Goal: Task Accomplishment & Management: Complete application form

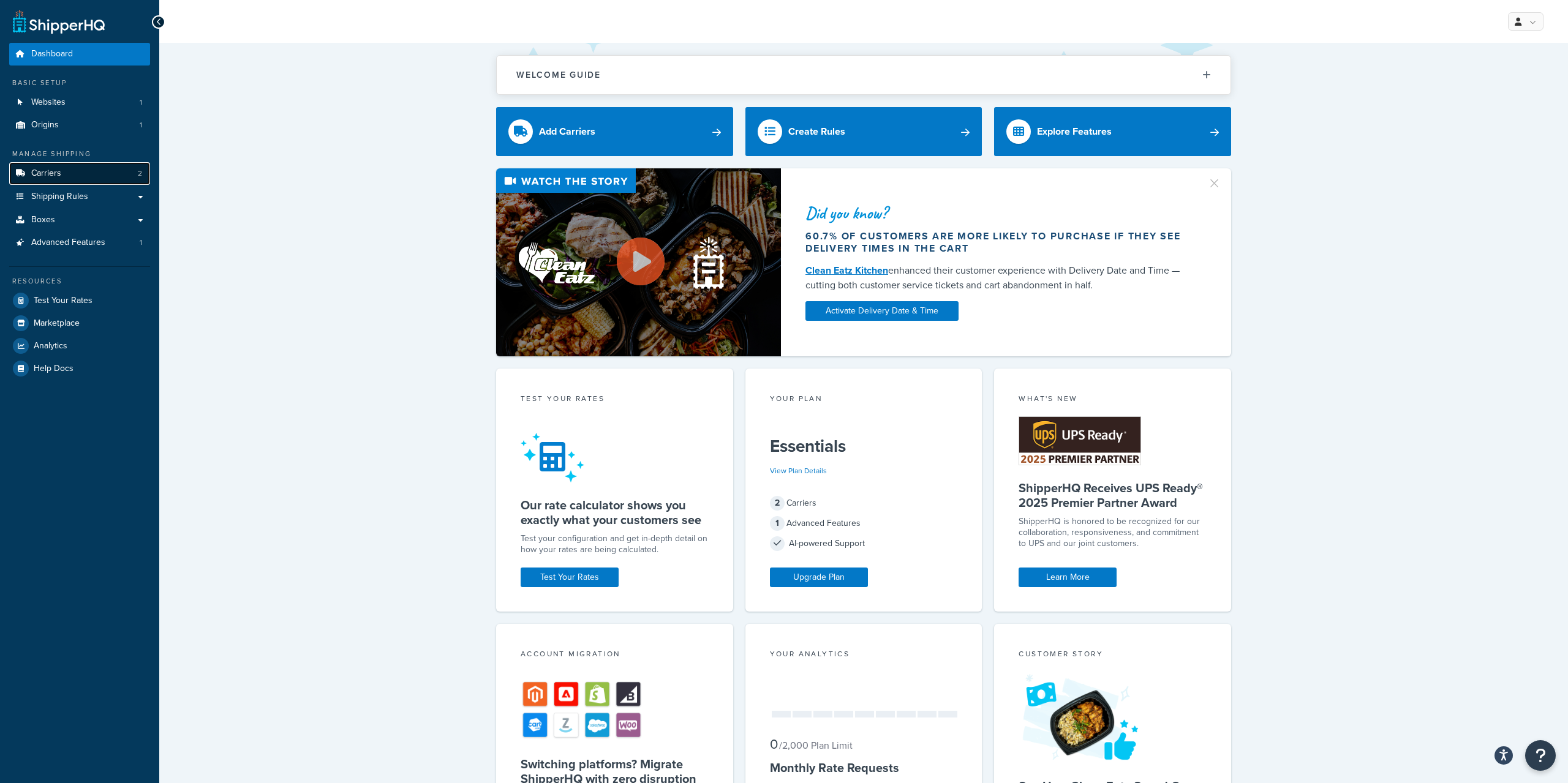
click at [68, 170] on link "Carriers 2" at bounding box center [80, 173] width 141 height 23
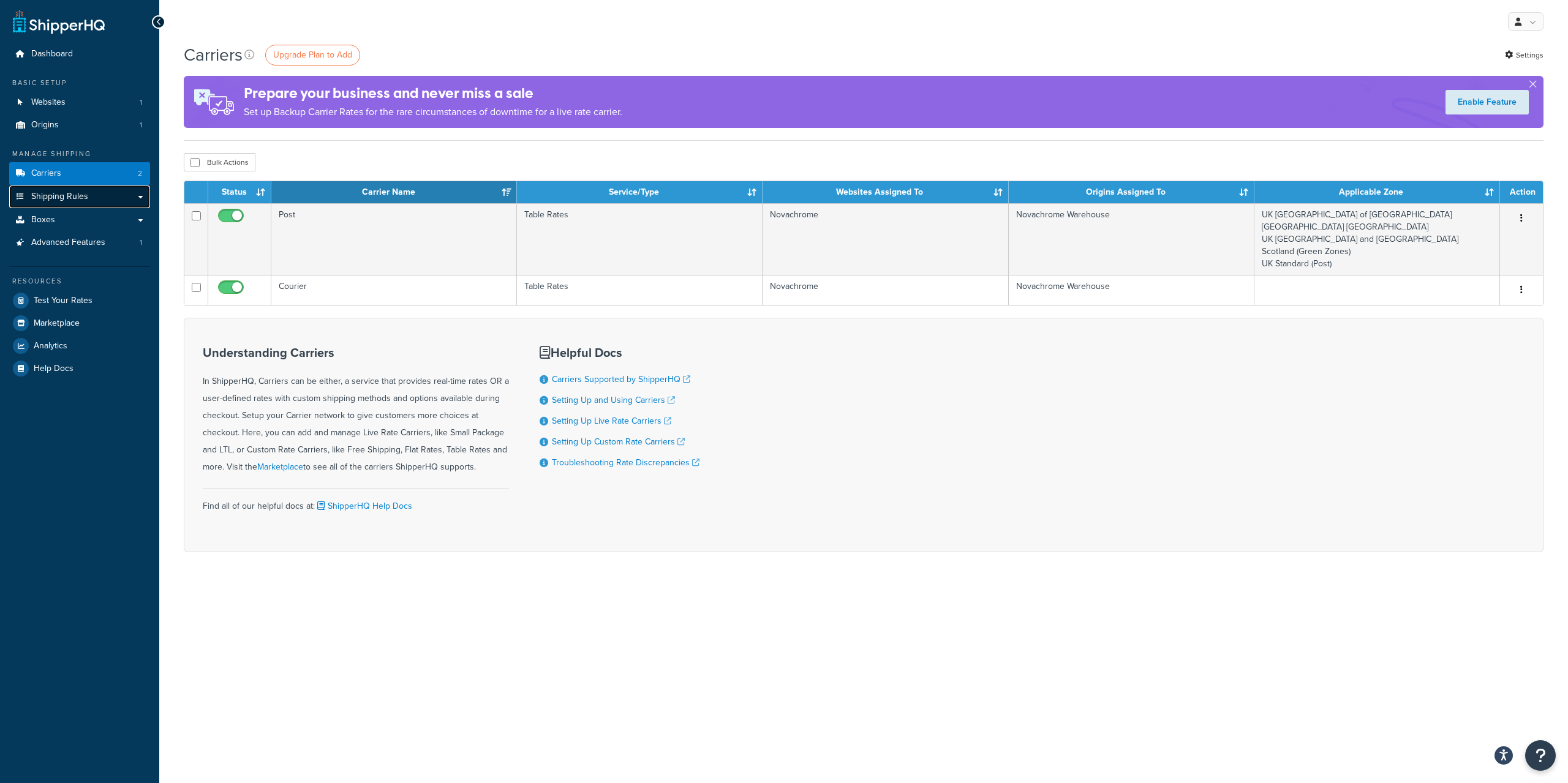
click at [138, 204] on link "Shipping Rules" at bounding box center [80, 197] width 141 height 23
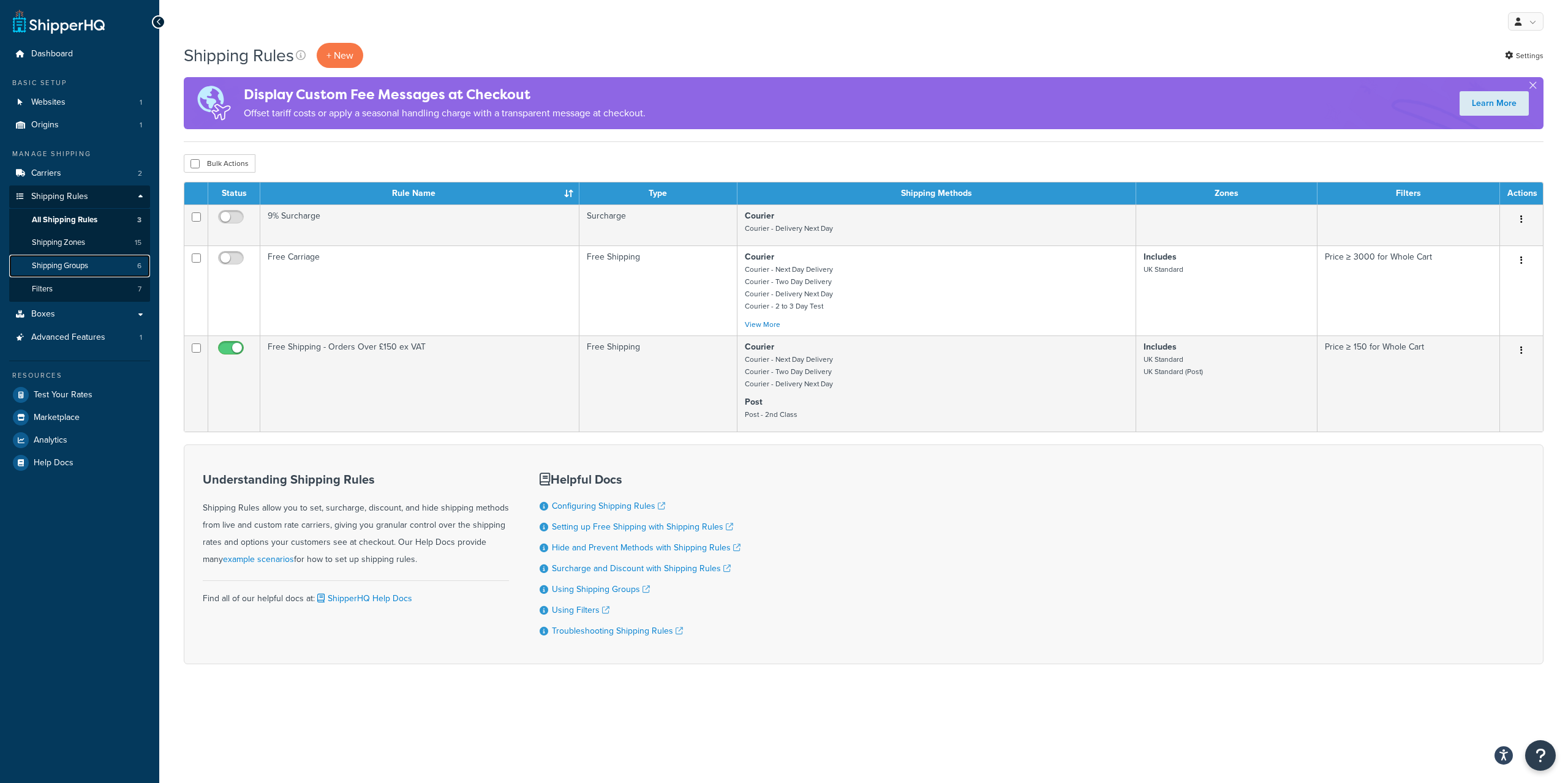
click at [72, 259] on link "Shipping Groups 6" at bounding box center [80, 266] width 141 height 23
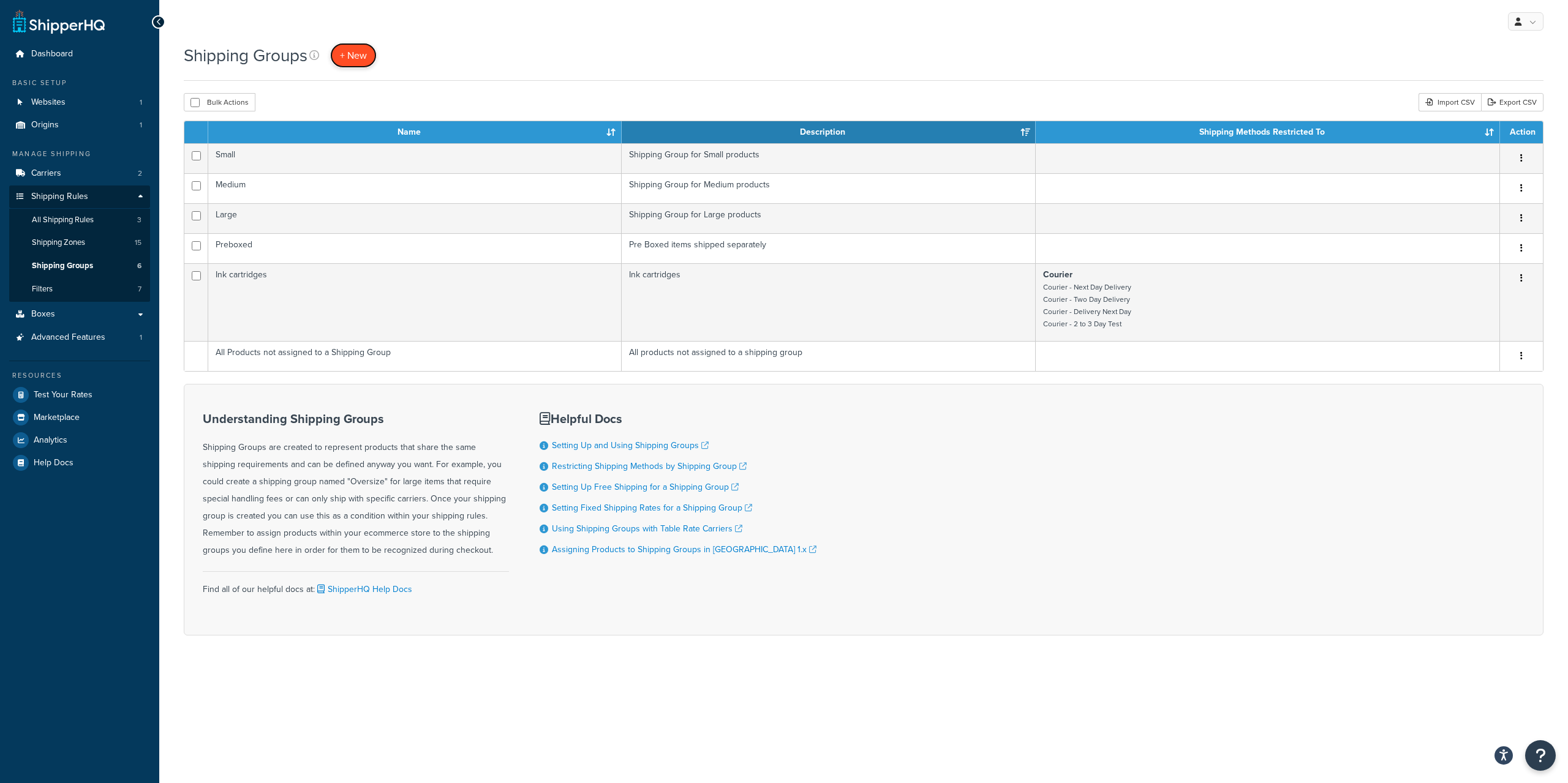
click at [363, 54] on span "+ New" at bounding box center [354, 55] width 27 height 14
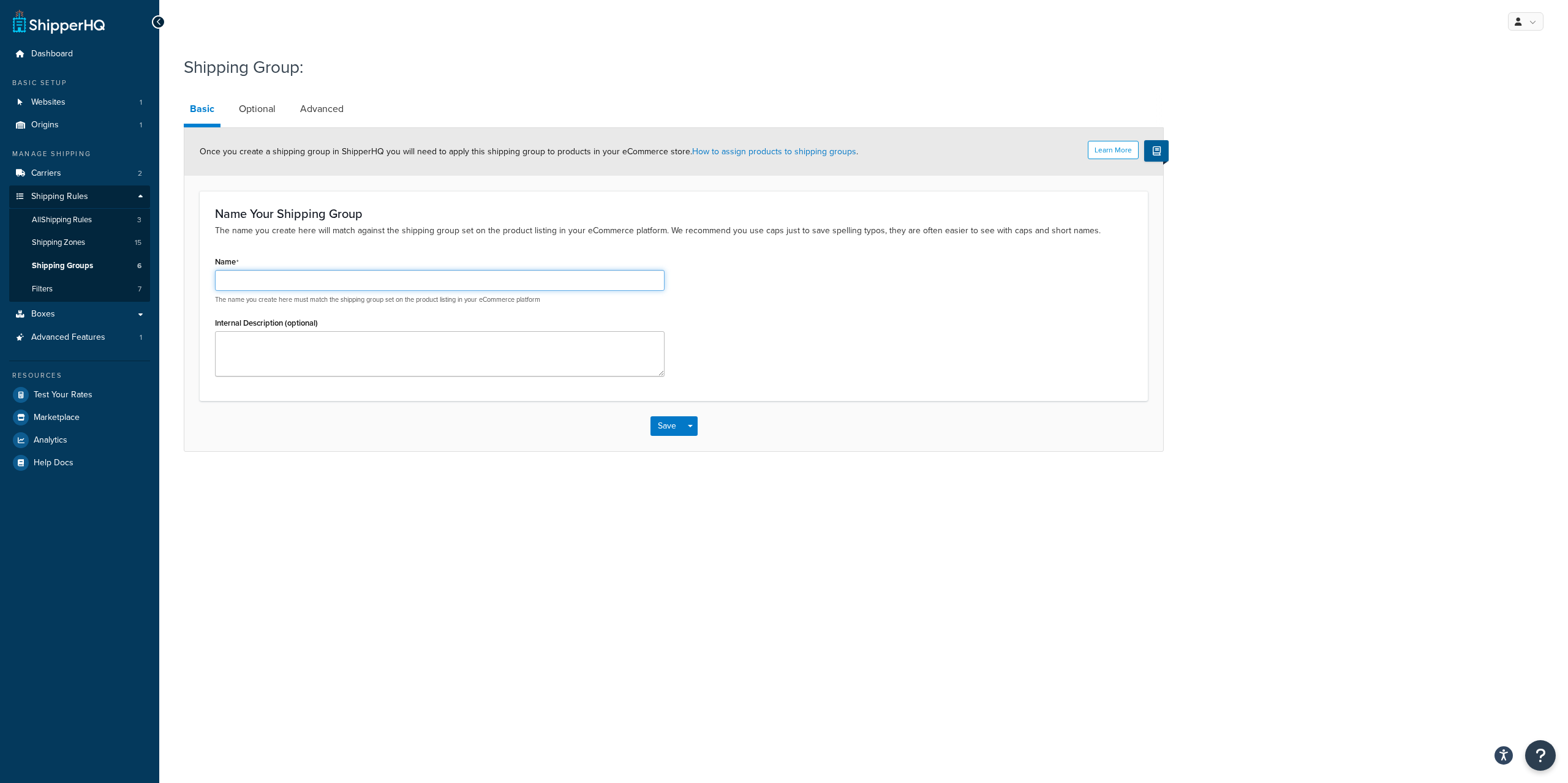
click at [284, 278] on input "Name" at bounding box center [440, 281] width 450 height 21
click at [314, 281] on input "Free Shipping" at bounding box center [440, 281] width 450 height 21
type input "F"
type input "freeshippinggroup"
type textarea "F"
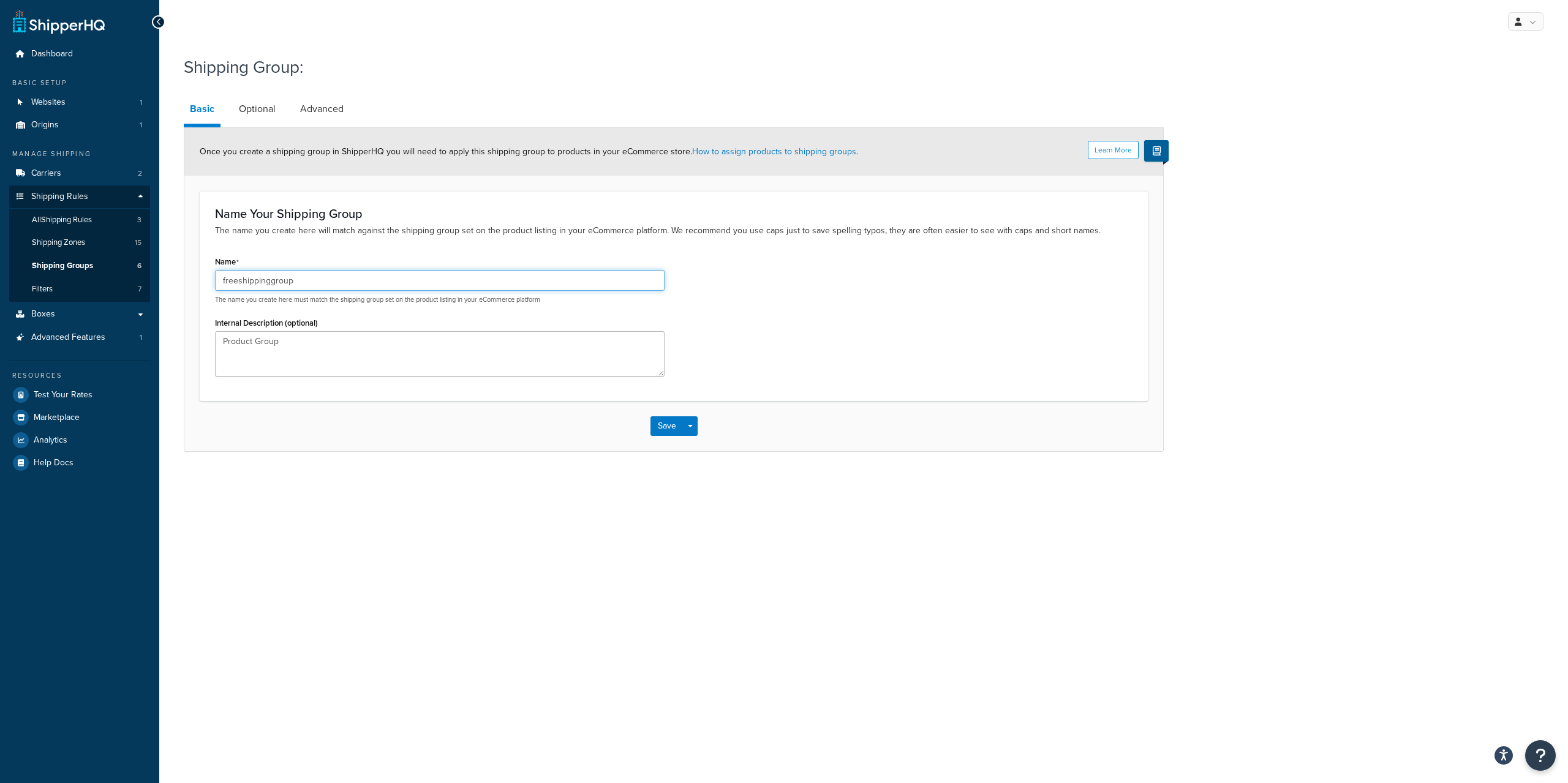
drag, startPoint x: 268, startPoint y: 278, endPoint x: 240, endPoint y: 278, distance: 28.0
click at [240, 278] on input "freeshippinggroup" at bounding box center [440, 281] width 450 height 21
click at [315, 278] on input "freeshippinggroup" at bounding box center [440, 281] width 450 height 21
click at [289, 338] on textarea "Product Group" at bounding box center [440, 354] width 450 height 45
type textarea "Product Group for free carriage"
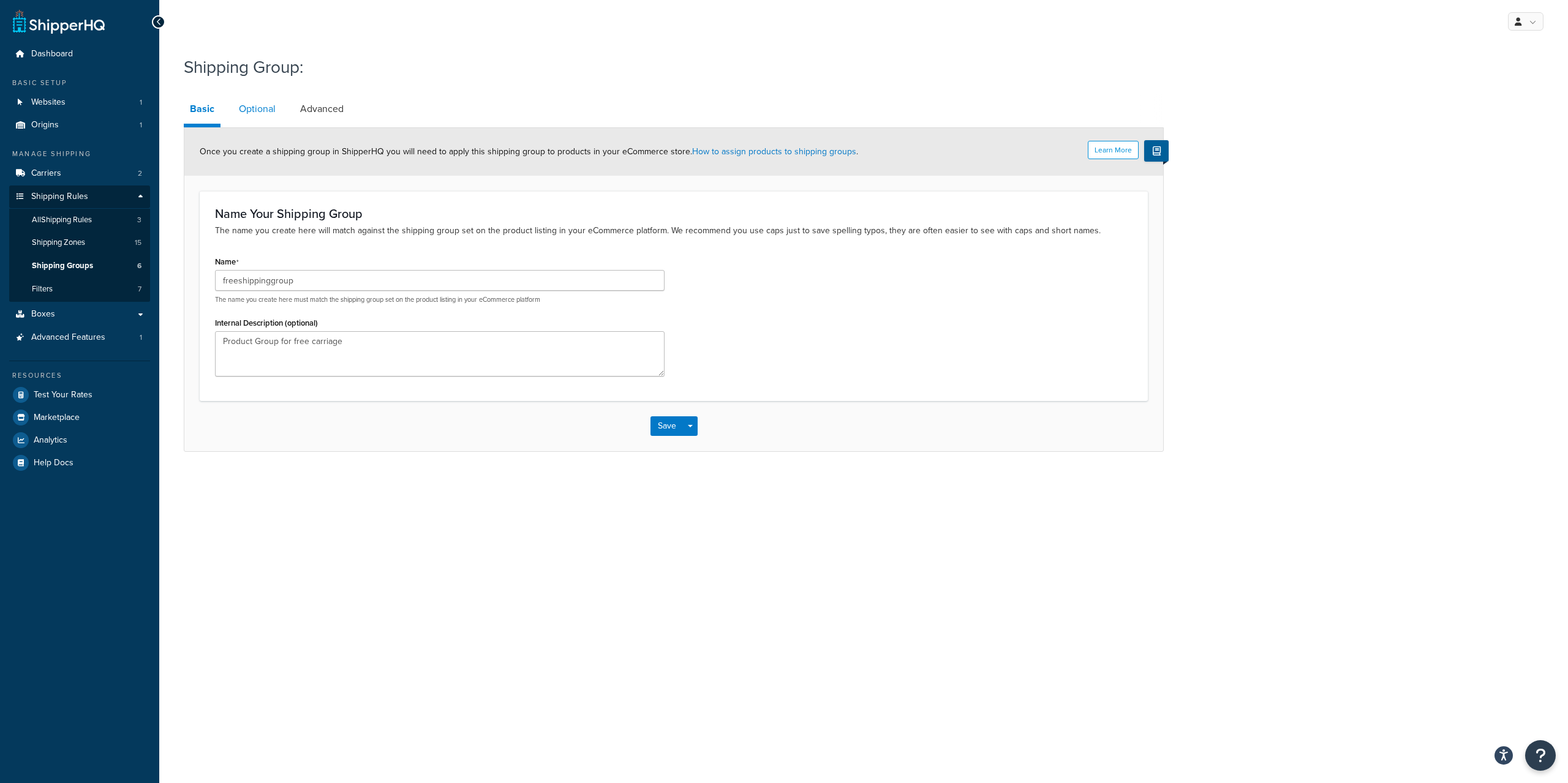
click at [250, 107] on link "Optional" at bounding box center [257, 109] width 49 height 30
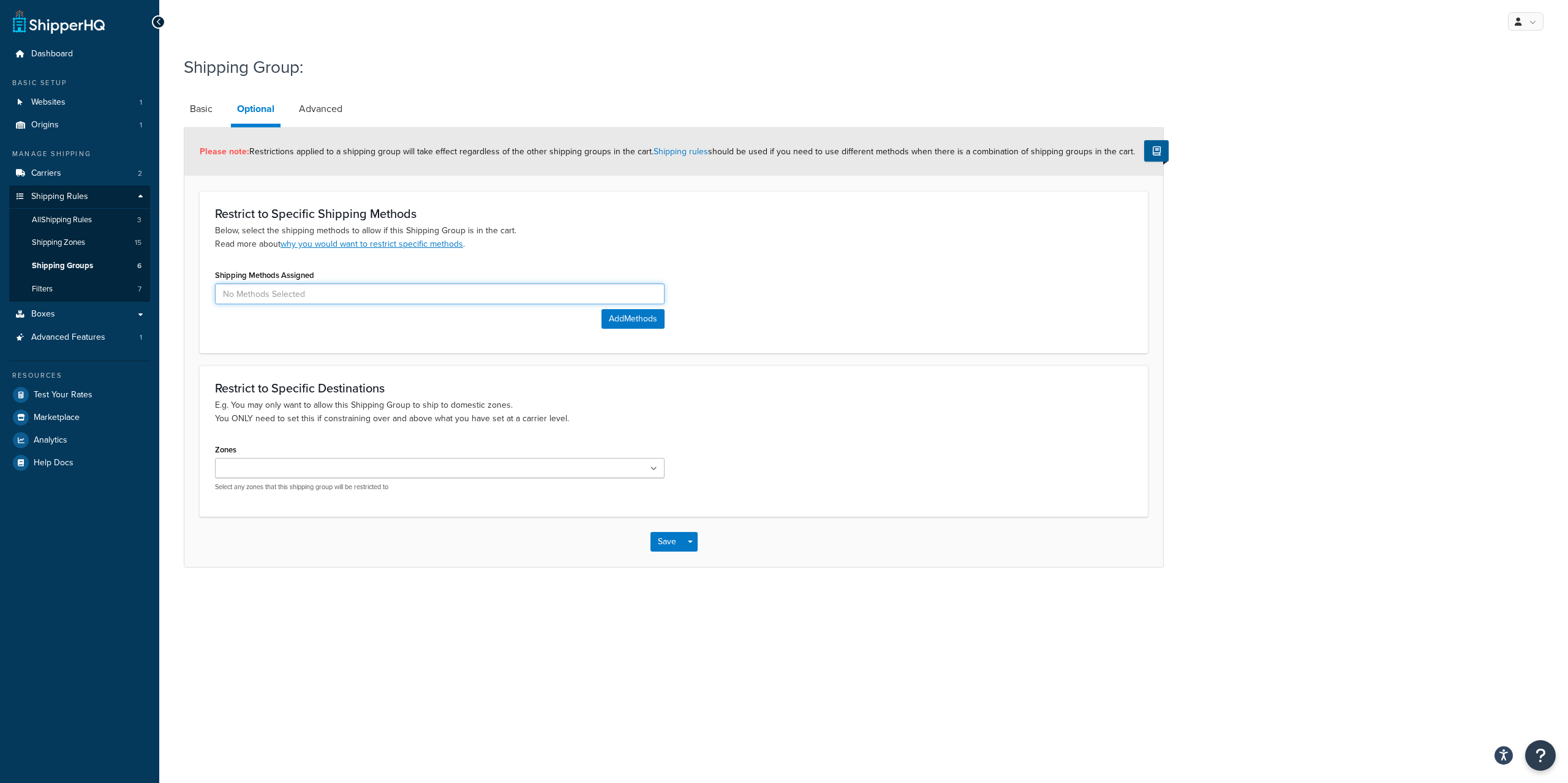
click at [285, 291] on input at bounding box center [440, 294] width 450 height 21
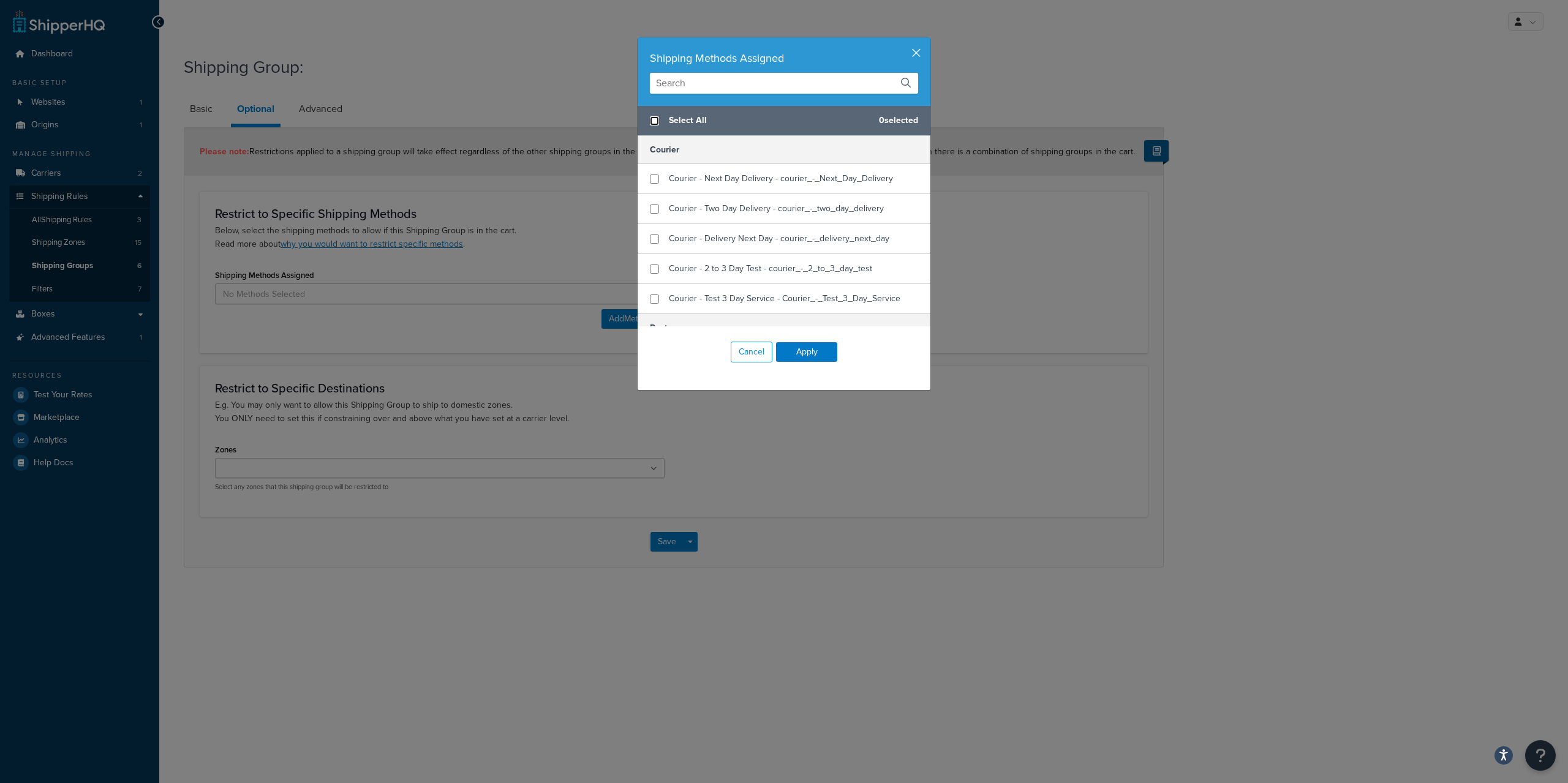
click at [656, 123] on input "checkbox" at bounding box center [654, 121] width 9 height 9
checkbox input "true"
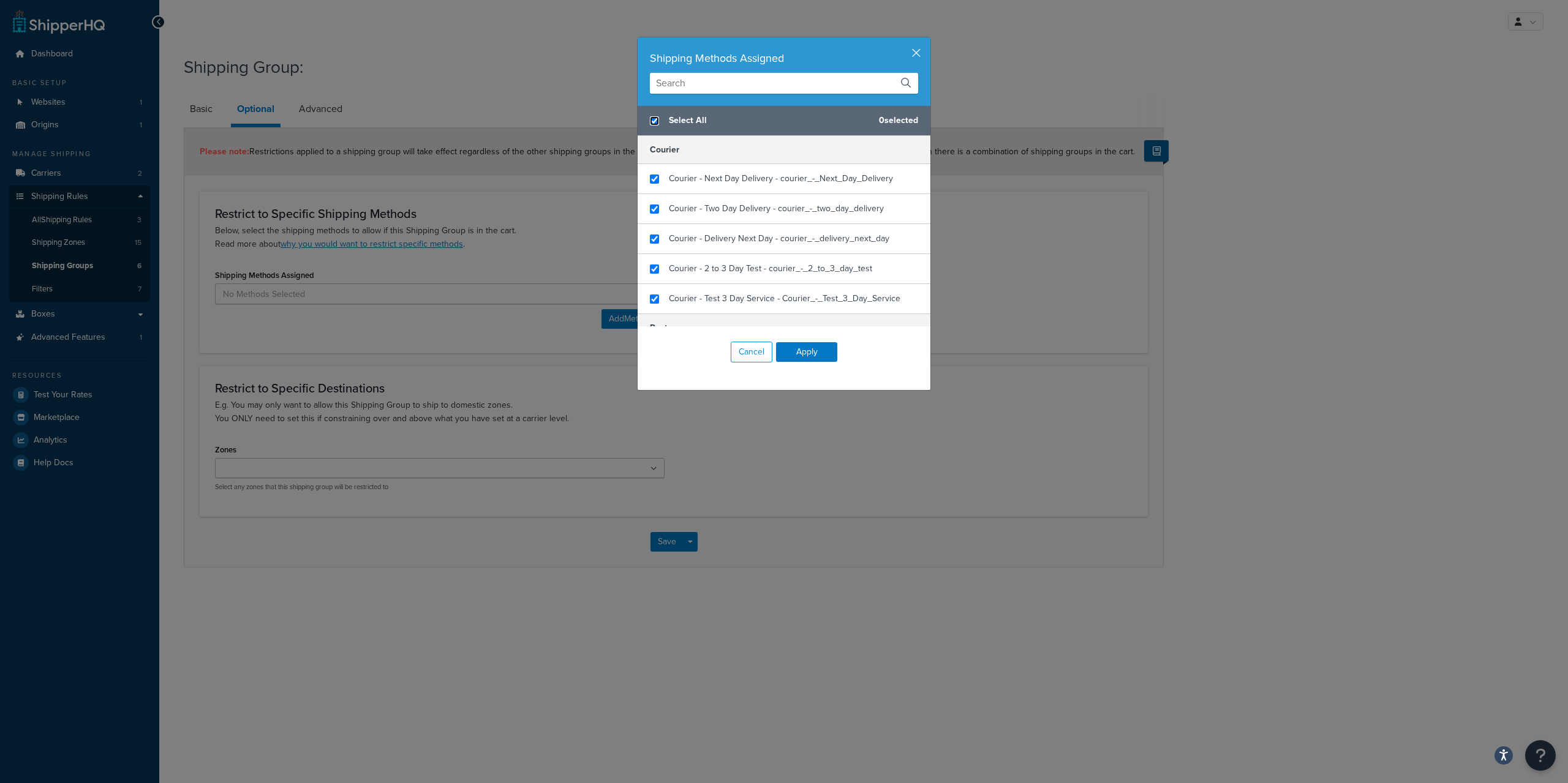
checkbox input "true"
click at [795, 346] on button "Apply" at bounding box center [806, 352] width 61 height 20
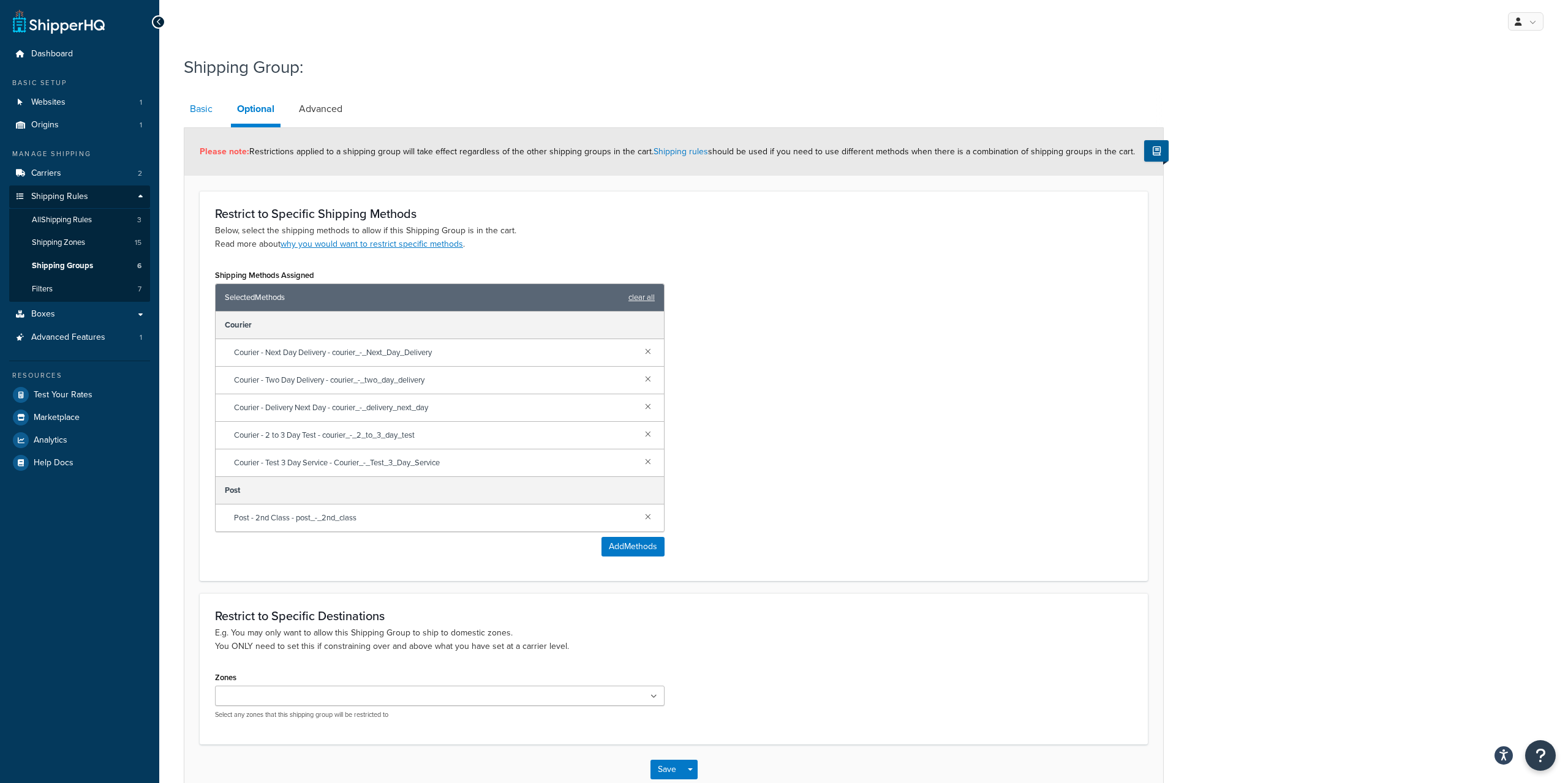
click at [197, 103] on link "Basic" at bounding box center [201, 109] width 35 height 30
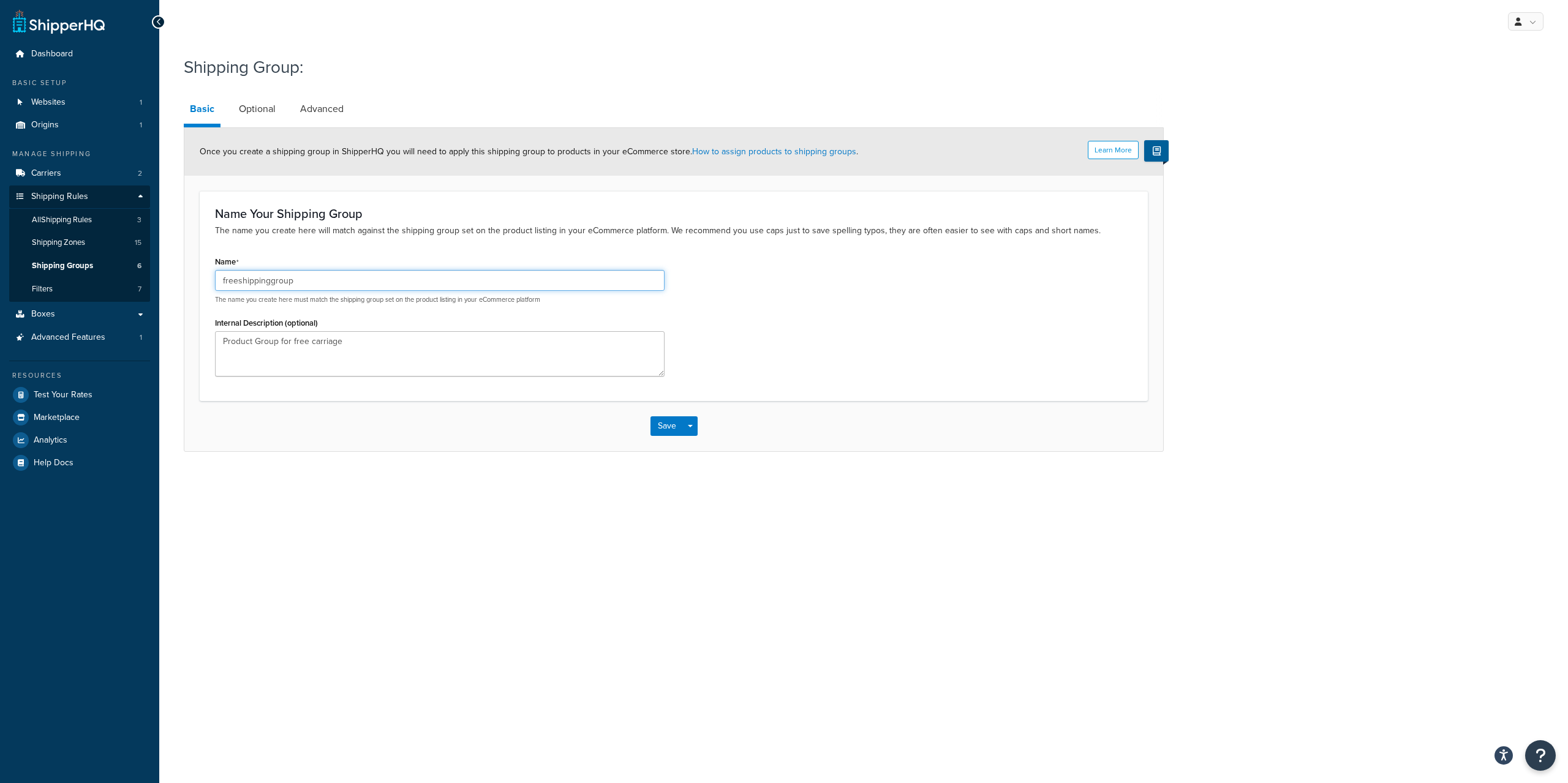
drag, startPoint x: 318, startPoint y: 280, endPoint x: 86, endPoint y: 278, distance: 232.0
click at [215, 278] on input "freeshippinggroup" at bounding box center [440, 281] width 450 height 21
drag, startPoint x: 339, startPoint y: 286, endPoint x: 97, endPoint y: 270, distance: 242.5
click at [215, 270] on input "Free Carriage" at bounding box center [440, 281] width 450 height 21
click at [802, 225] on p "The name you create here will match against the shipping group set on the produ…" at bounding box center [674, 231] width 917 height 14
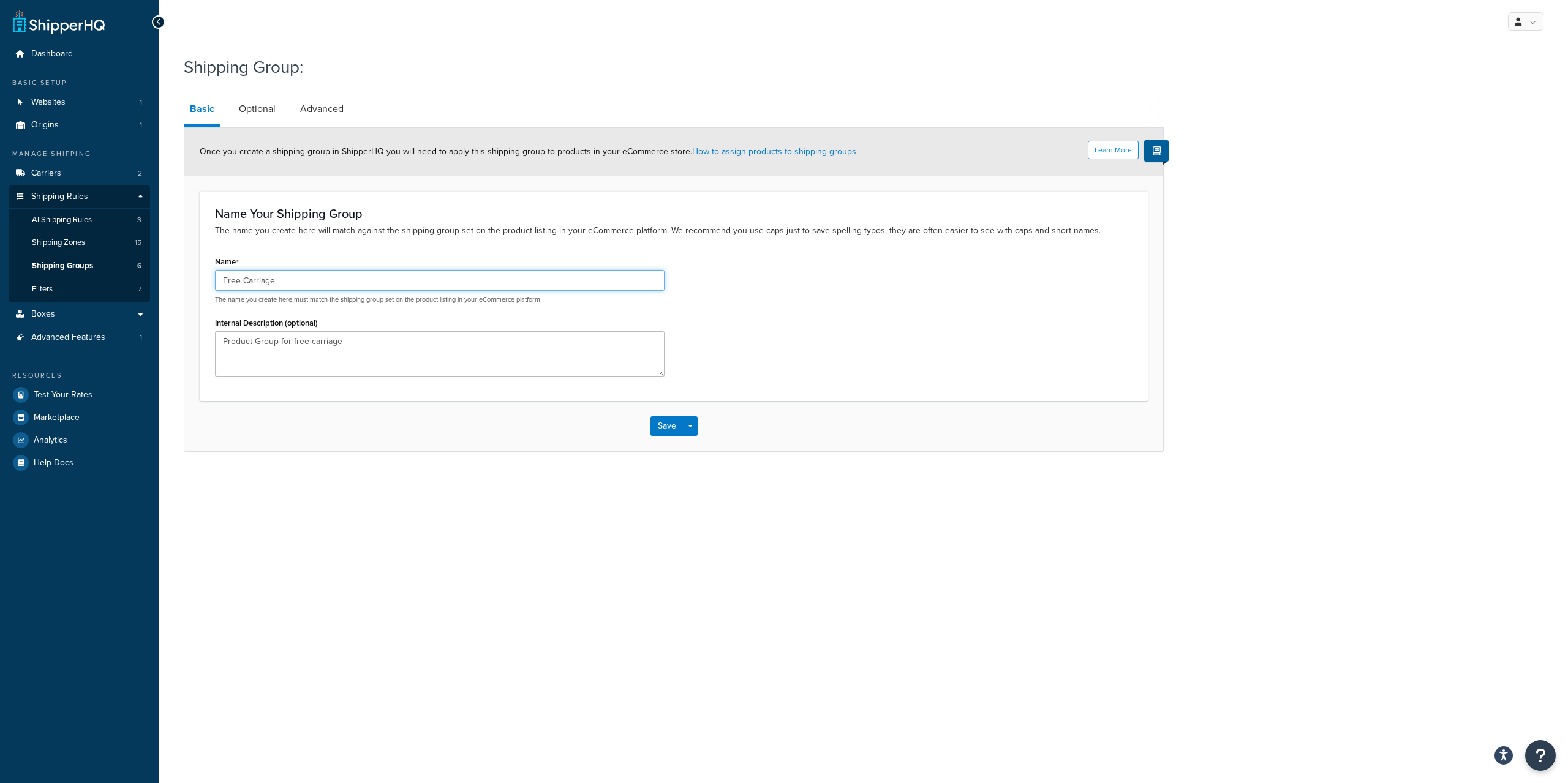
drag, startPoint x: 289, startPoint y: 278, endPoint x: 176, endPoint y: 279, distance: 113.0
click at [215, 279] on input "Free Carriage" at bounding box center [440, 281] width 450 height 21
type input "FREESHIP"
click at [272, 113] on link "Optional" at bounding box center [257, 109] width 49 height 30
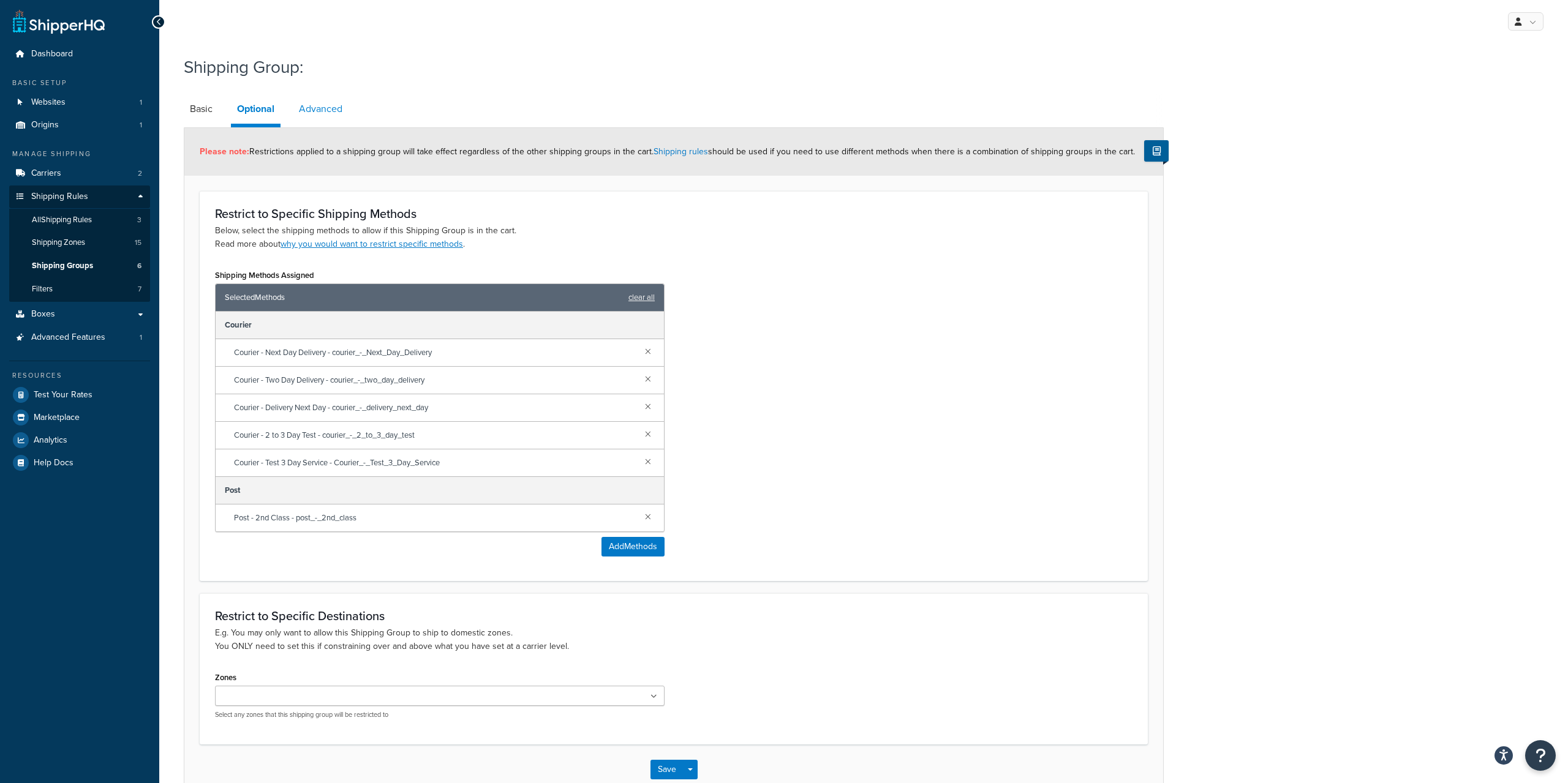
click at [317, 113] on link "Advanced" at bounding box center [320, 109] width 56 height 30
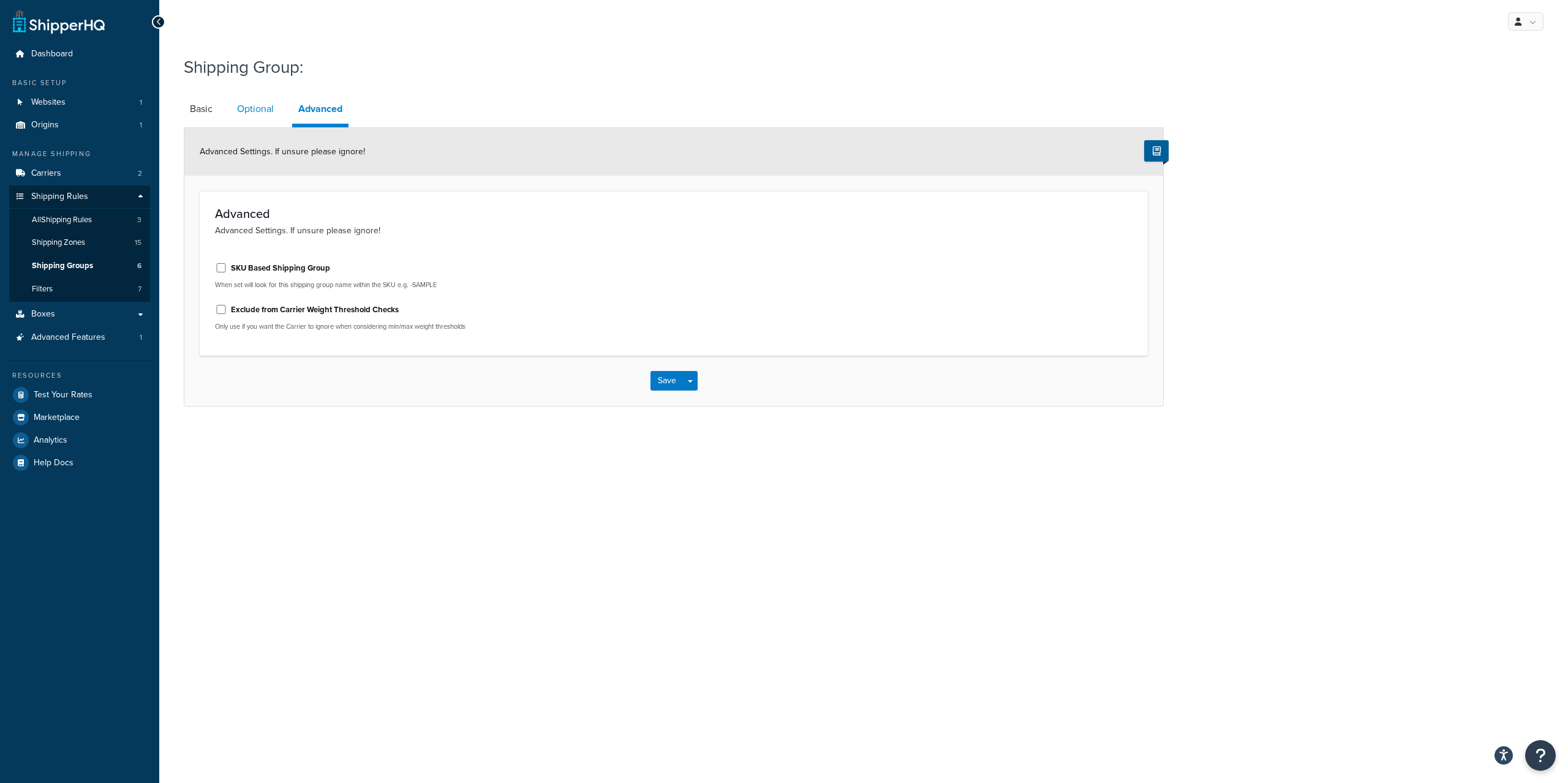
click at [266, 109] on link "Optional" at bounding box center [255, 109] width 49 height 30
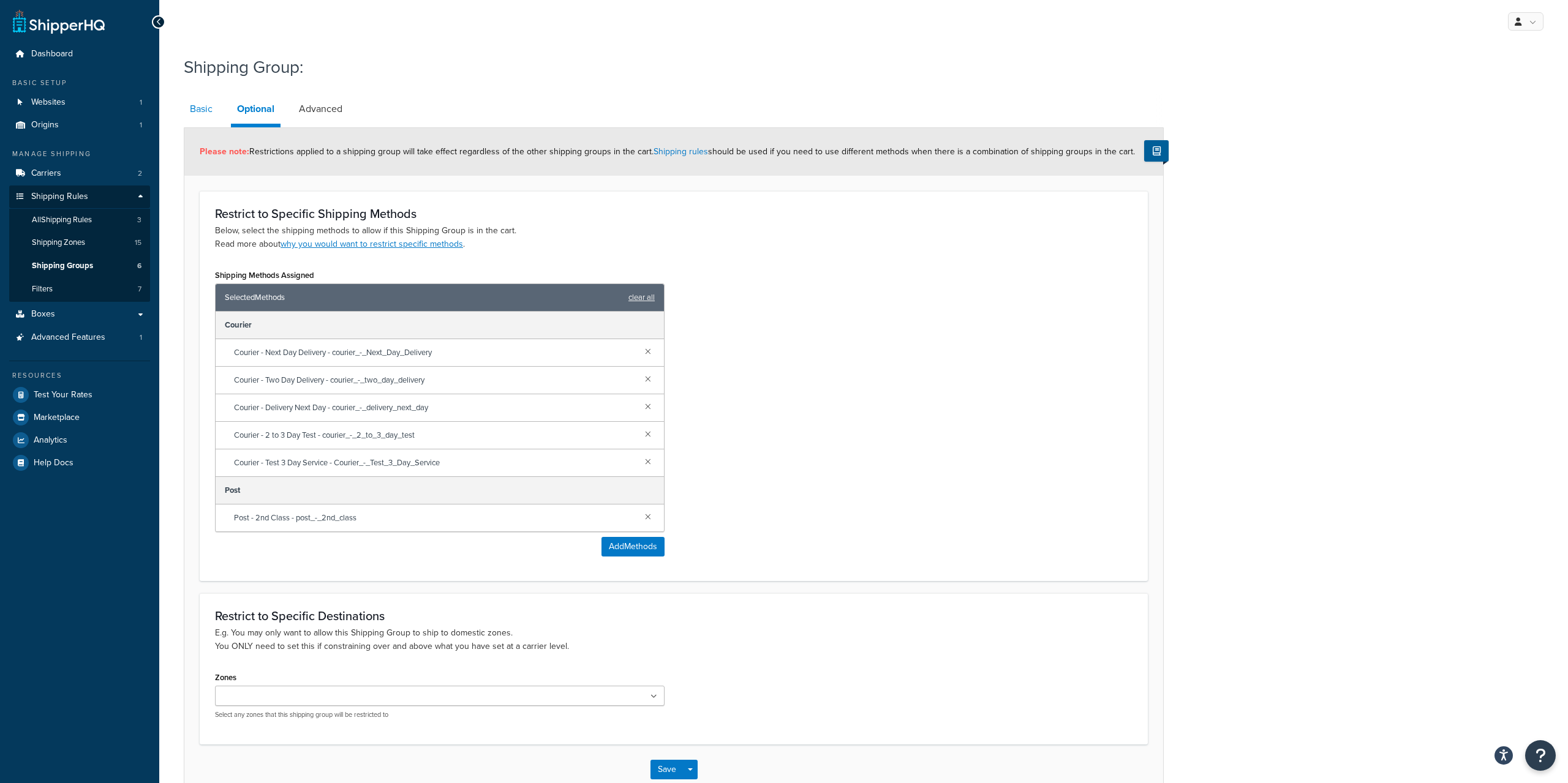
click at [199, 115] on link "Basic" at bounding box center [201, 109] width 35 height 30
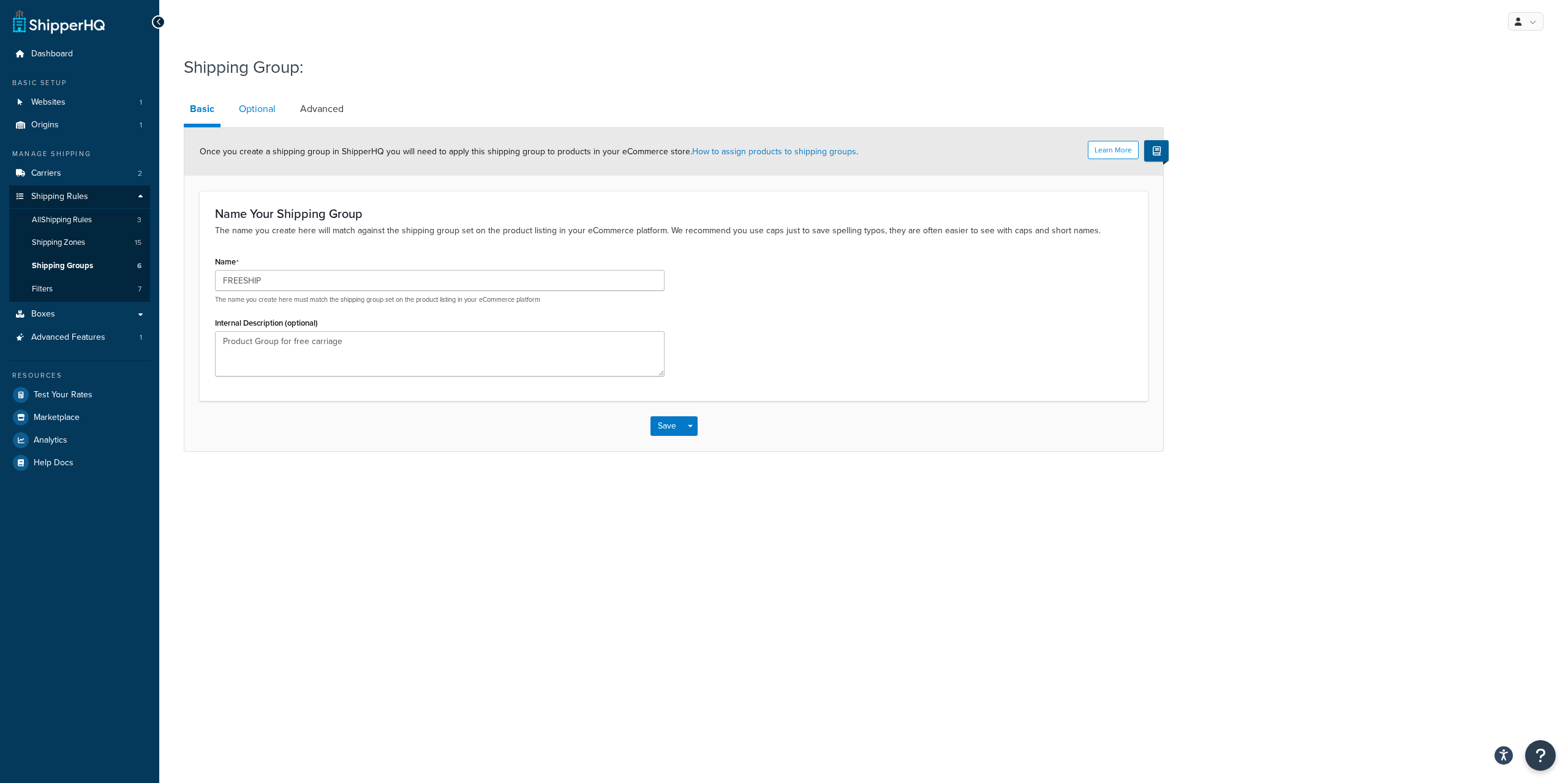
click at [255, 109] on link "Optional" at bounding box center [257, 109] width 49 height 30
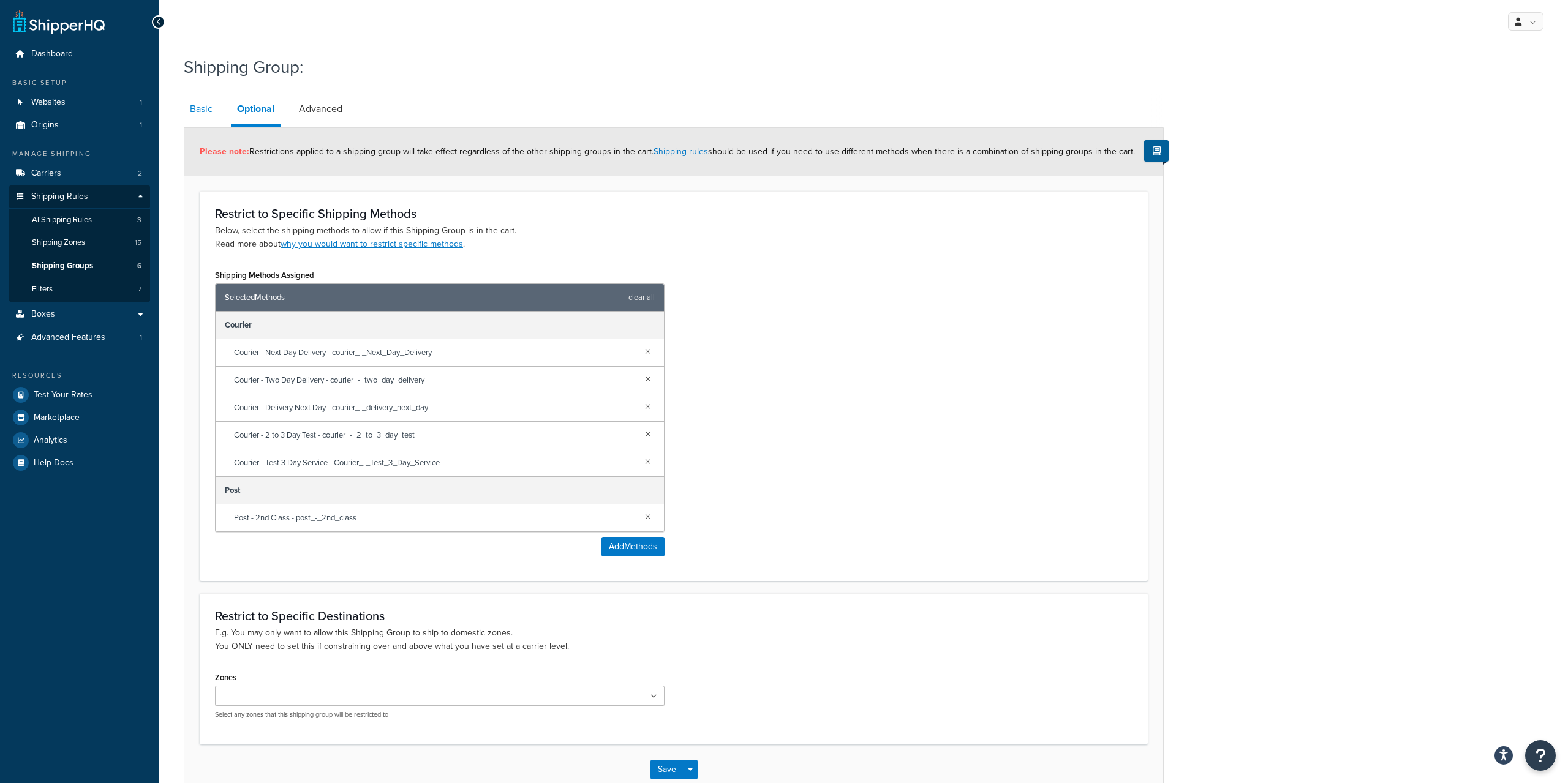
click at [206, 119] on link "Basic" at bounding box center [201, 109] width 35 height 30
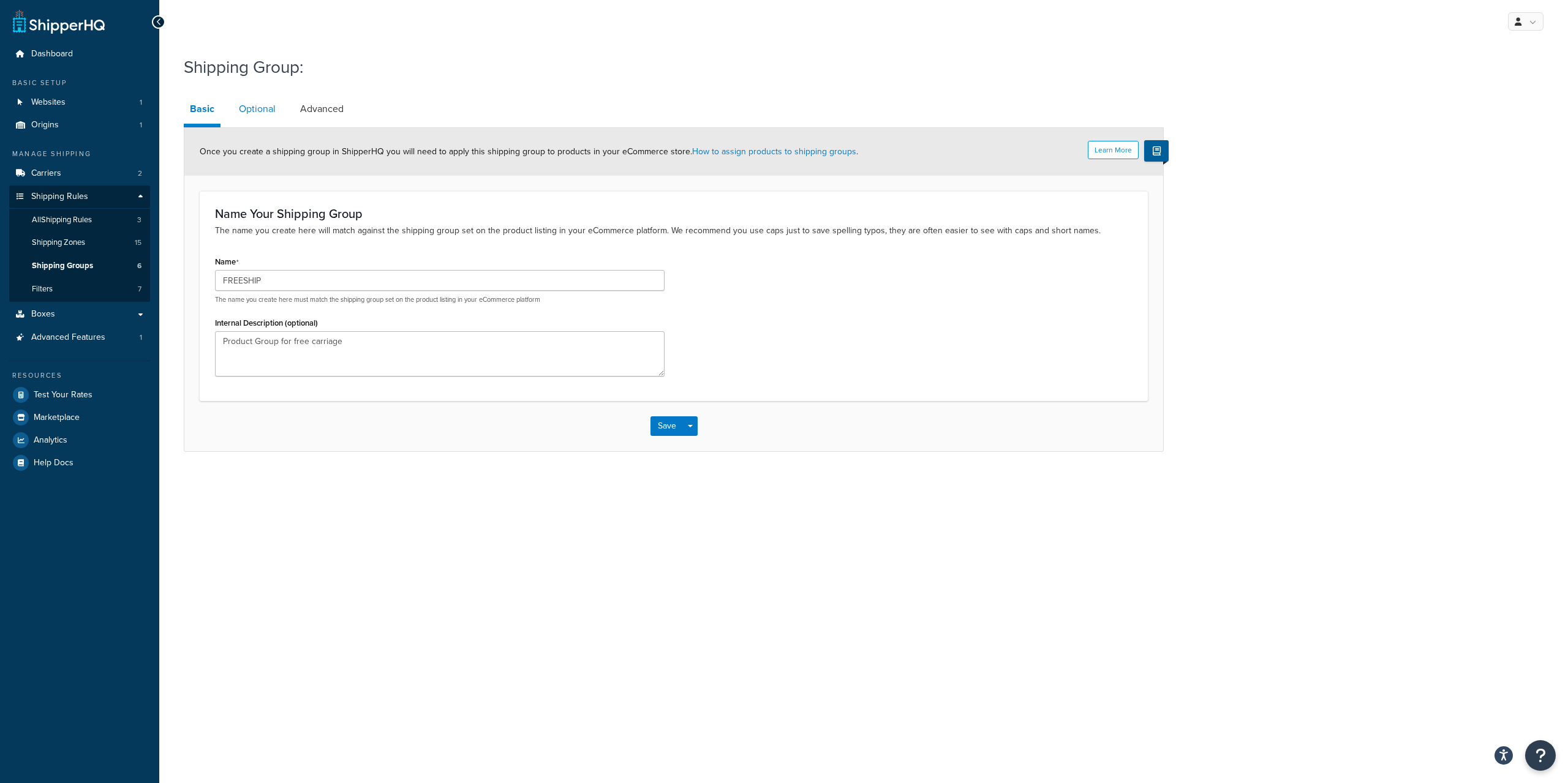
click at [276, 113] on link "Optional" at bounding box center [257, 109] width 49 height 30
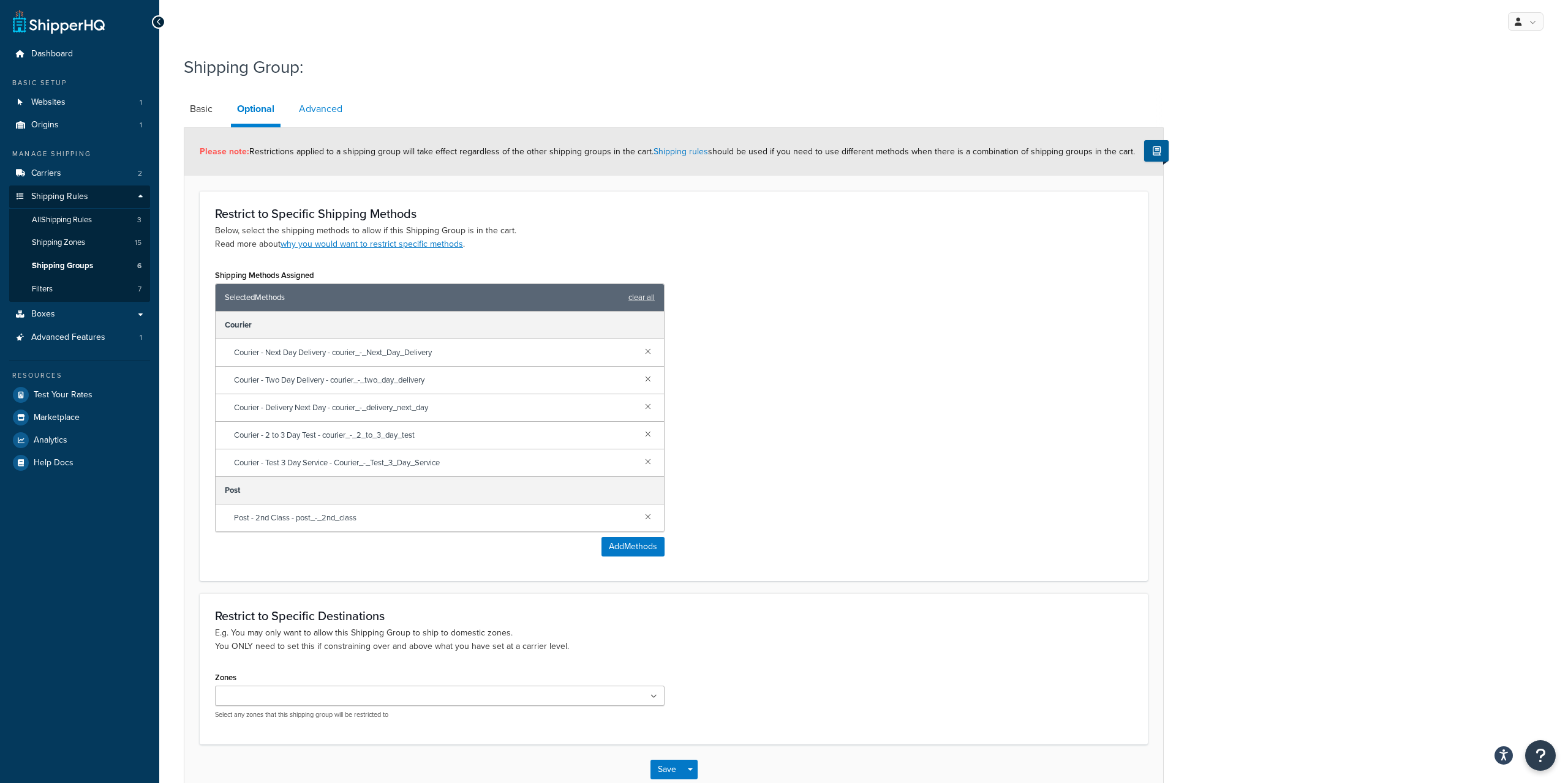
click at [317, 110] on link "Advanced" at bounding box center [320, 109] width 56 height 30
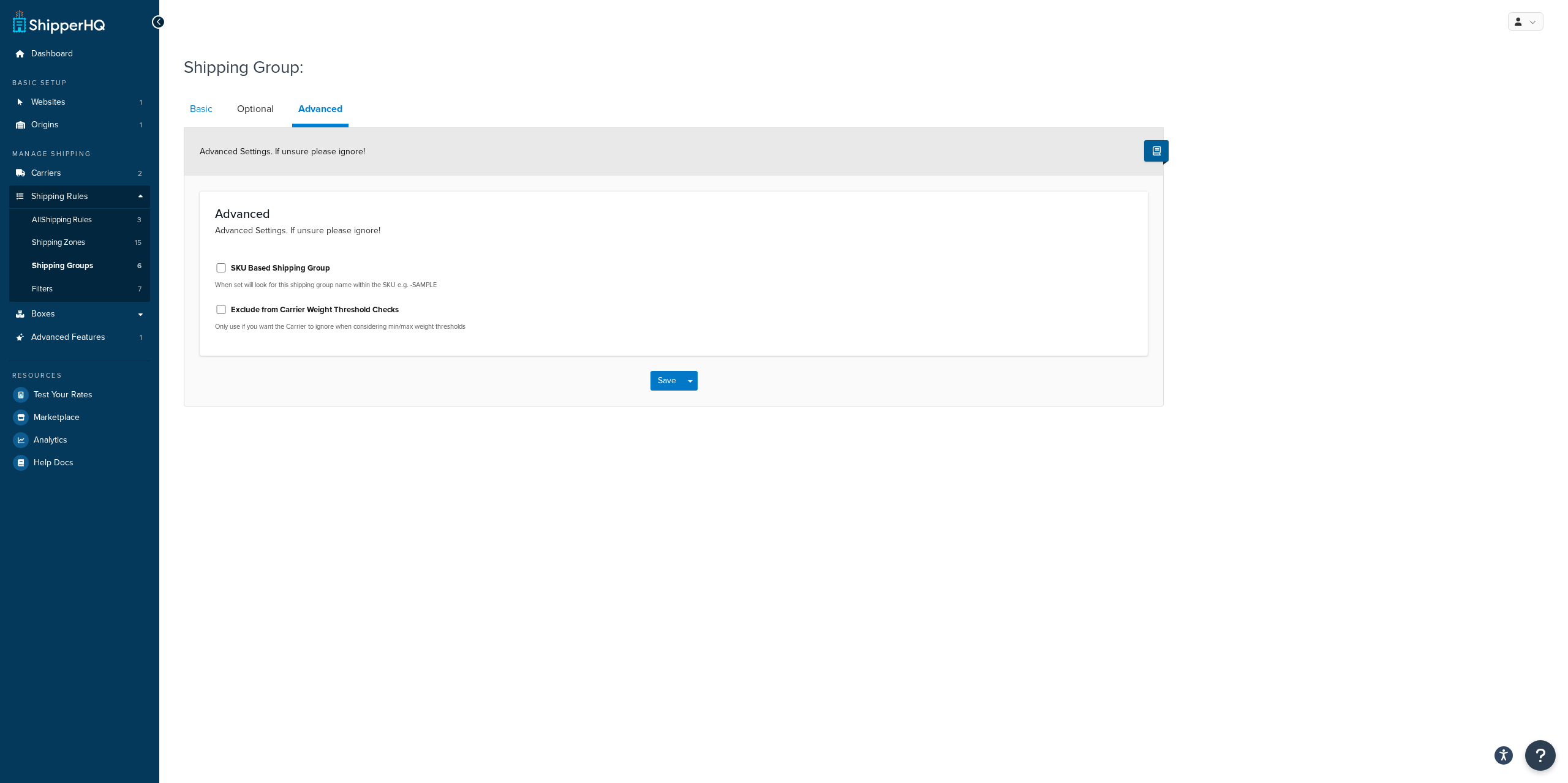
click at [211, 112] on link "Basic" at bounding box center [201, 109] width 35 height 30
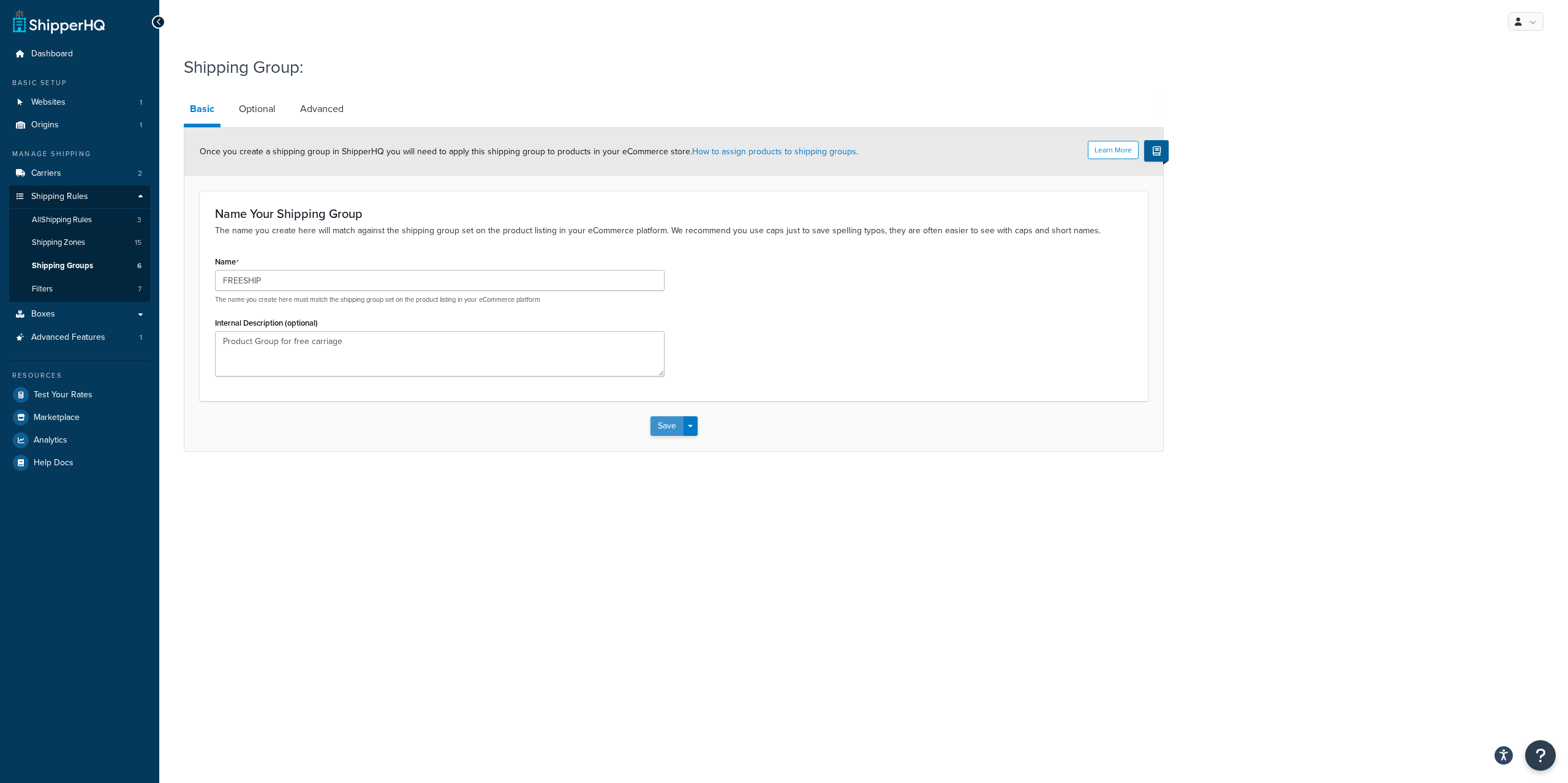
click at [662, 426] on button "Save" at bounding box center [666, 426] width 33 height 20
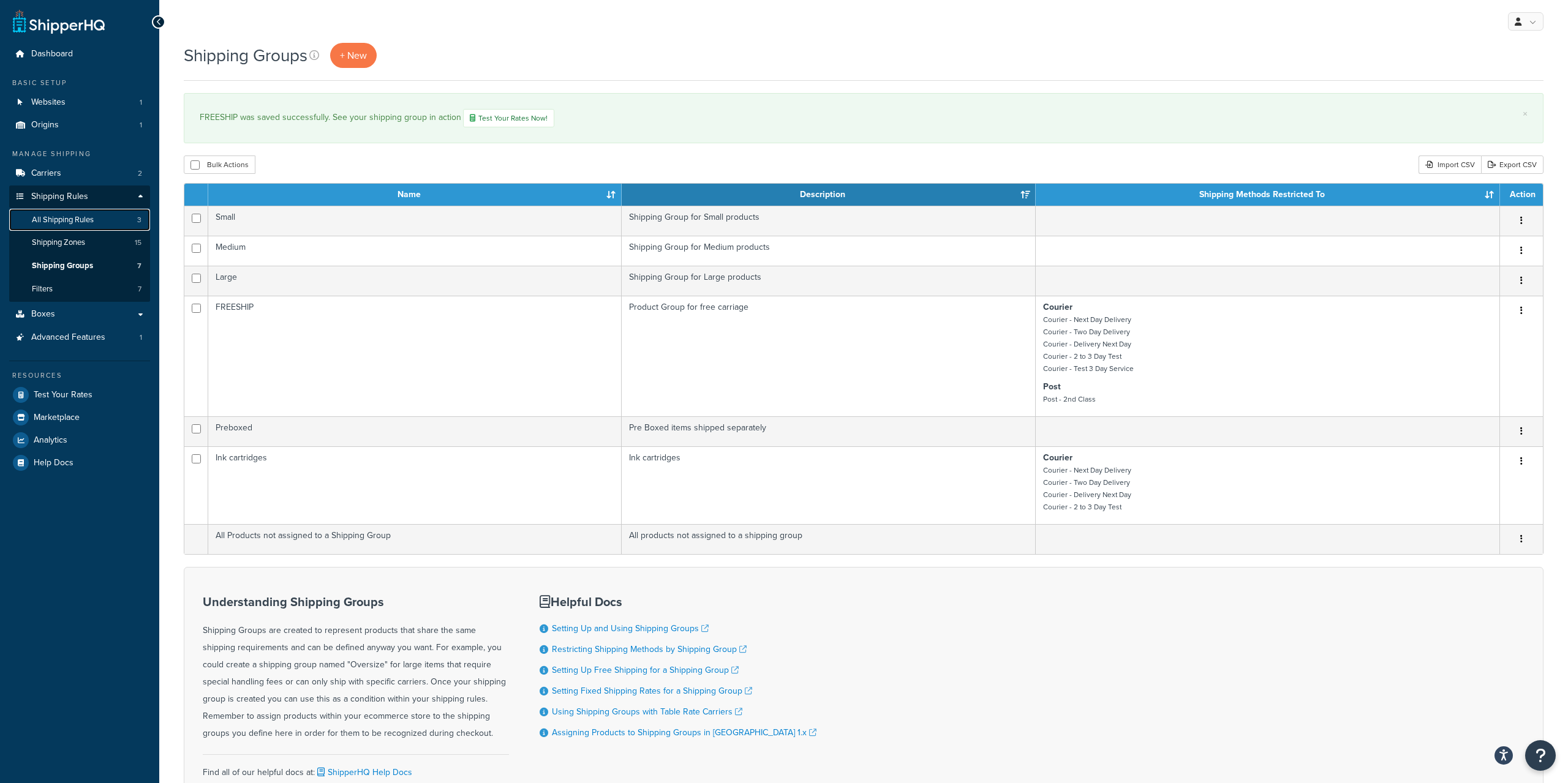
click at [84, 217] on span "All Shipping Rules" at bounding box center [62, 220] width 62 height 11
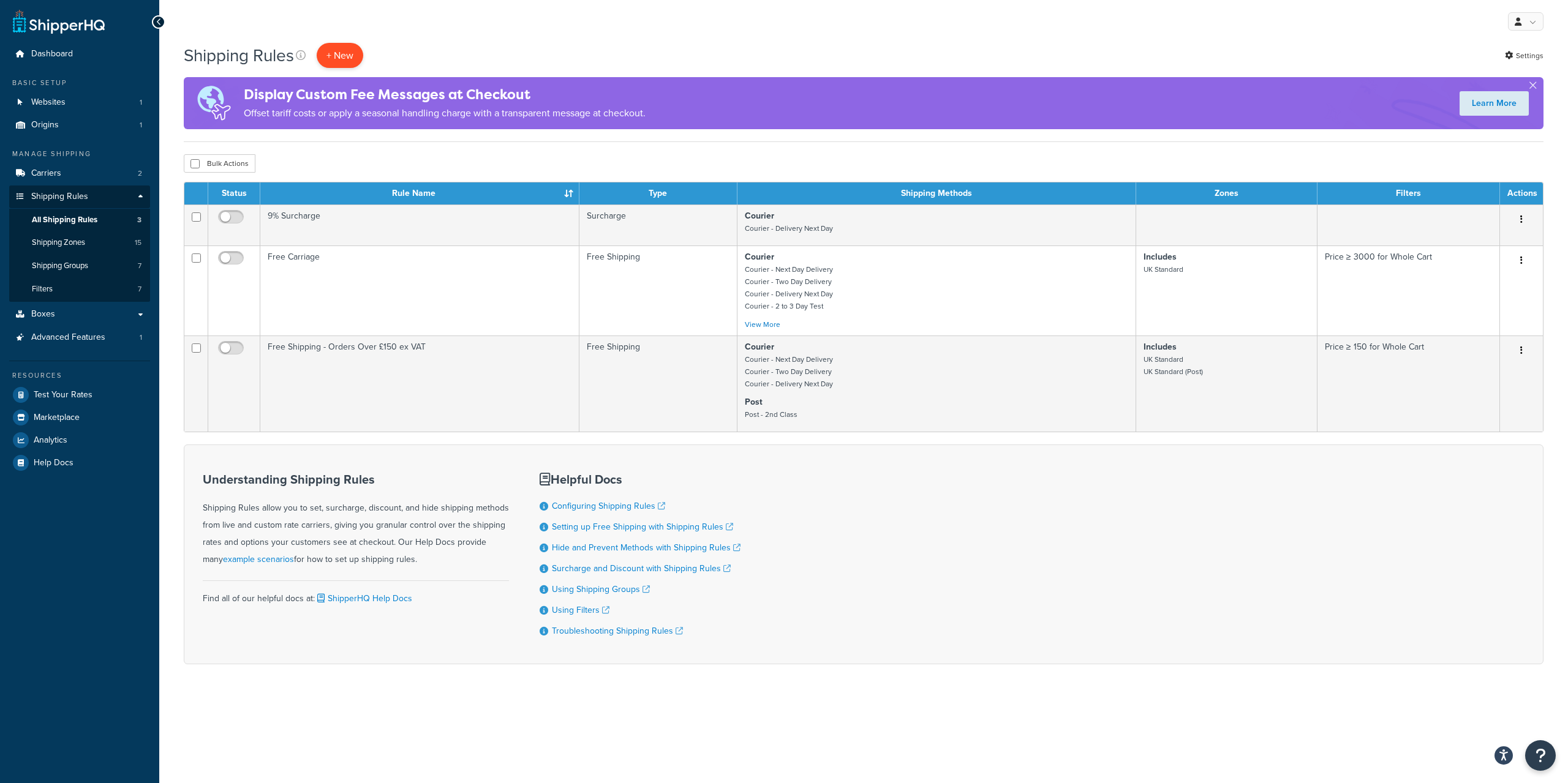
click at [345, 58] on p "+ New" at bounding box center [340, 55] width 46 height 25
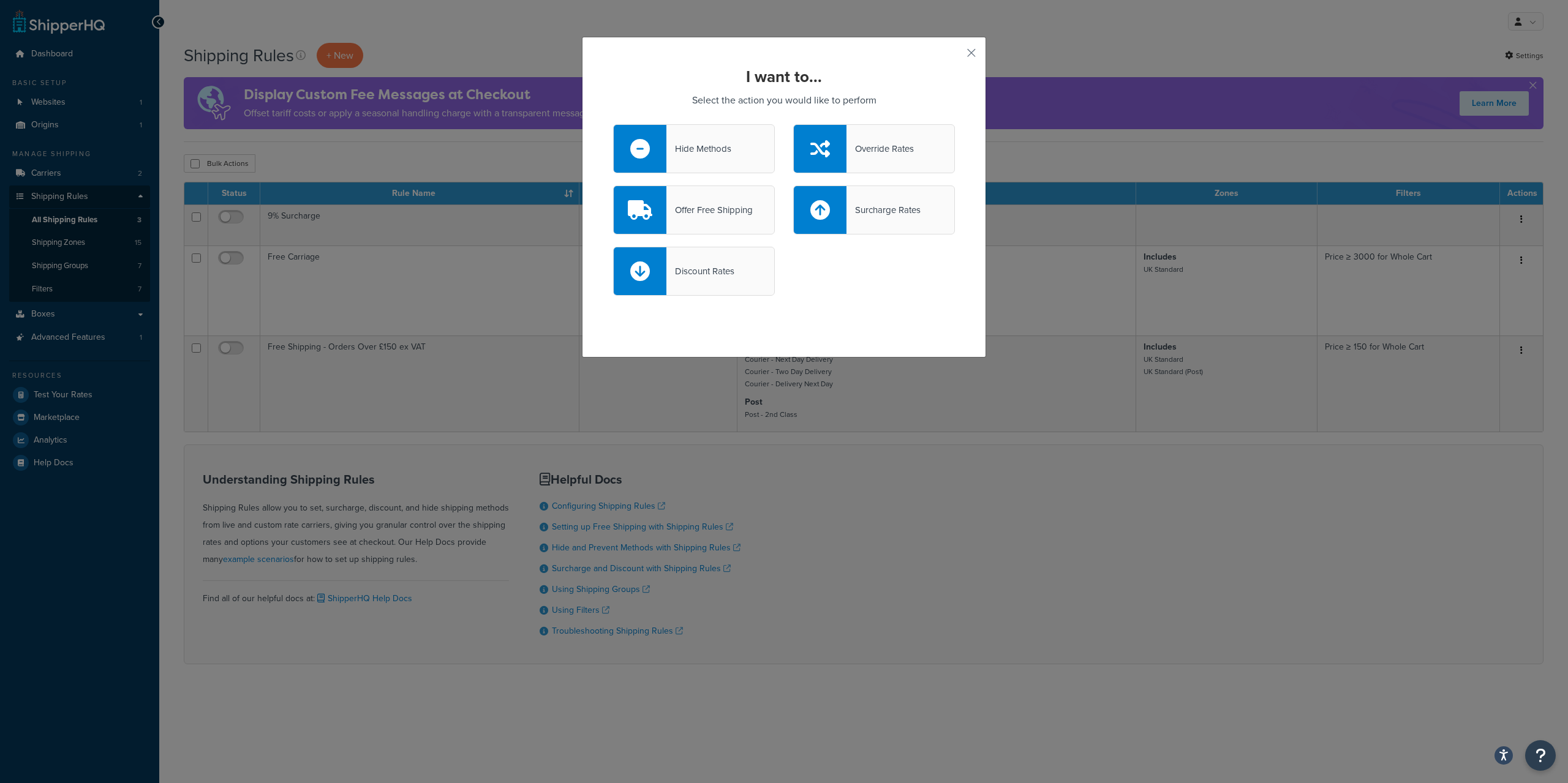
click at [698, 213] on div "Offer Free Shipping" at bounding box center [709, 210] width 87 height 17
click at [0, 0] on input "Offer Free Shipping" at bounding box center [0, 0] width 0 height 0
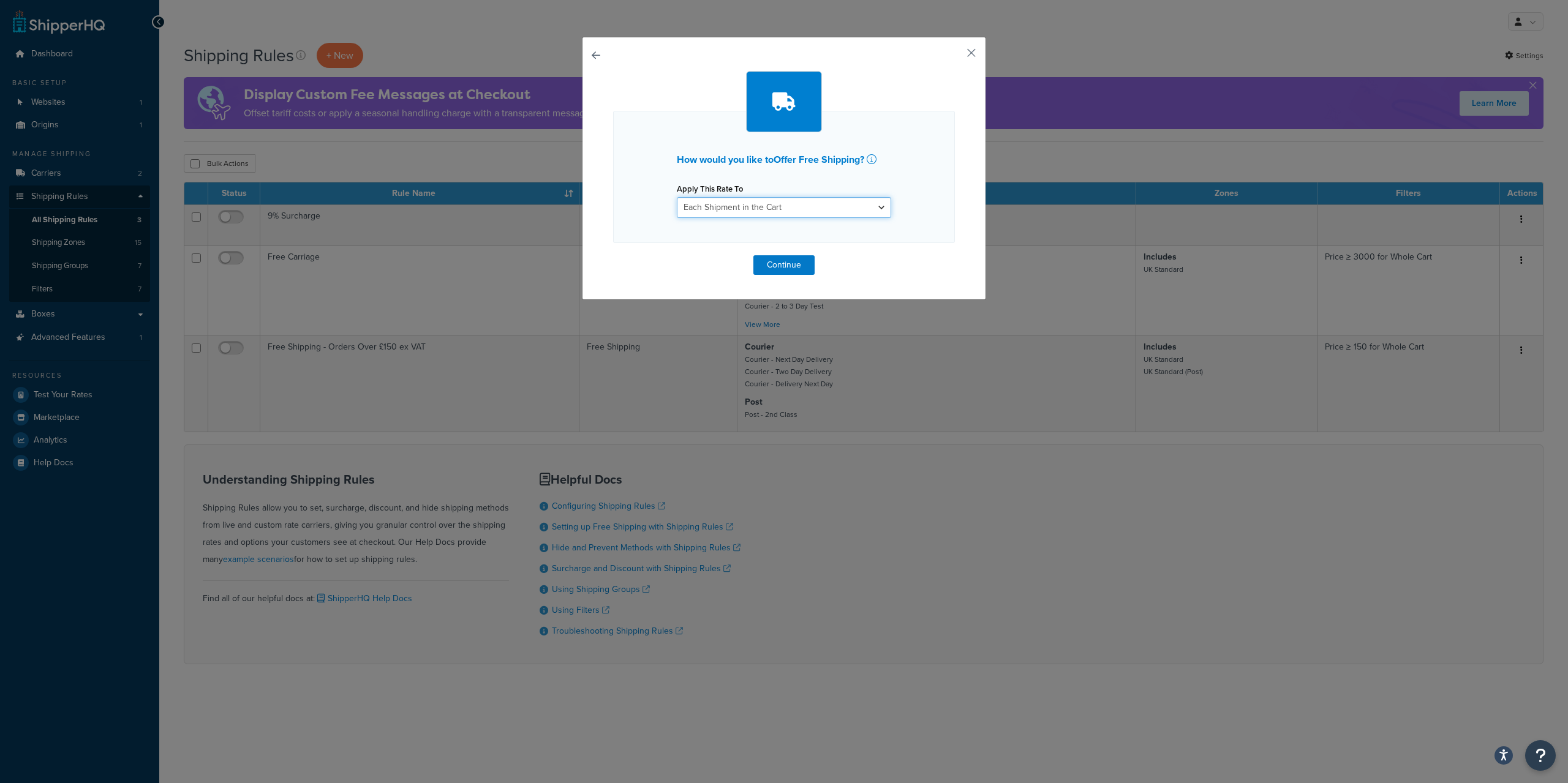
click at [677, 197] on select "Each Shipment in the Cart Each Shipping Group in the Cart Each Item within a Sh…" at bounding box center [784, 208] width 215 height 21
select select "SHIPPING_GROUP"
click option "Each Shipping Group in the Cart" at bounding box center [0, 0] width 0 height 0
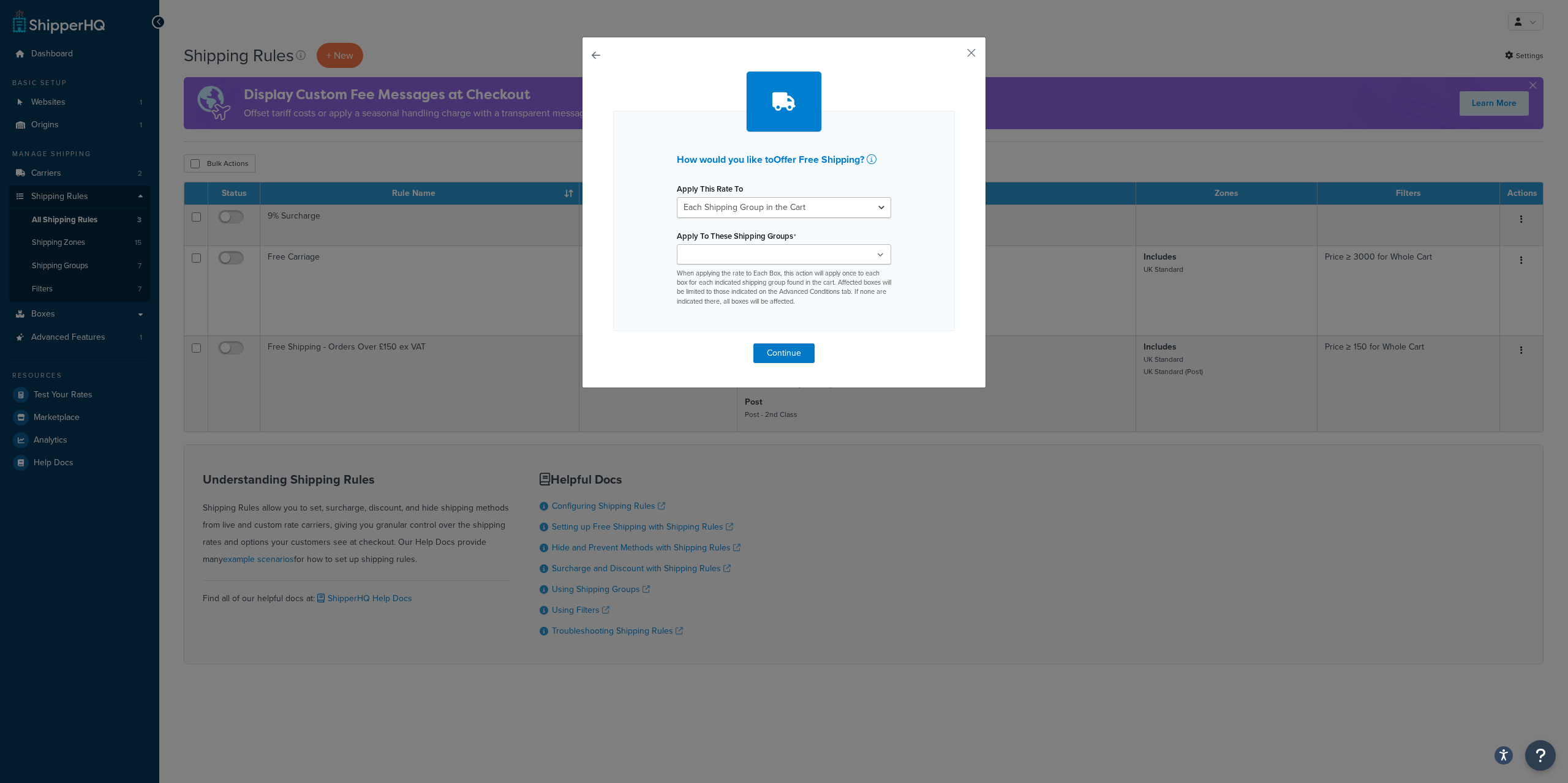
click at [800, 252] on ul at bounding box center [784, 254] width 215 height 20
click at [924, 247] on div "How would you like to Offer Free Shipping ? Apply This Rate To Each Shipment in…" at bounding box center [784, 222] width 341 height 223
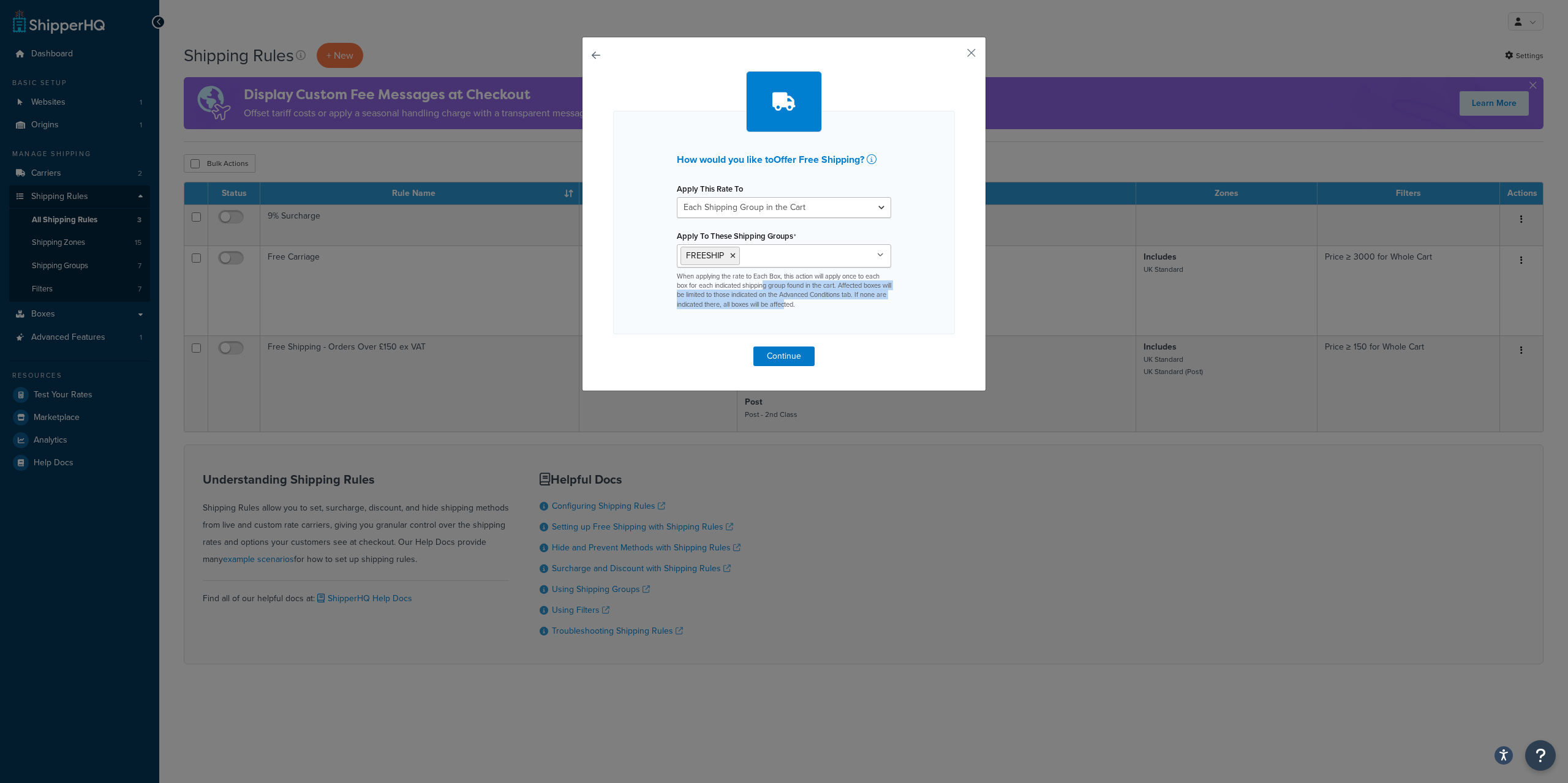
drag, startPoint x: 766, startPoint y: 282, endPoint x: 815, endPoint y: 311, distance: 56.9
click at [815, 311] on div "How would you like to Offer Free Shipping ? Apply This Rate To Each Shipment in…" at bounding box center [784, 222] width 341 height 223
click at [828, 311] on div "How would you like to Offer Free Shipping ? Apply This Rate To Each Shipment in…" at bounding box center [784, 222] width 341 height 223
drag, startPoint x: 845, startPoint y: 309, endPoint x: 699, endPoint y: 284, distance: 148.1
click at [699, 284] on p "When applying the rate to Each Box, this action will apply once to each box for…" at bounding box center [784, 291] width 215 height 38
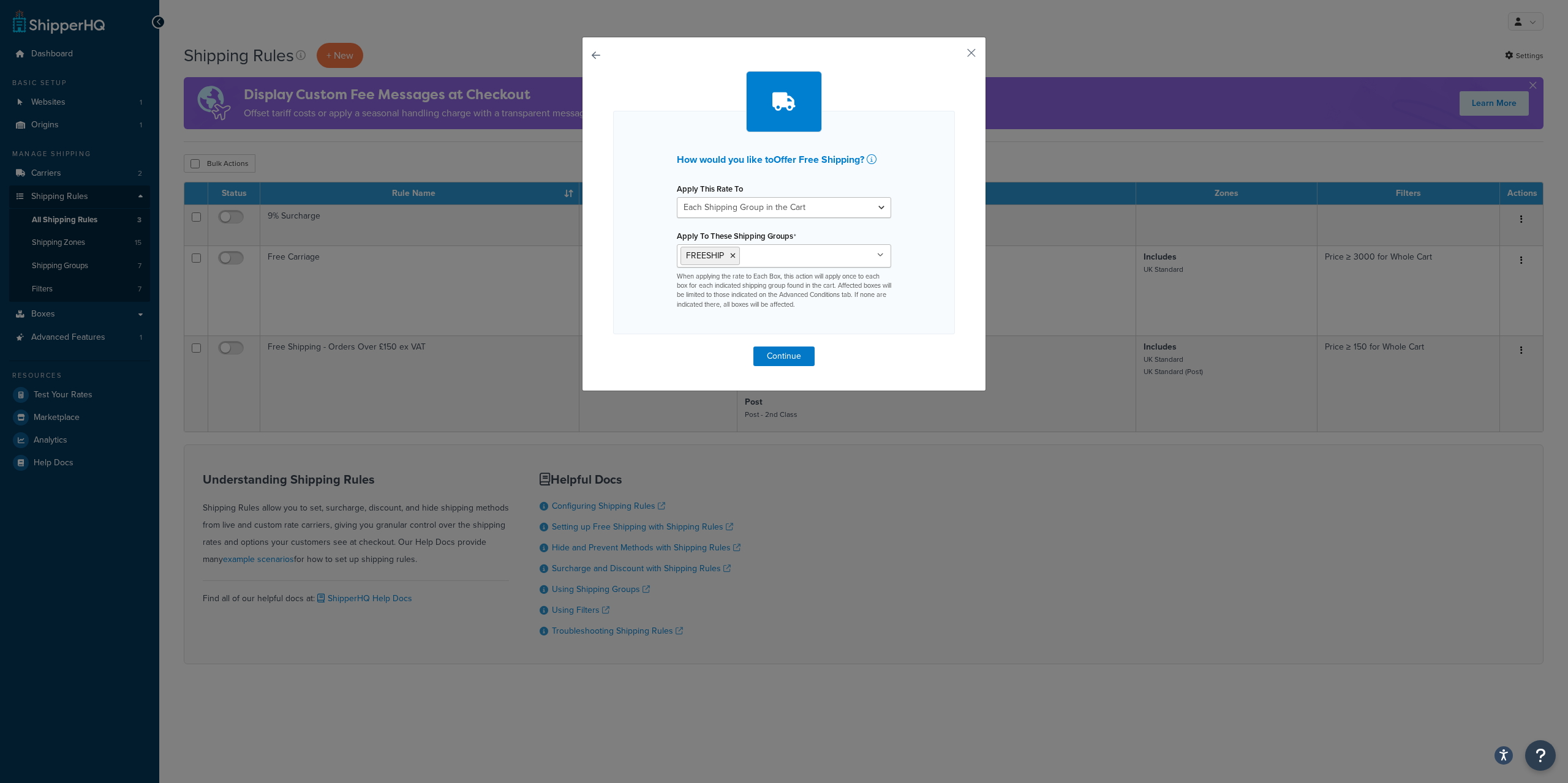
click at [677, 284] on p "When applying the rate to Each Box, this action will apply once to each box for…" at bounding box center [784, 291] width 215 height 38
drag, startPoint x: 677, startPoint y: 283, endPoint x: 821, endPoint y: 303, distance: 145.4
click at [817, 302] on p "When applying the rate to Each Box, this action will apply once to each box for…" at bounding box center [784, 291] width 215 height 38
click at [829, 304] on p "When applying the rate to Each Box, this action will apply once to each box for…" at bounding box center [784, 291] width 215 height 38
drag, startPoint x: 888, startPoint y: 304, endPoint x: 709, endPoint y: 293, distance: 179.3
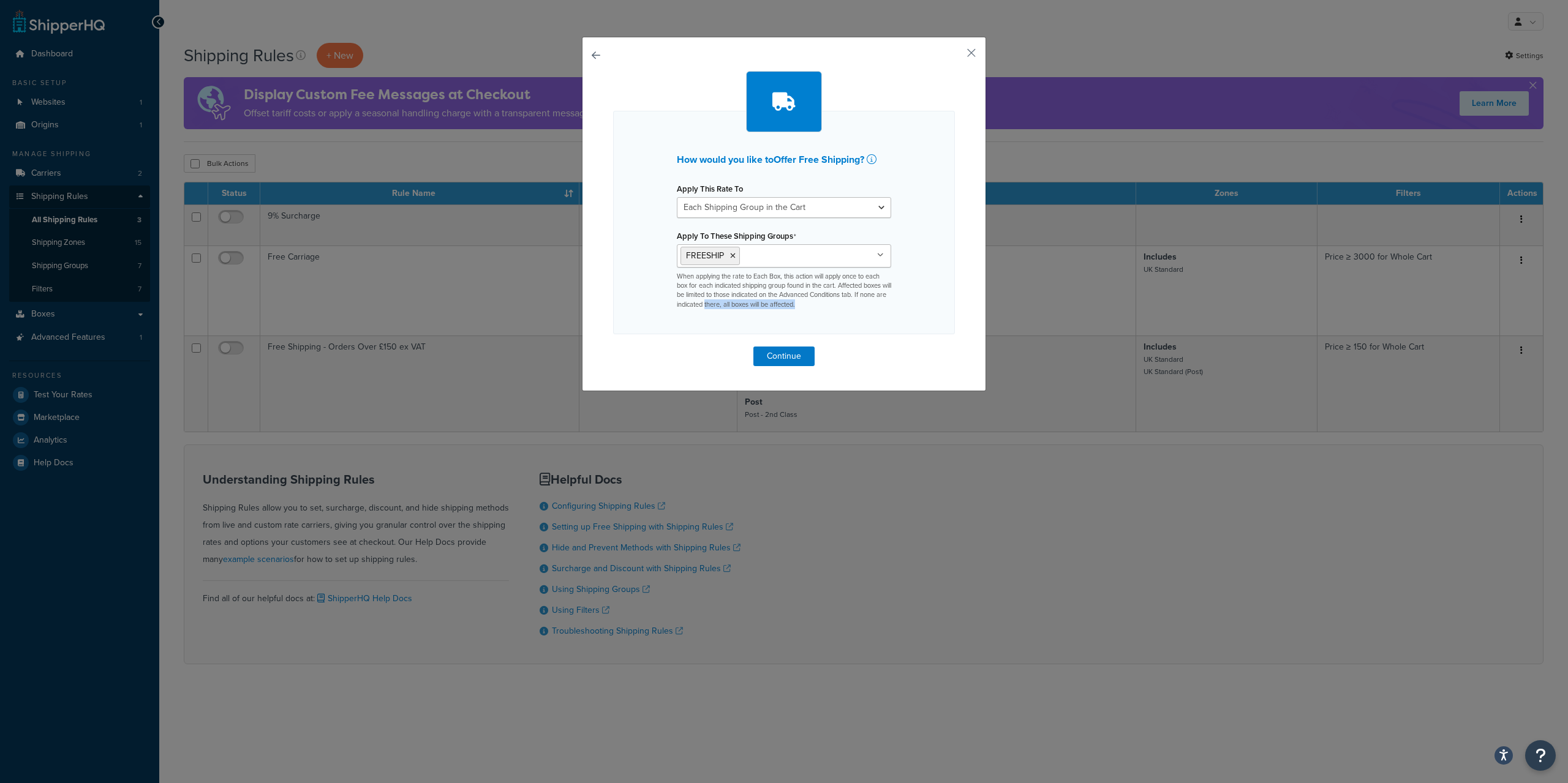
click at [722, 295] on p "When applying the rate to Each Box, this action will apply once to each box for…" at bounding box center [784, 291] width 215 height 38
drag, startPoint x: 673, startPoint y: 278, endPoint x: 859, endPoint y: 299, distance: 187.2
click at [859, 299] on div "Apply To These Shipping Groups FREESHIP Ink cartridges Large Medium Preboxed Sm…" at bounding box center [784, 268] width 233 height 83
click at [859, 299] on p "When applying the rate to Each Box, this action will apply once to each box for…" at bounding box center [784, 291] width 215 height 38
click at [792, 354] on button "Continue" at bounding box center [784, 356] width 61 height 20
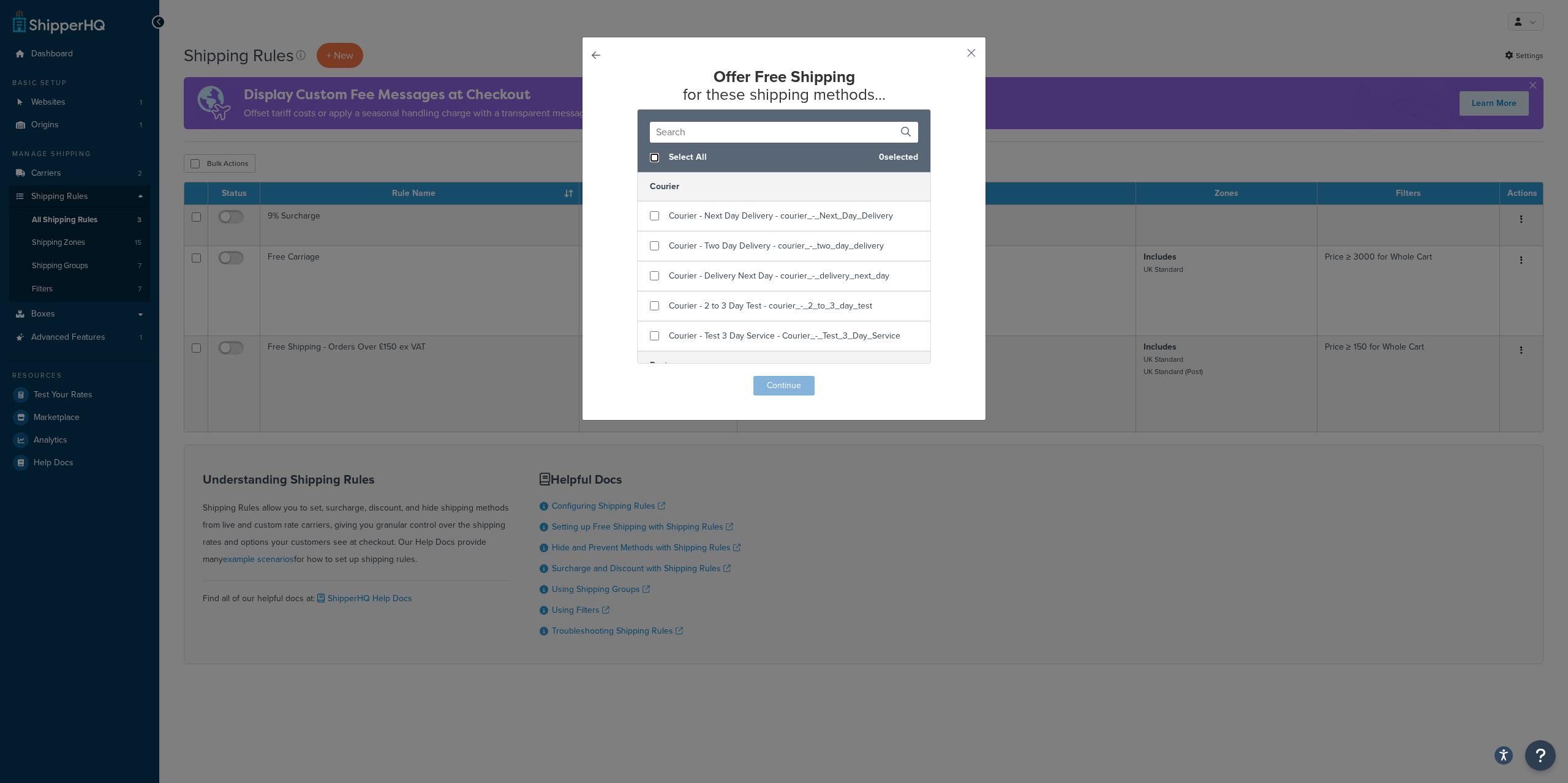
click at [657, 155] on input "checkbox" at bounding box center [654, 158] width 9 height 9
checkbox input "true"
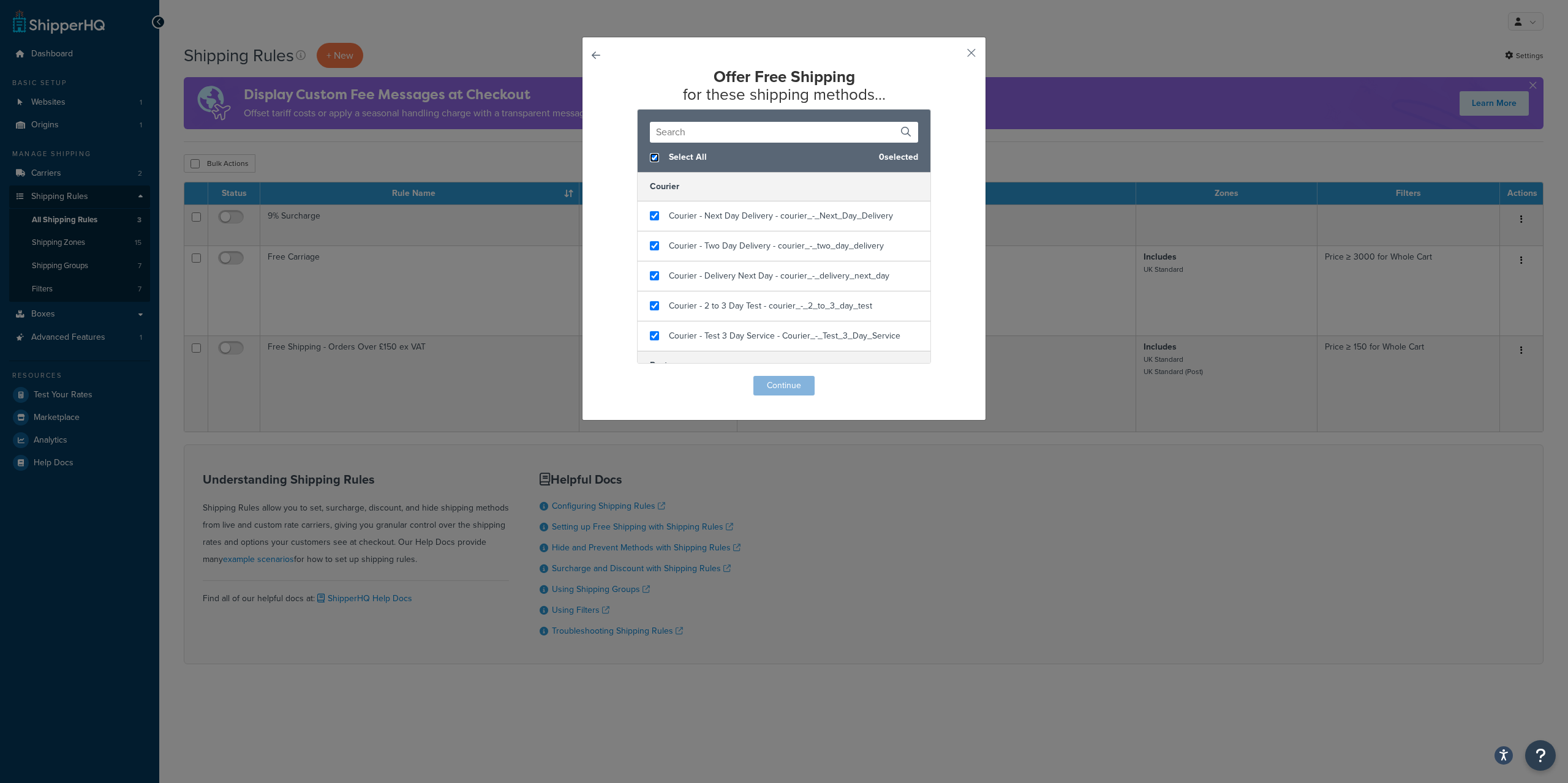
checkbox input "true"
click at [795, 384] on button "Continue" at bounding box center [784, 386] width 61 height 20
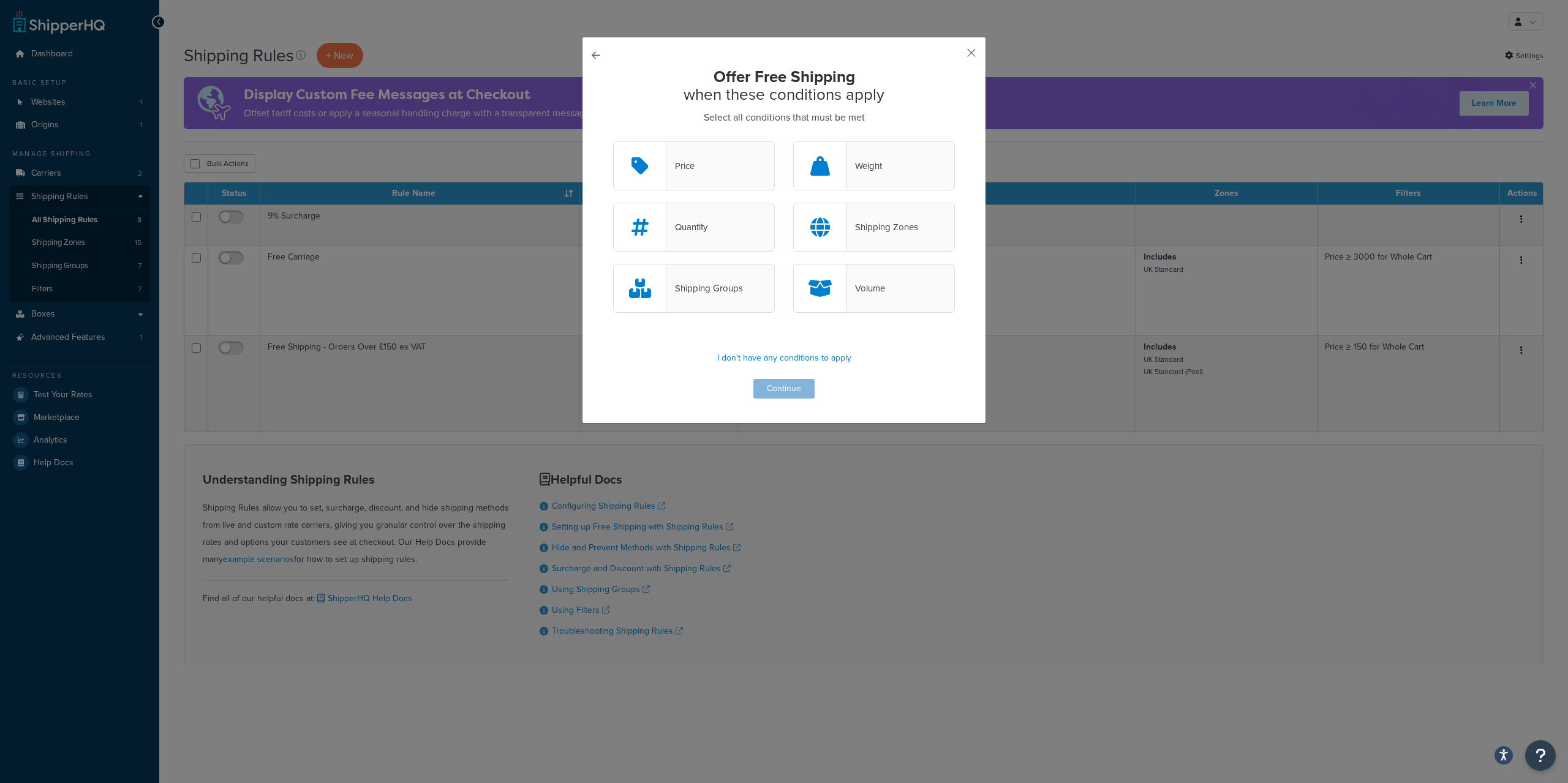
click at [739, 291] on div "Shipping Groups" at bounding box center [705, 288] width 77 height 17
click at [0, 0] on input "Shipping Groups" at bounding box center [0, 0] width 0 height 0
click at [704, 164] on div "Price" at bounding box center [693, 166] width 161 height 49
click at [0, 0] on input "Price" at bounding box center [0, 0] width 0 height 0
click at [777, 392] on button "Continue" at bounding box center [784, 389] width 61 height 20
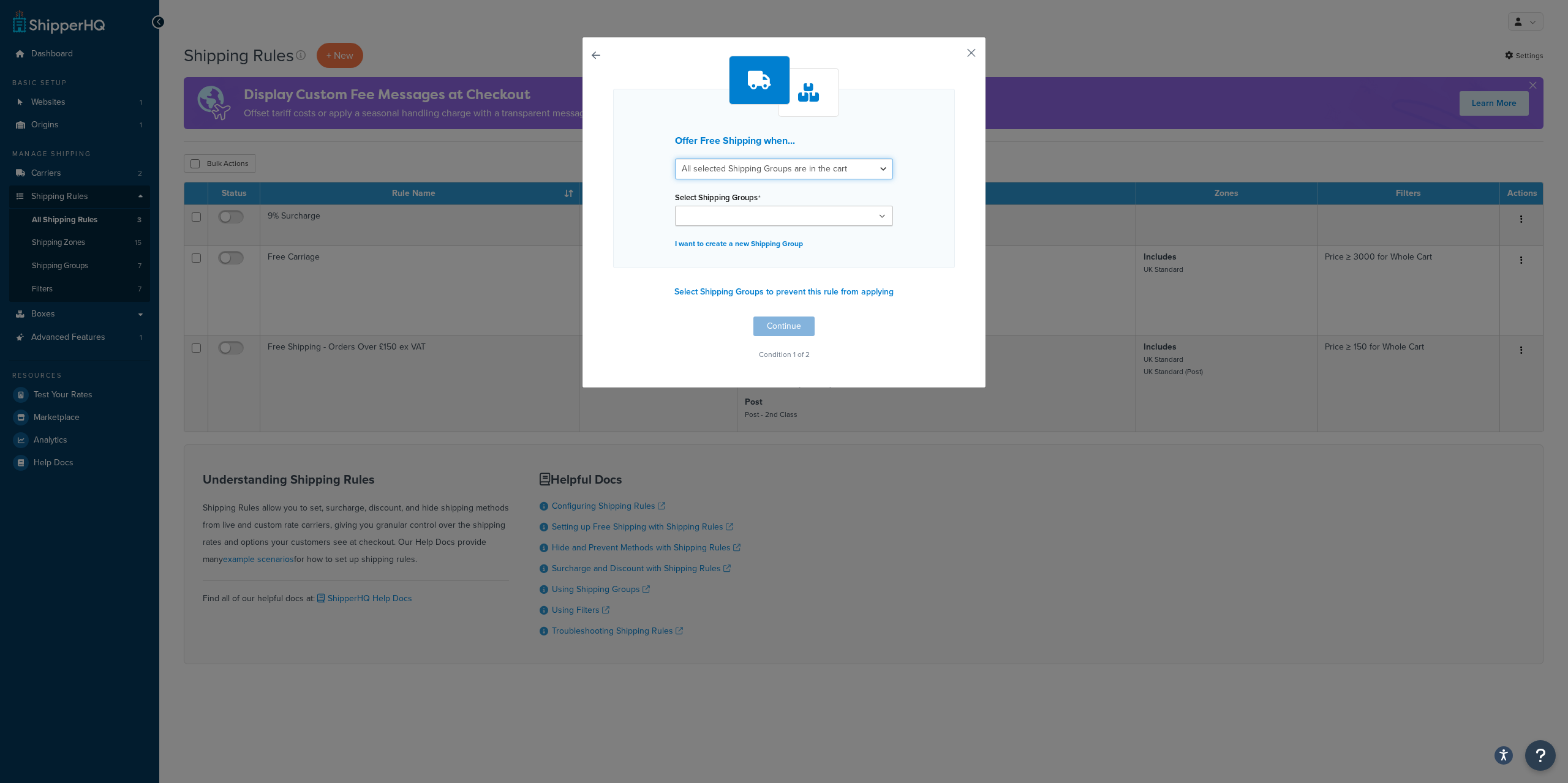
click at [675, 158] on select "All selected Shipping Groups are in the cart Any selected Shipping Groups are i…" at bounding box center [784, 169] width 218 height 21
click at [747, 168] on select "All selected Shipping Groups are in the cart Any selected Shipping Groups are i…" at bounding box center [784, 169] width 218 height 21
click at [613, 317] on button "button" at bounding box center [613, 317] width 0 height 0
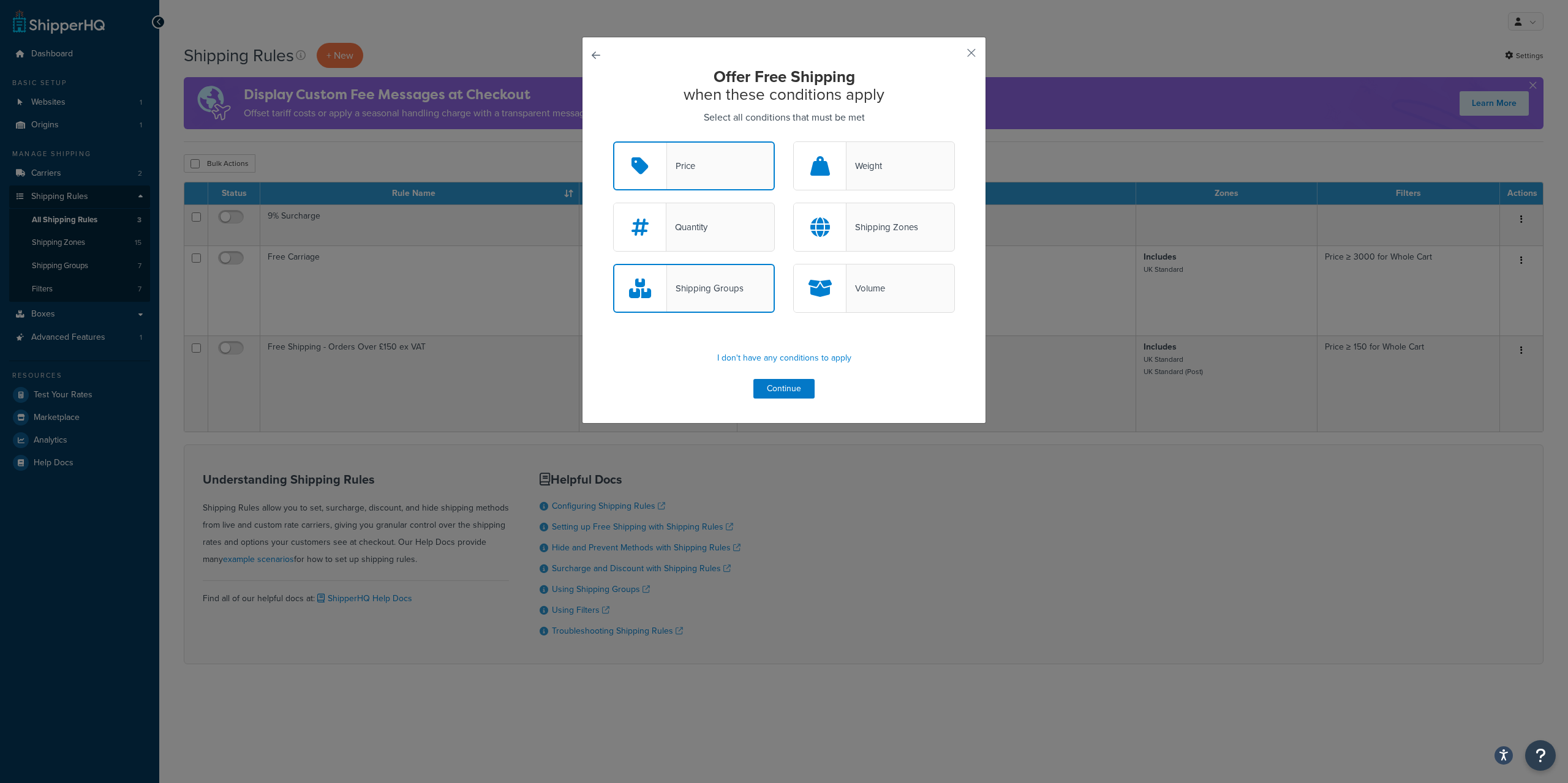
click at [865, 225] on div "Shipping Zones" at bounding box center [882, 227] width 72 height 17
click at [0, 0] on input "Shipping Zones" at bounding box center [0, 0] width 0 height 0
click at [865, 225] on div "Shipping Zones" at bounding box center [883, 227] width 72 height 17
click at [0, 0] on input "Shipping Zones" at bounding box center [0, 0] width 0 height 0
click at [803, 390] on button "Continue" at bounding box center [784, 389] width 61 height 20
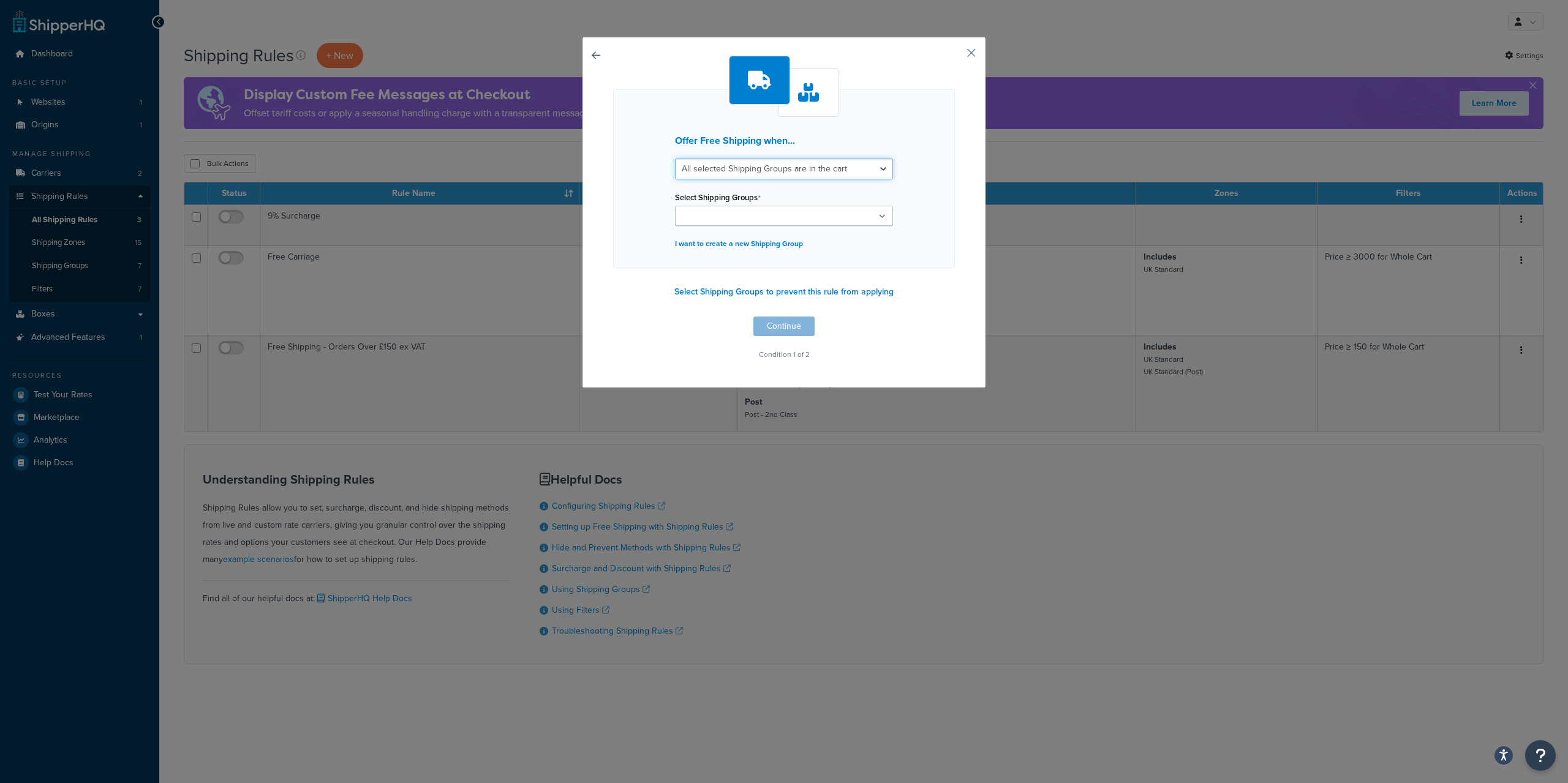
click at [675, 158] on select "All selected Shipping Groups are in the cart Any selected Shipping Groups are i…" at bounding box center [784, 169] width 218 height 21
select select "any"
click option "Any selected Shipping Groups are in the cart" at bounding box center [0, 0] width 0 height 0
click at [834, 213] on ul at bounding box center [784, 216] width 218 height 20
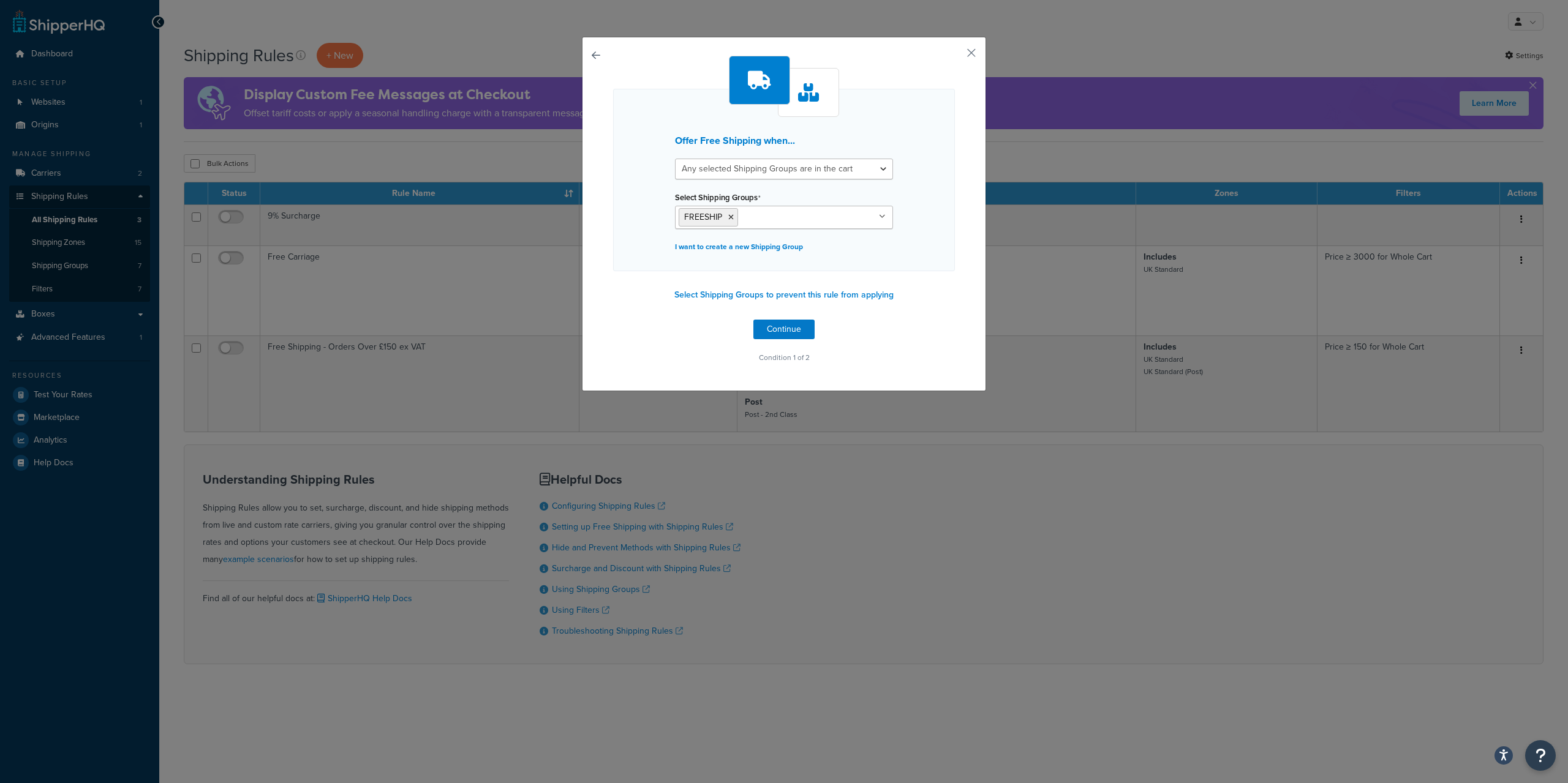
click at [940, 216] on div "Offer Free Shipping when... All selected Shipping Groups are in the cart Any se…" at bounding box center [784, 180] width 341 height 182
click at [814, 299] on button "Select Shipping Groups to prevent this rule from applying" at bounding box center [784, 295] width 226 height 19
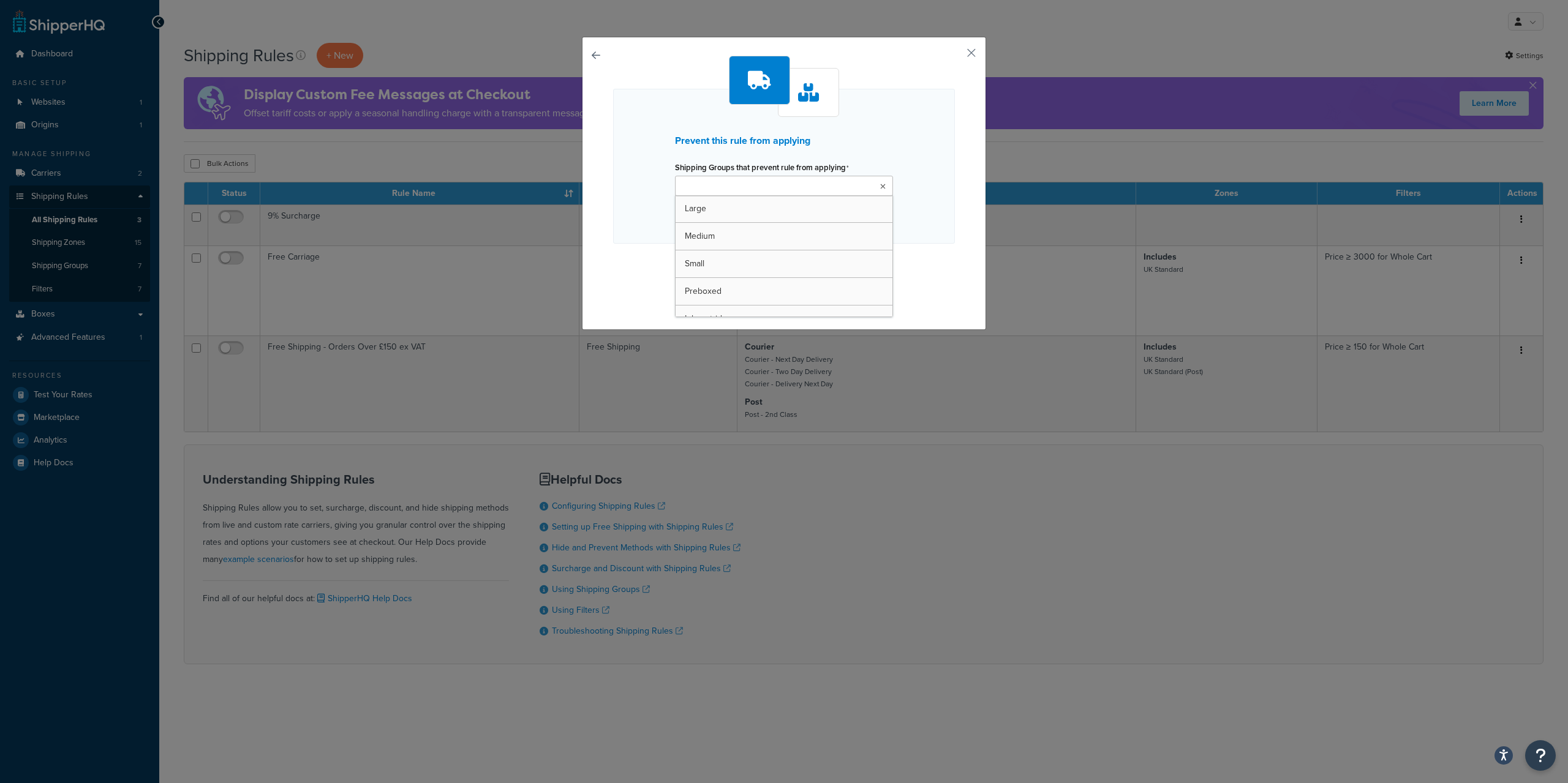
click at [824, 187] on ul at bounding box center [784, 186] width 218 height 20
click at [613, 259] on button "button" at bounding box center [613, 259] width 0 height 0
select select "any"
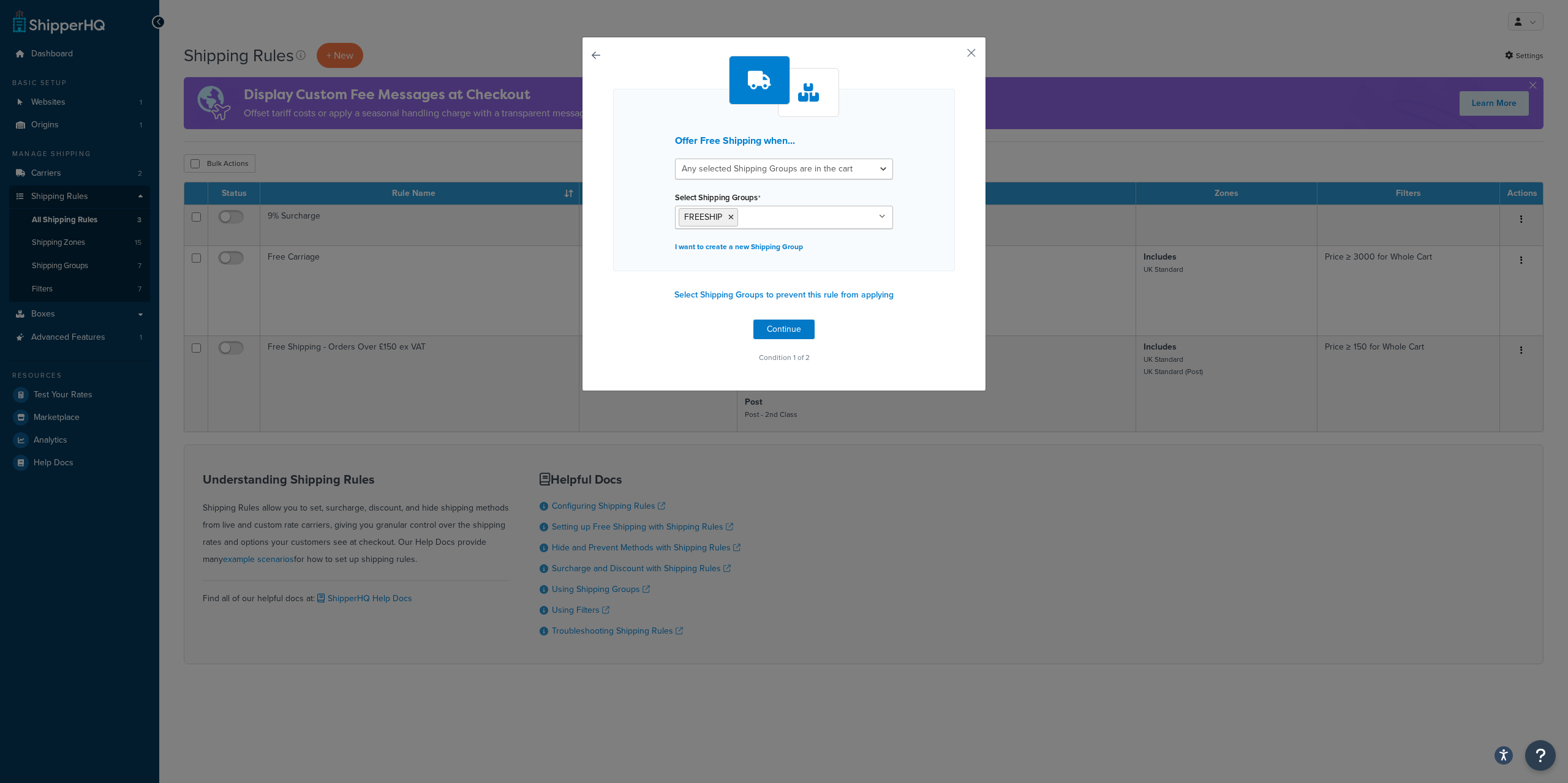
click at [613, 320] on button "button" at bounding box center [613, 320] width 0 height 0
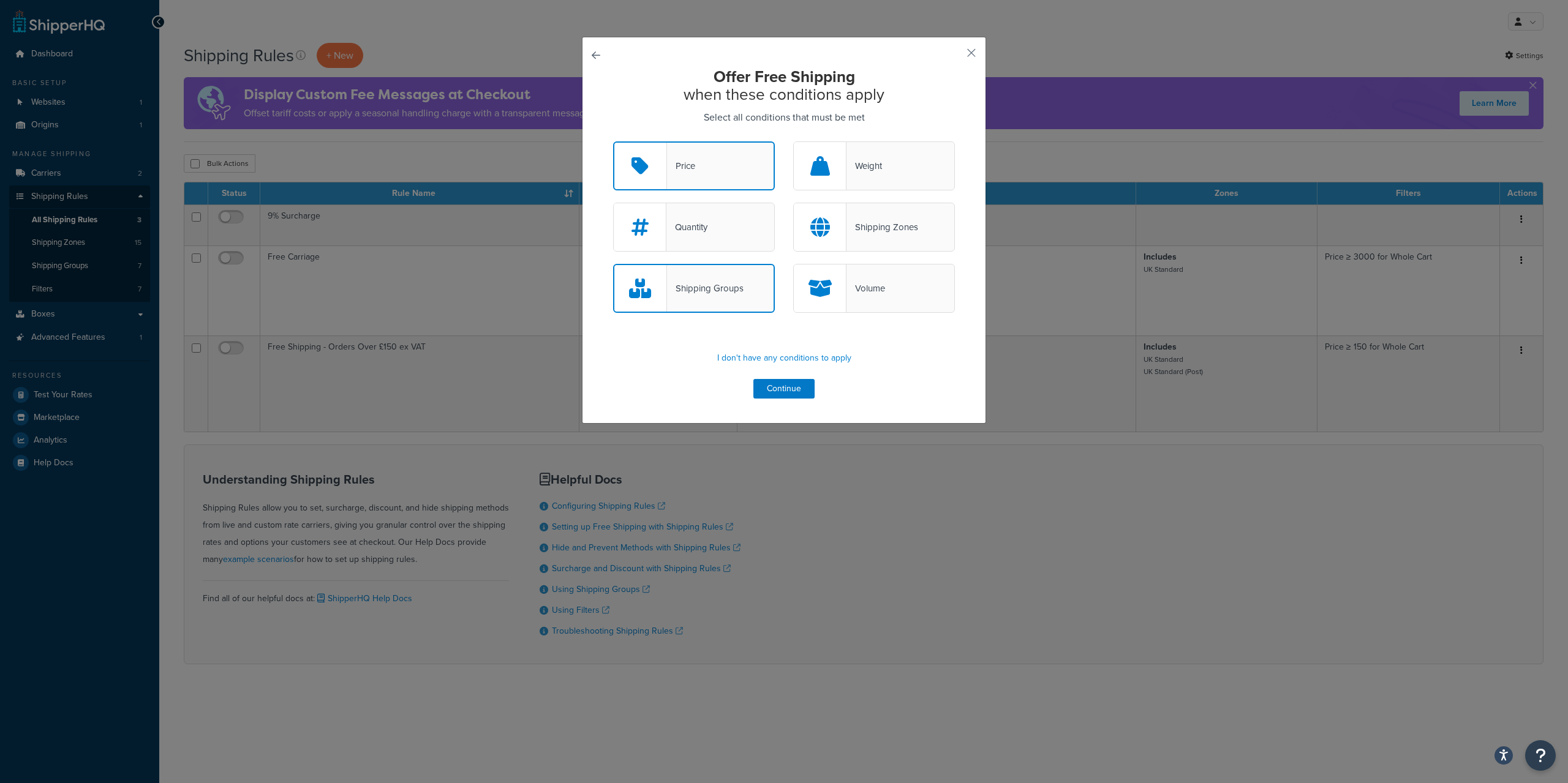
click at [613, 142] on button "button" at bounding box center [613, 142] width 0 height 0
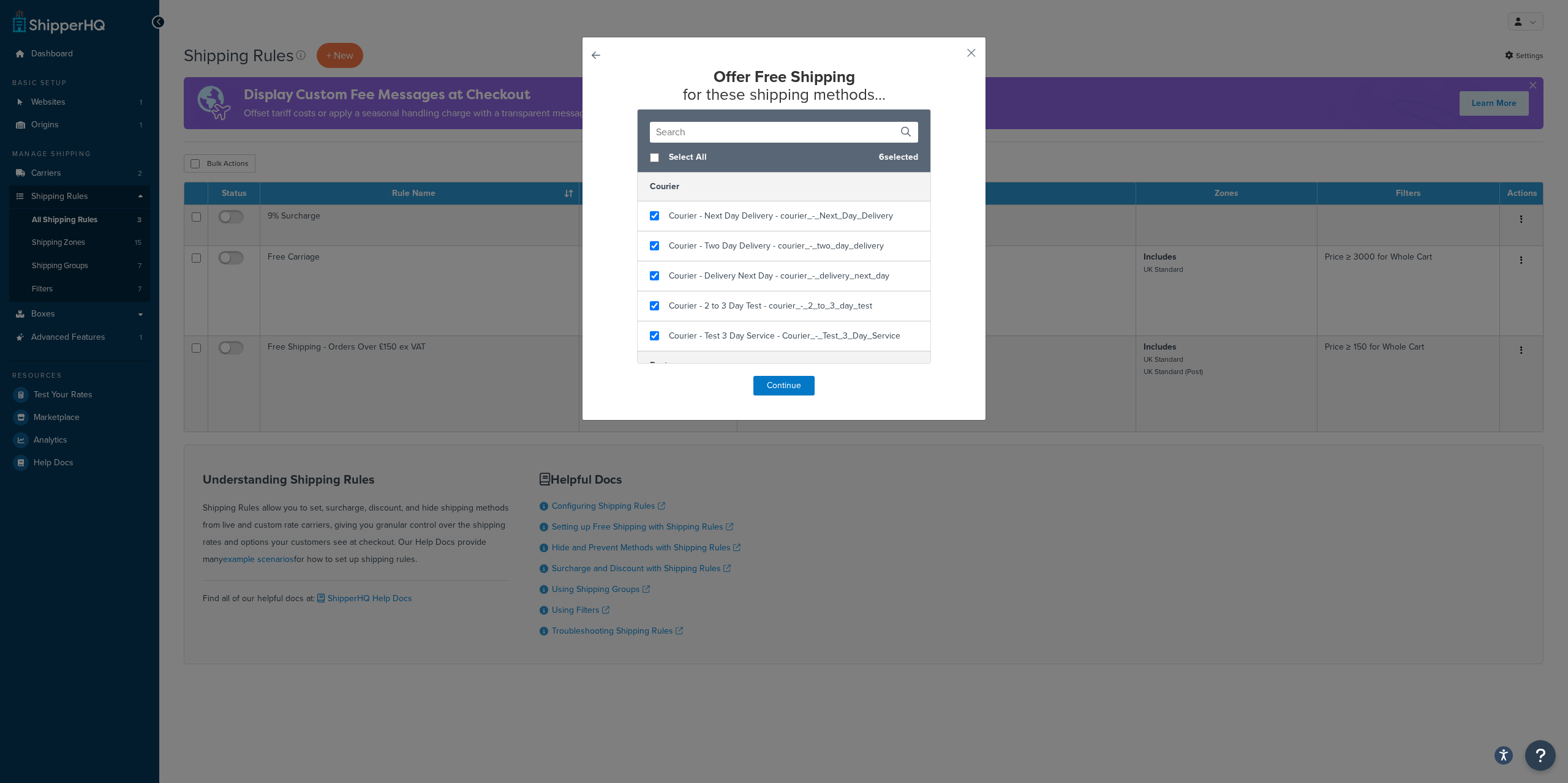
click at [613, 376] on button "button" at bounding box center [613, 376] width 0 height 0
select select "SHIPPING_GROUP"
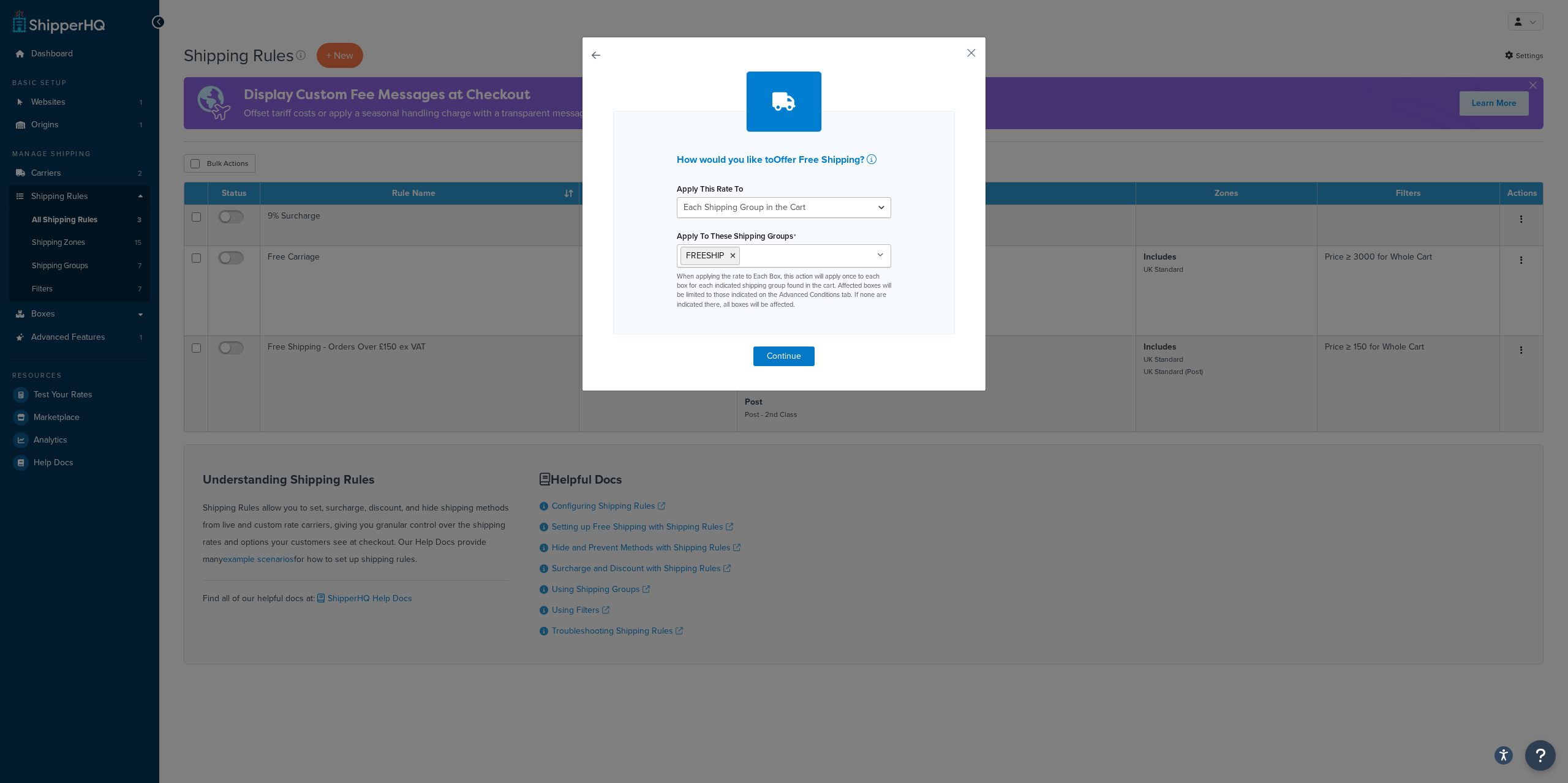
click at [613, 346] on button "button" at bounding box center [613, 346] width 0 height 0
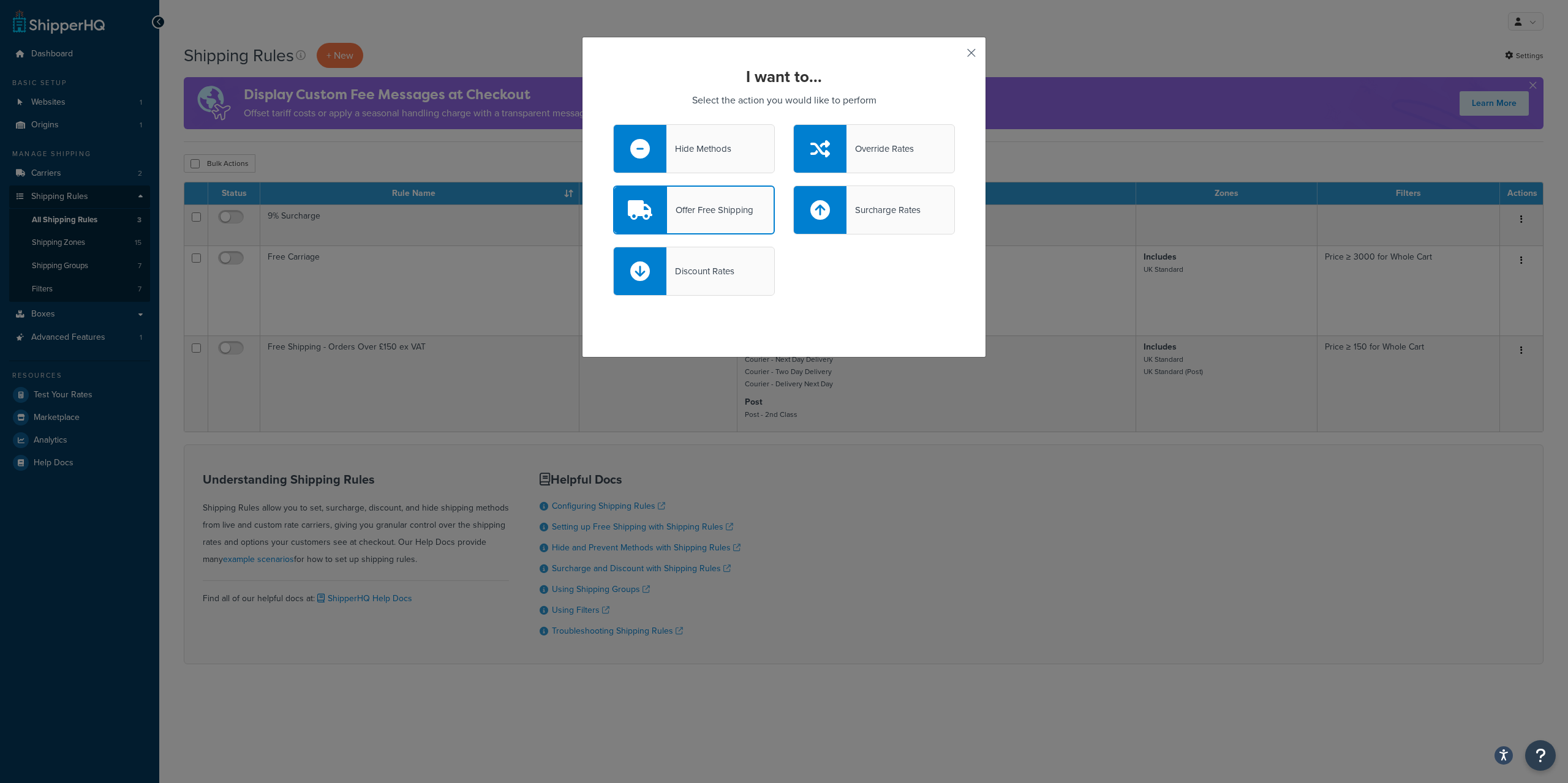
click at [955, 56] on button "button" at bounding box center [953, 57] width 3 height 3
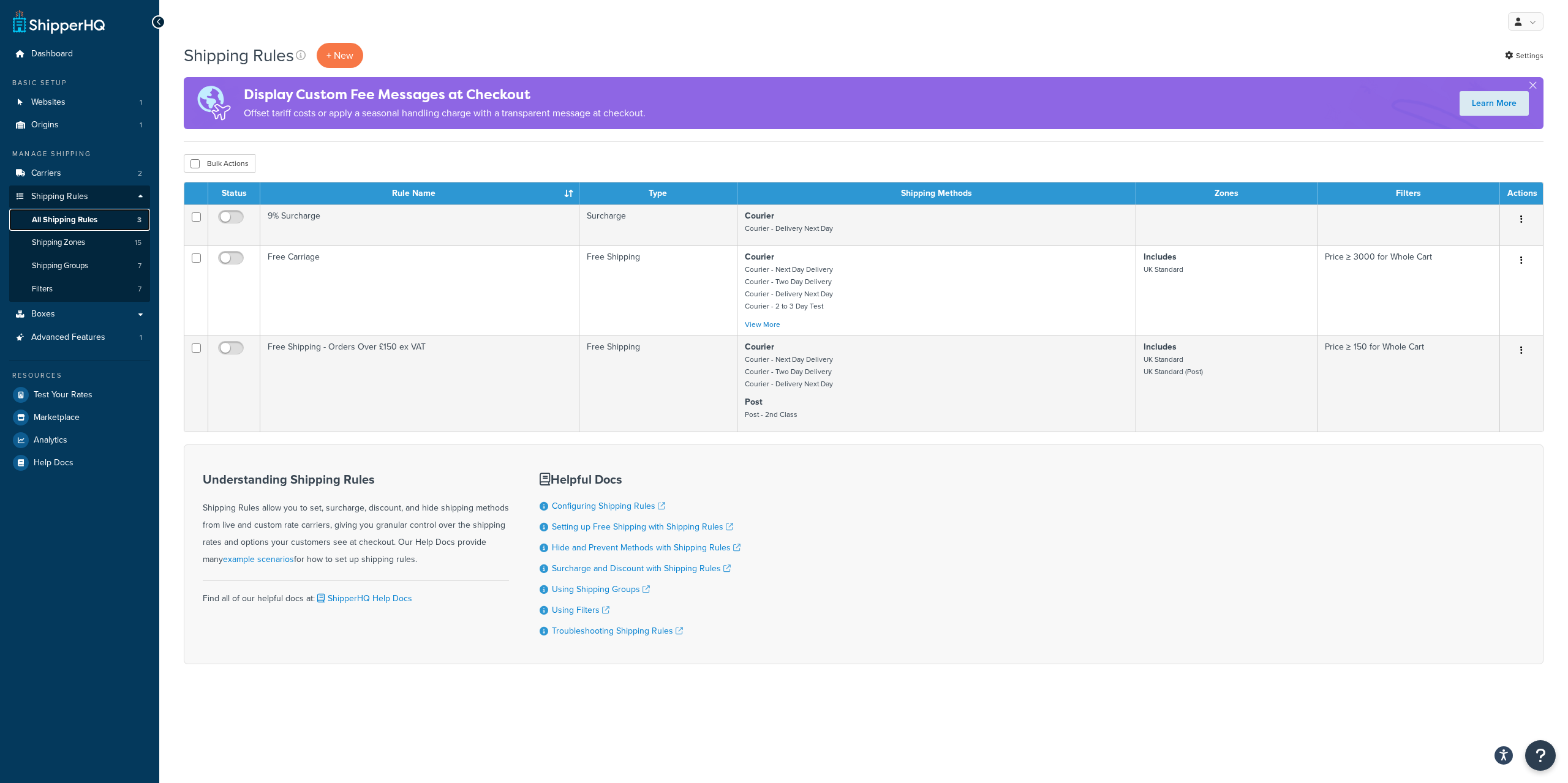
click at [92, 217] on span "All Shipping Rules" at bounding box center [64, 220] width 66 height 11
click at [87, 268] on span "Shipping Groups" at bounding box center [59, 266] width 56 height 11
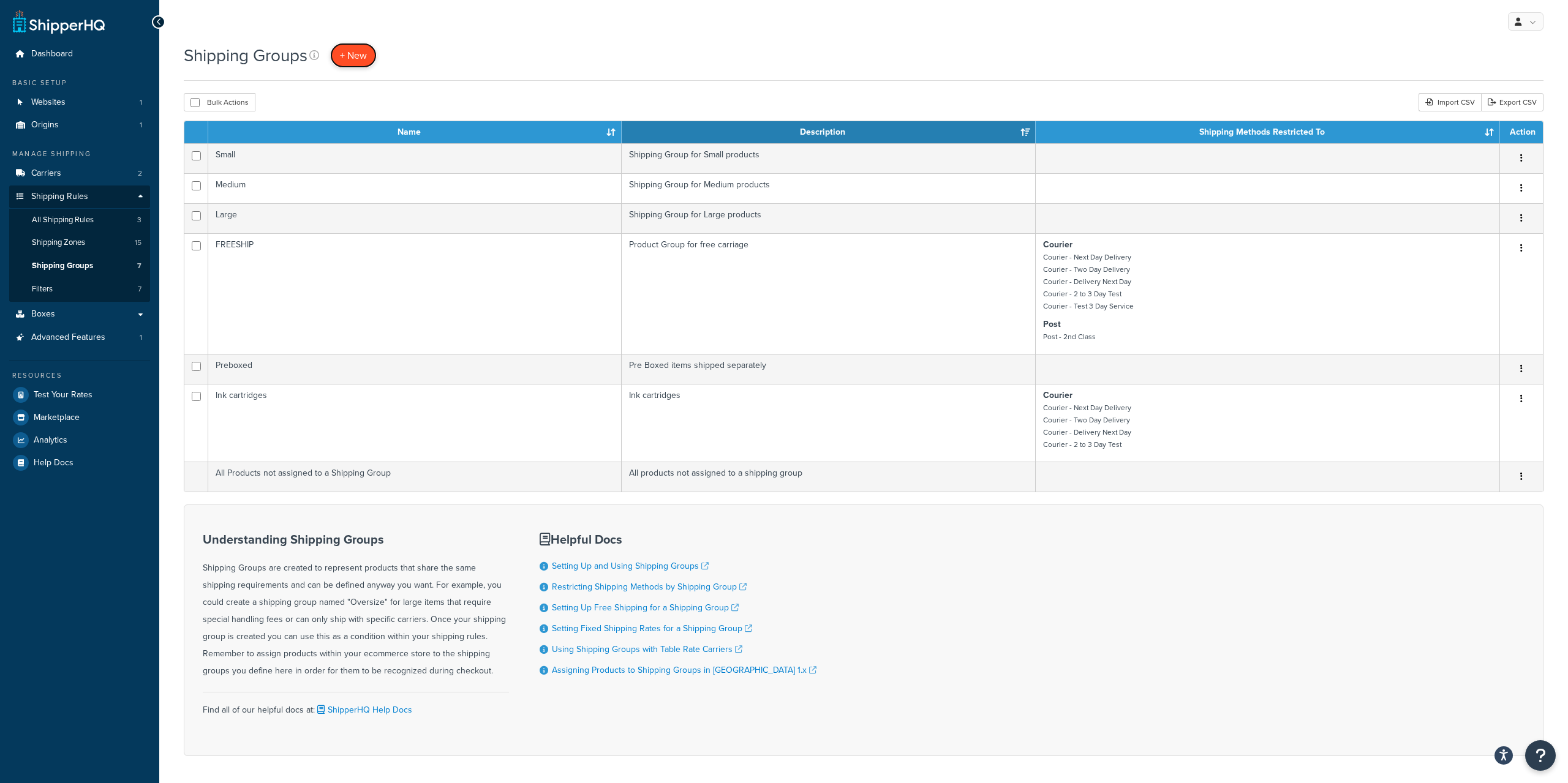
click at [354, 56] on span "+ New" at bounding box center [354, 55] width 27 height 14
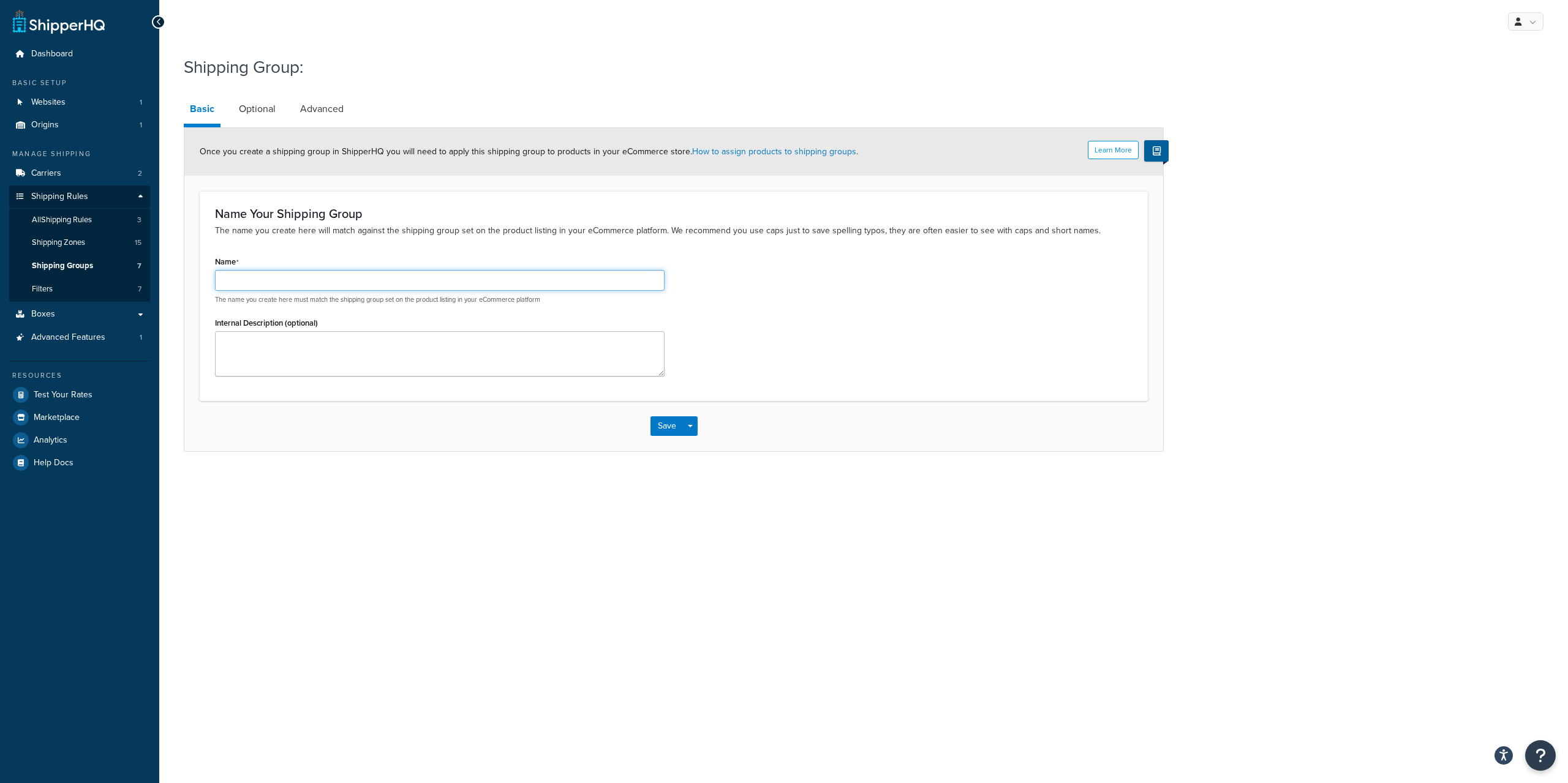
click at [301, 276] on input "Name" at bounding box center [440, 281] width 450 height 21
type input "NOFREESHIP"
click at [355, 346] on textarea "Internal Description (optional)" at bounding box center [440, 354] width 450 height 45
type textarea "Rule to be applied to Ceramic, Sheet Aluminium to exclude from Free Carriage Pr…"
click at [666, 432] on button "Save" at bounding box center [666, 426] width 33 height 20
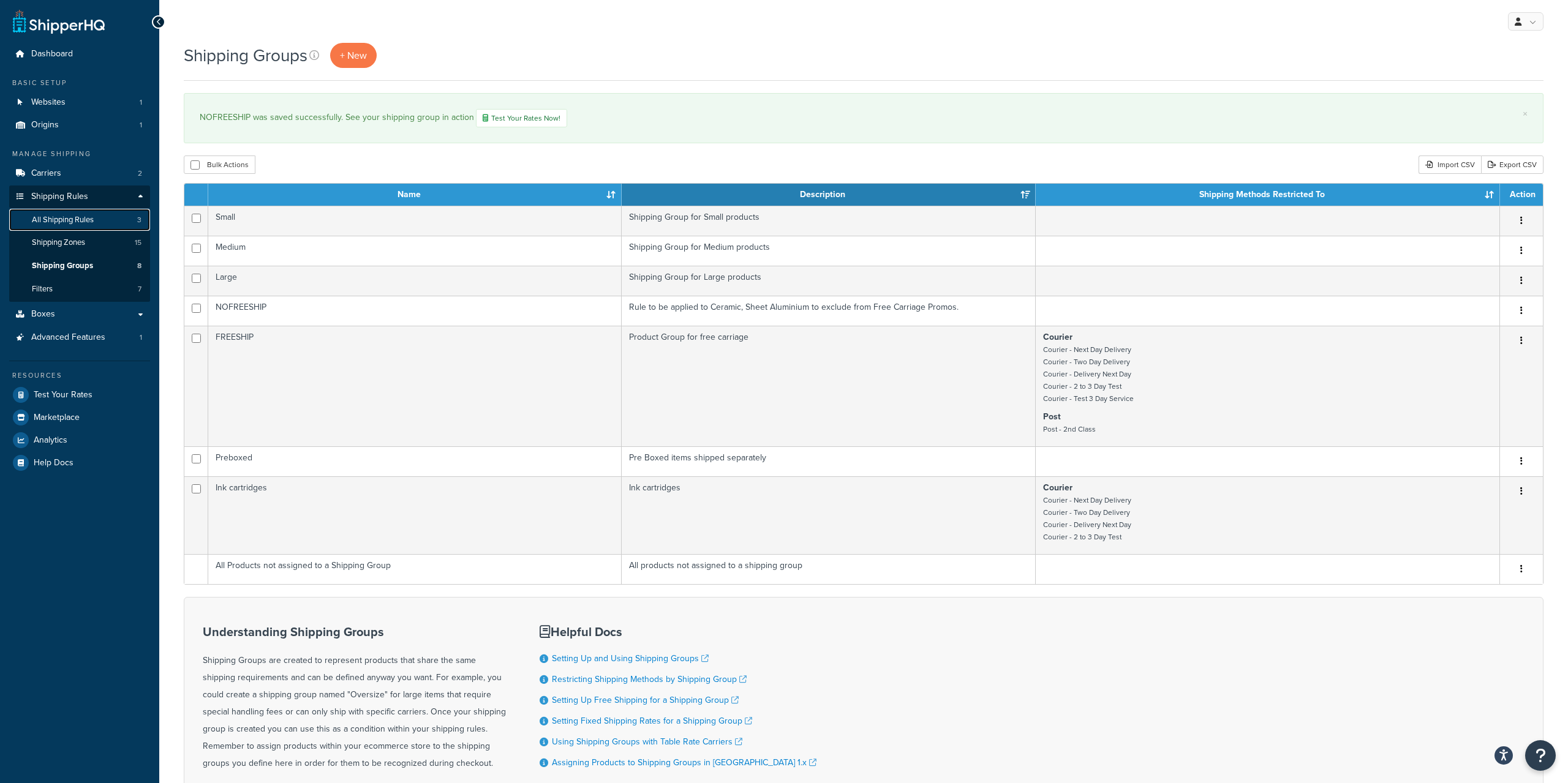
click at [95, 219] on link "All Shipping Rules 3" at bounding box center [80, 220] width 141 height 23
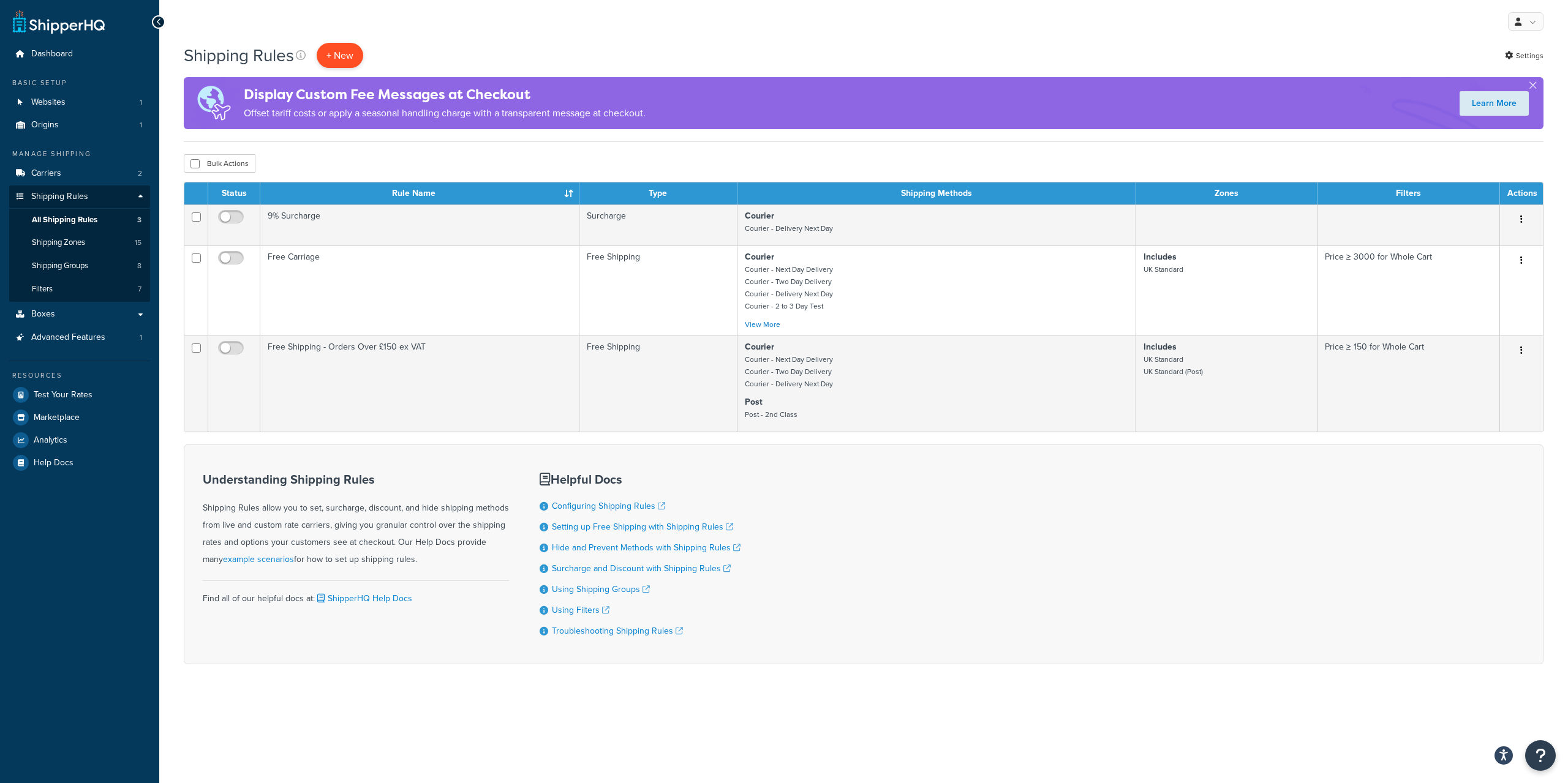
click at [336, 53] on p "+ New" at bounding box center [340, 55] width 46 height 25
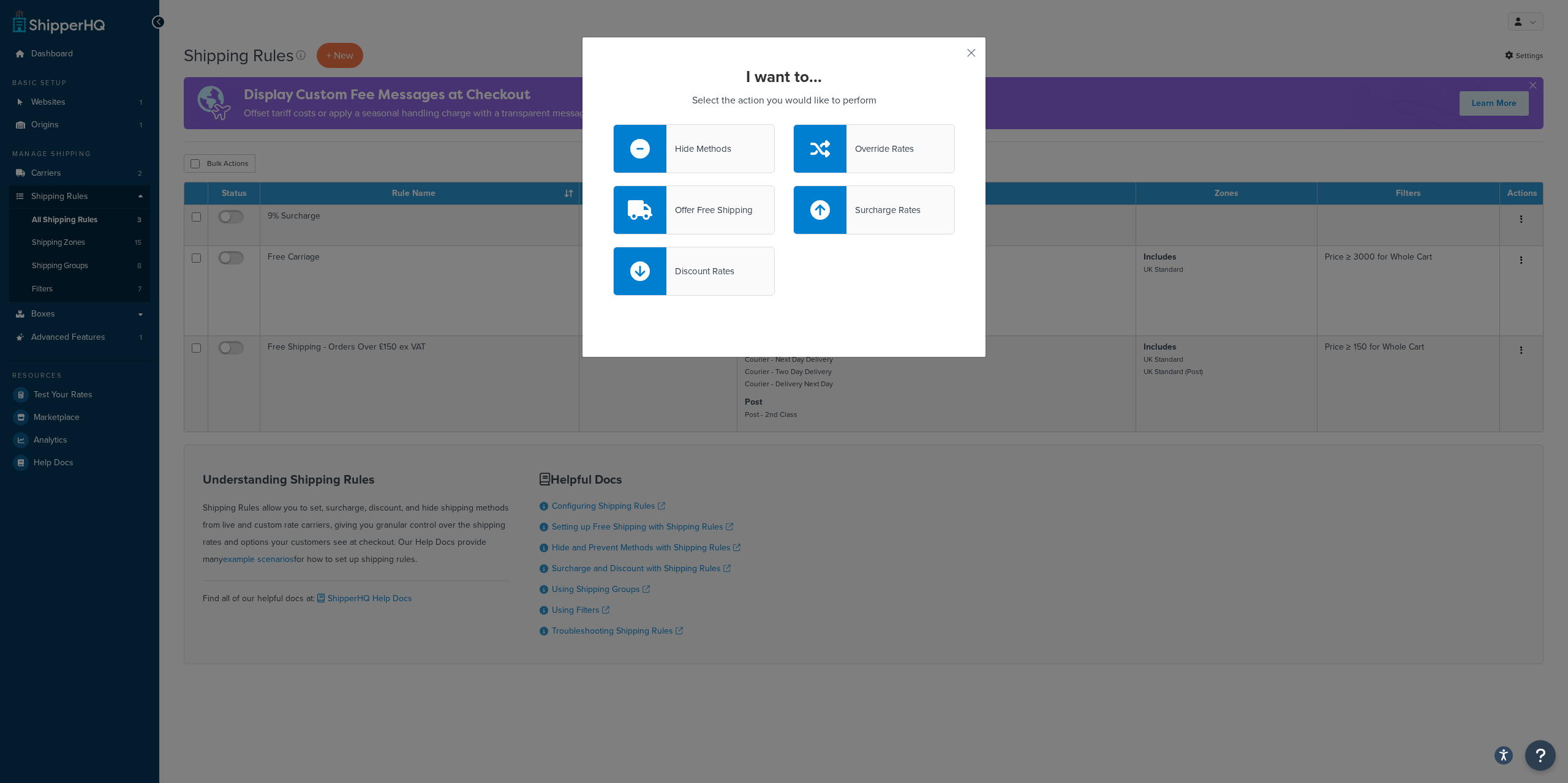
click at [641, 215] on icon at bounding box center [640, 210] width 25 height 20
click at [0, 0] on input "Offer Free Shipping" at bounding box center [0, 0] width 0 height 0
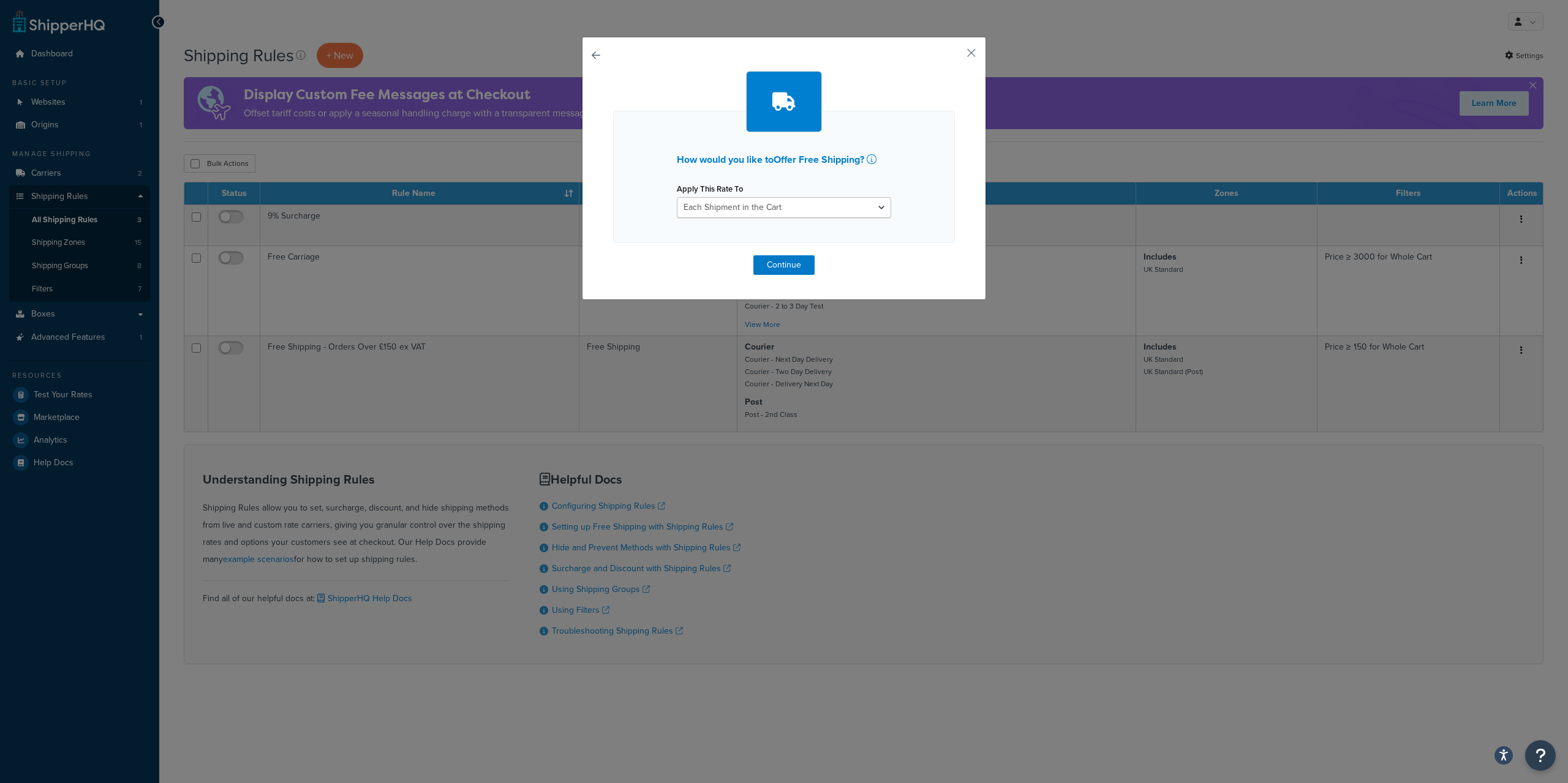
click at [613, 255] on button "button" at bounding box center [613, 255] width 0 height 0
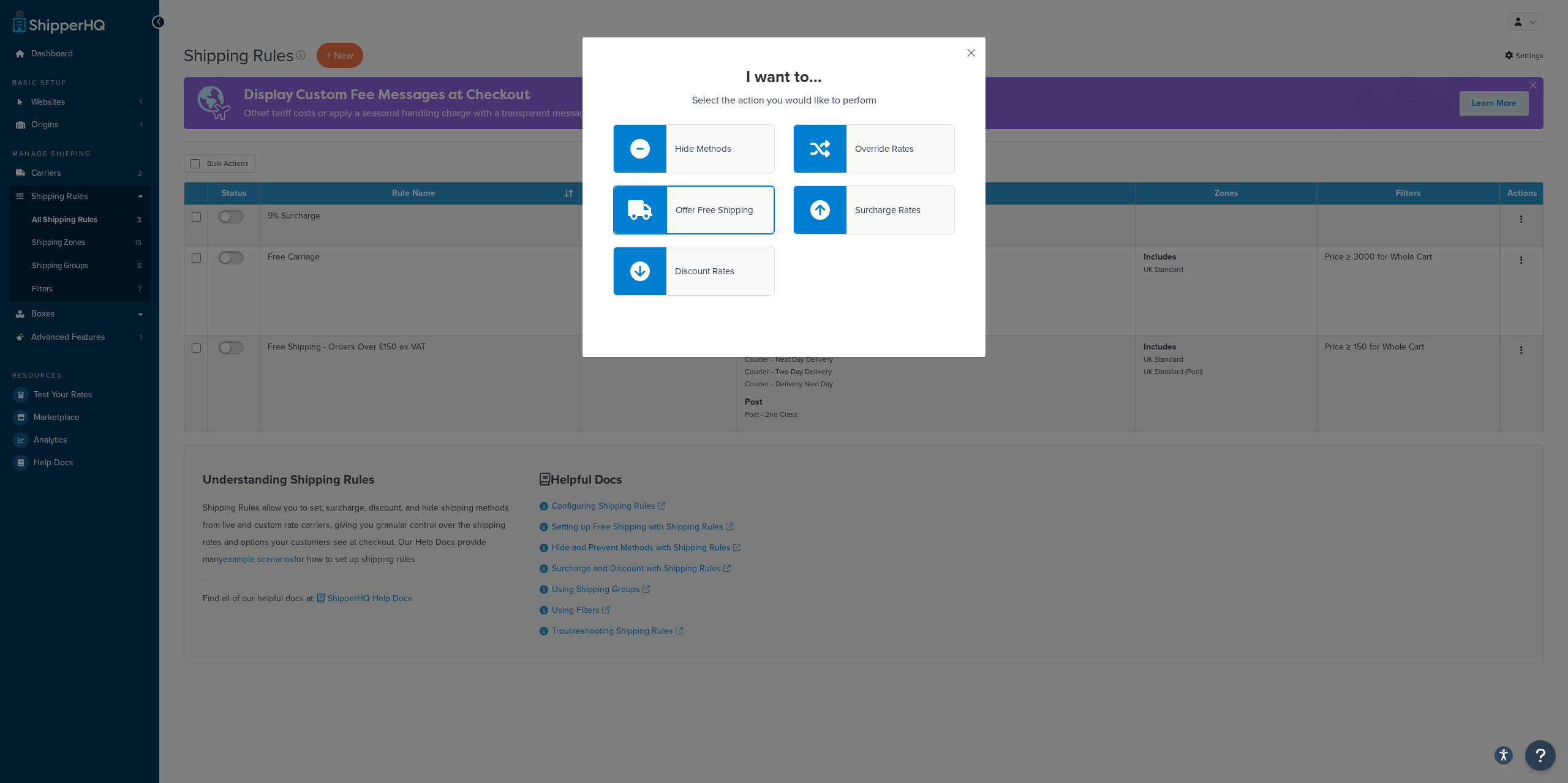
click at [639, 218] on icon at bounding box center [640, 210] width 25 height 20
click at [0, 0] on input "Offer Free Shipping" at bounding box center [0, 0] width 0 height 0
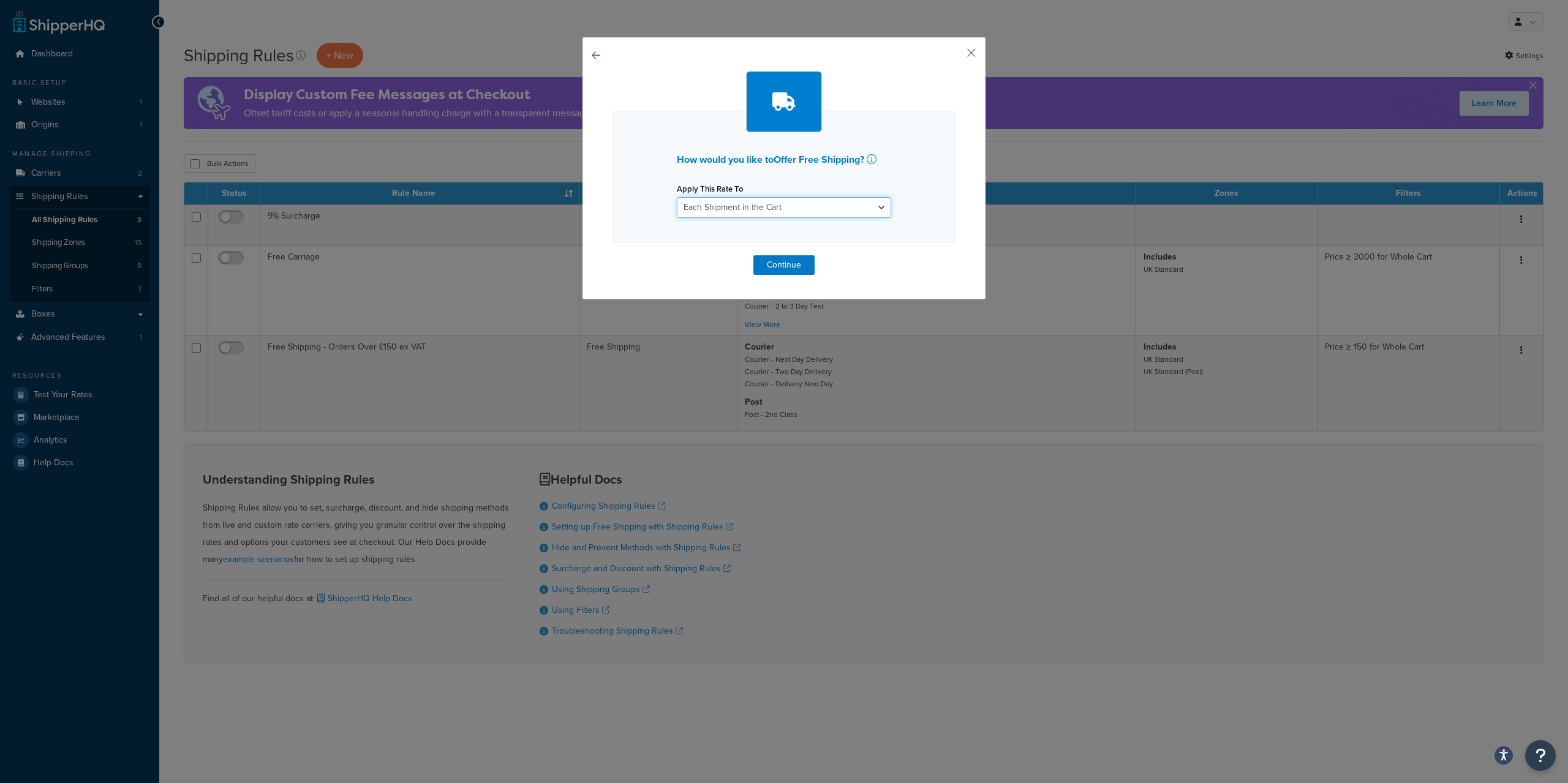
click at [677, 197] on select "Each Shipment in the Cart Each Shipping Group in the Cart Each Item within a Sh…" at bounding box center [784, 208] width 215 height 21
select select "SHIPPING_GROUP"
click option "Each Shipping Group in the Cart" at bounding box center [0, 0] width 0 height 0
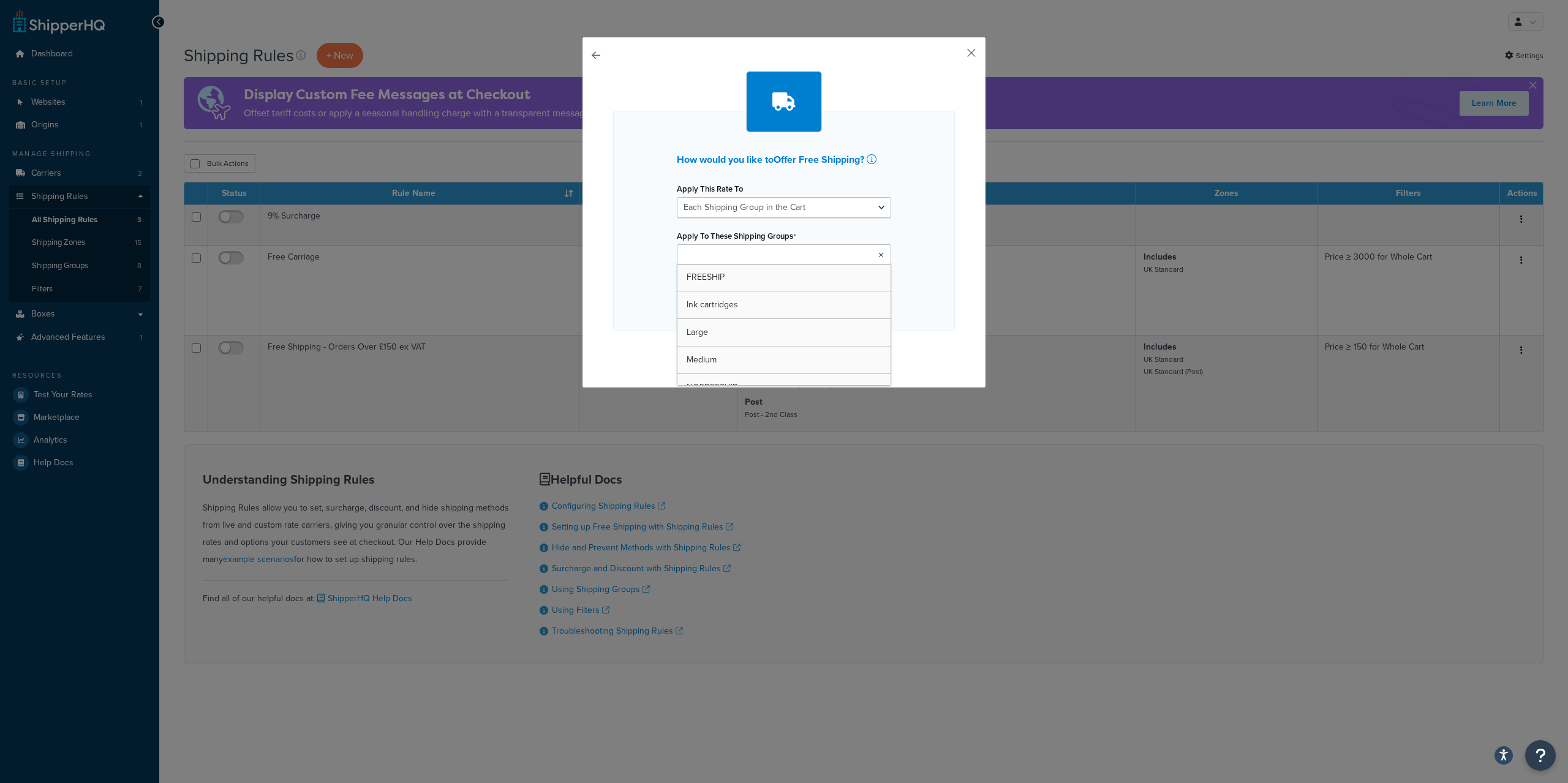
click at [883, 254] on icon at bounding box center [881, 255] width 6 height 7
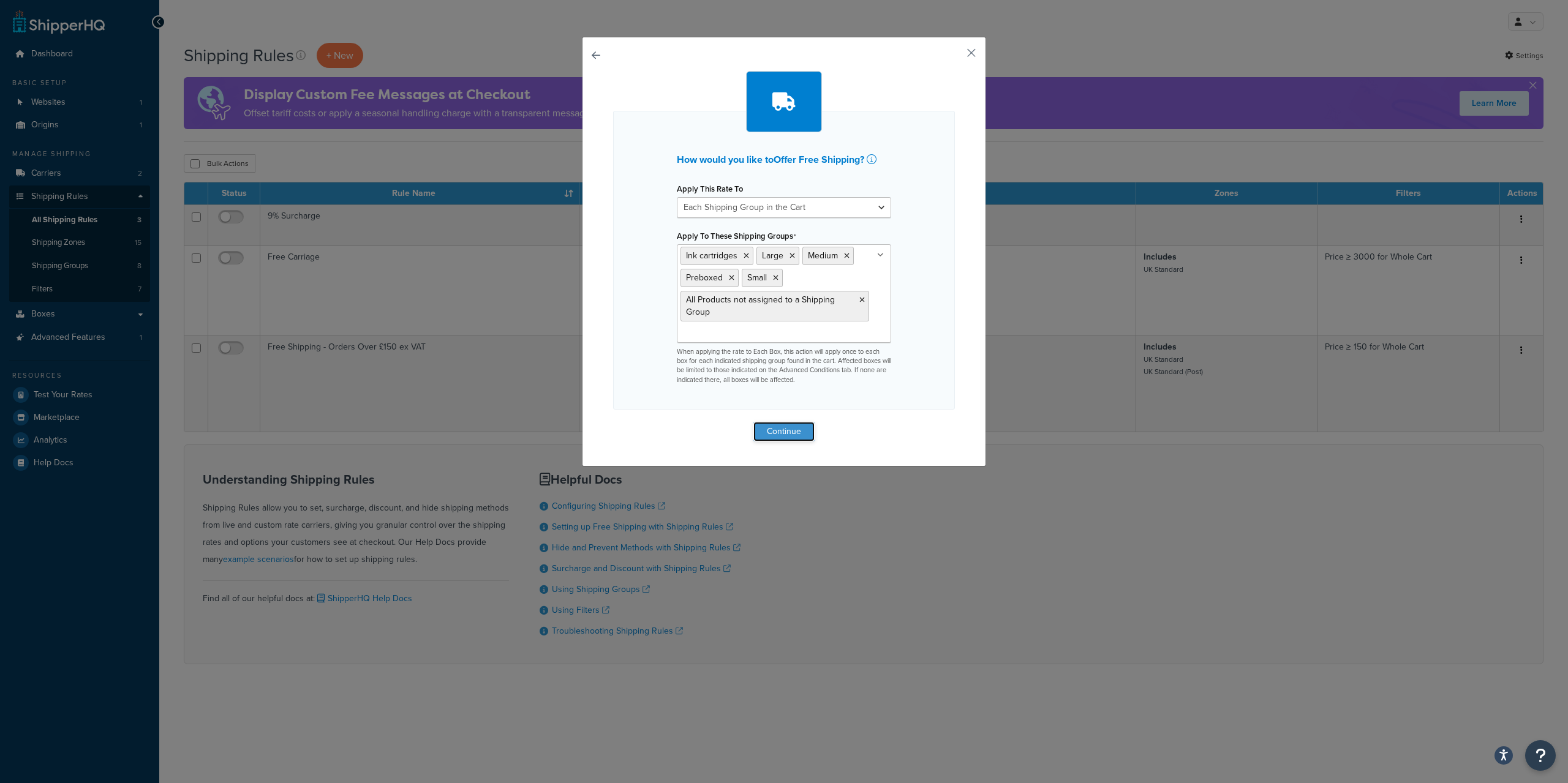
click at [782, 434] on button "Continue" at bounding box center [784, 432] width 61 height 20
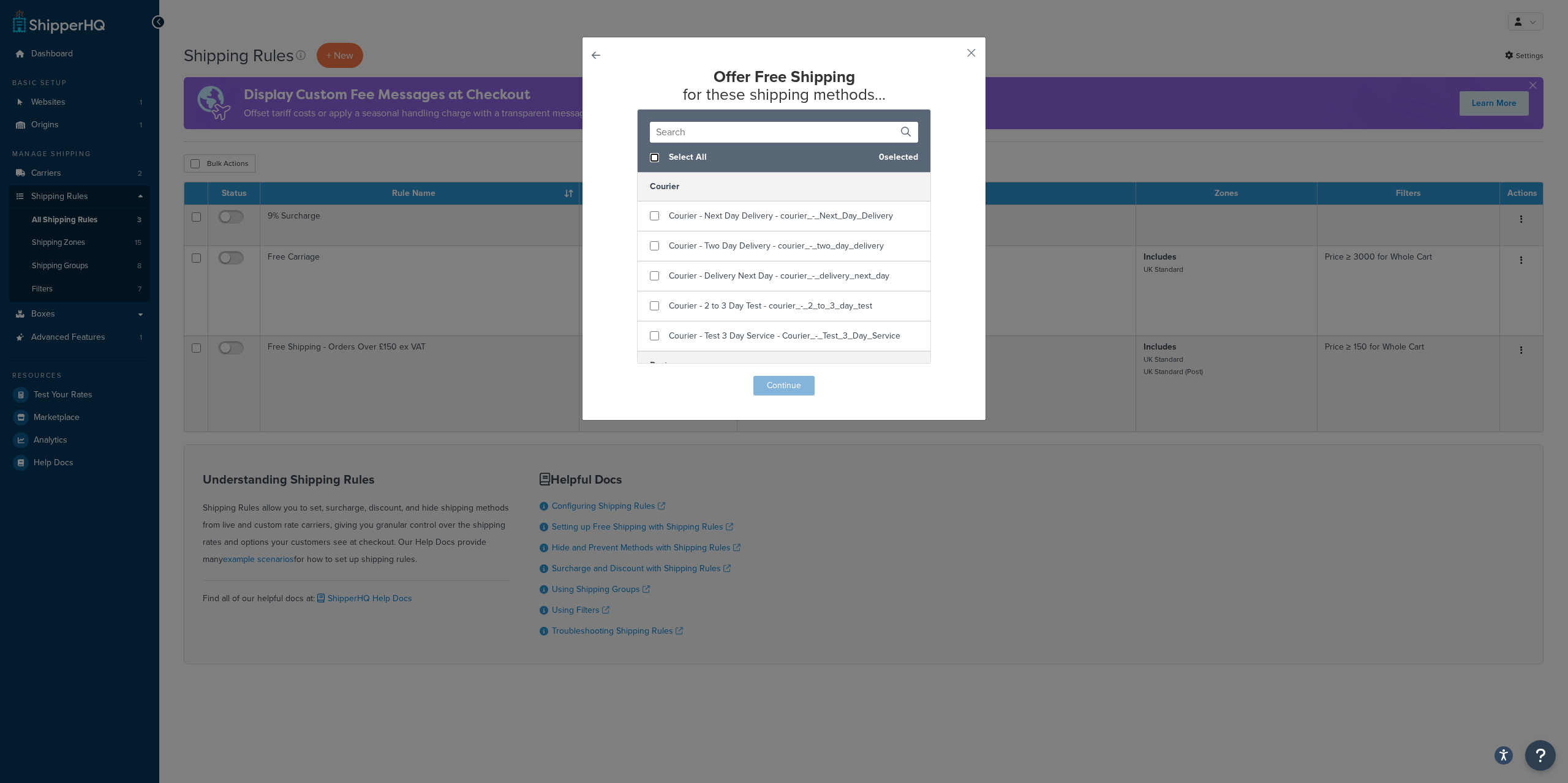
click at [654, 158] on input "checkbox" at bounding box center [654, 158] width 9 height 9
checkbox input "true"
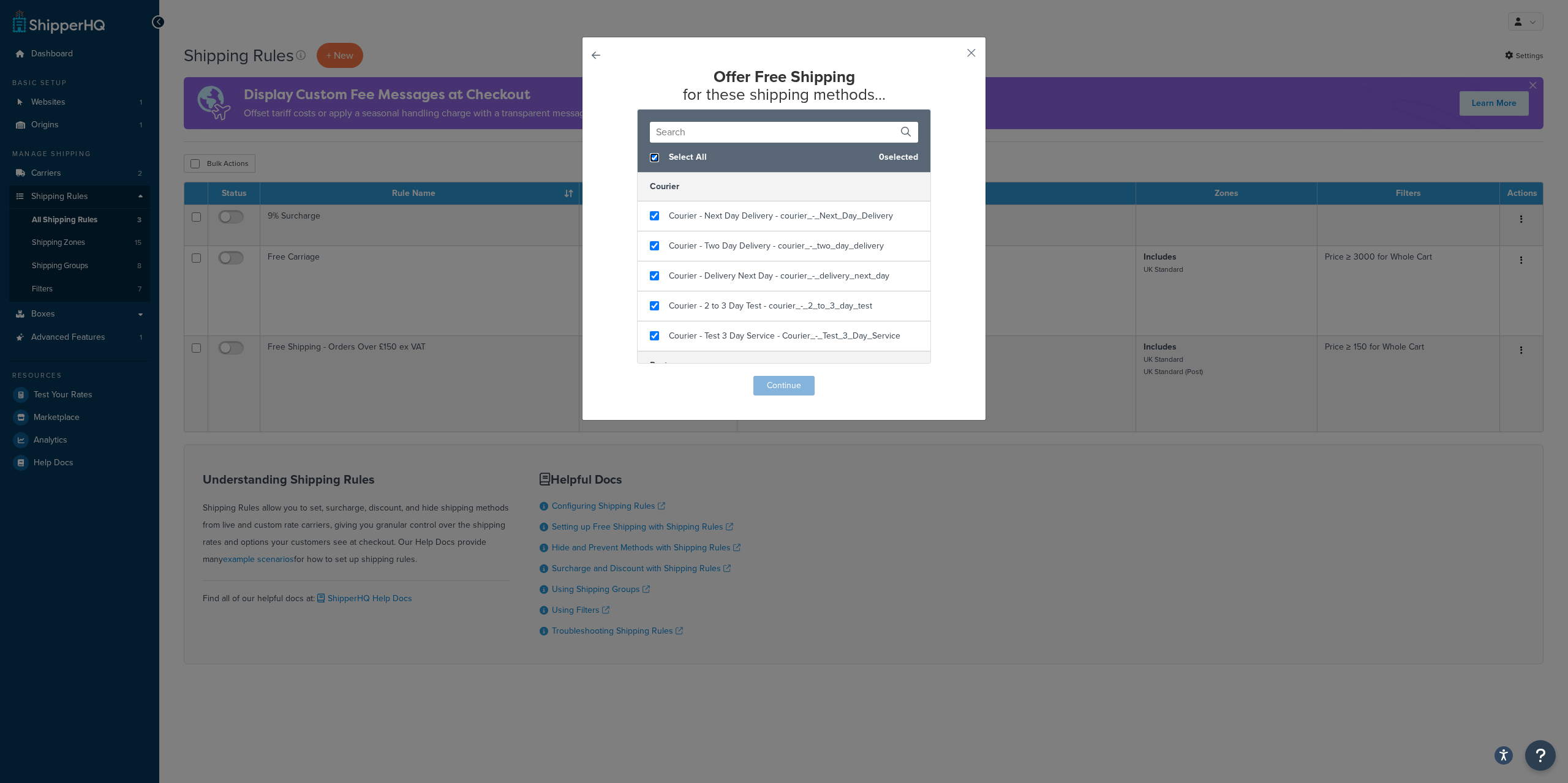
checkbox input "true"
click at [769, 386] on button "Continue" at bounding box center [784, 386] width 61 height 20
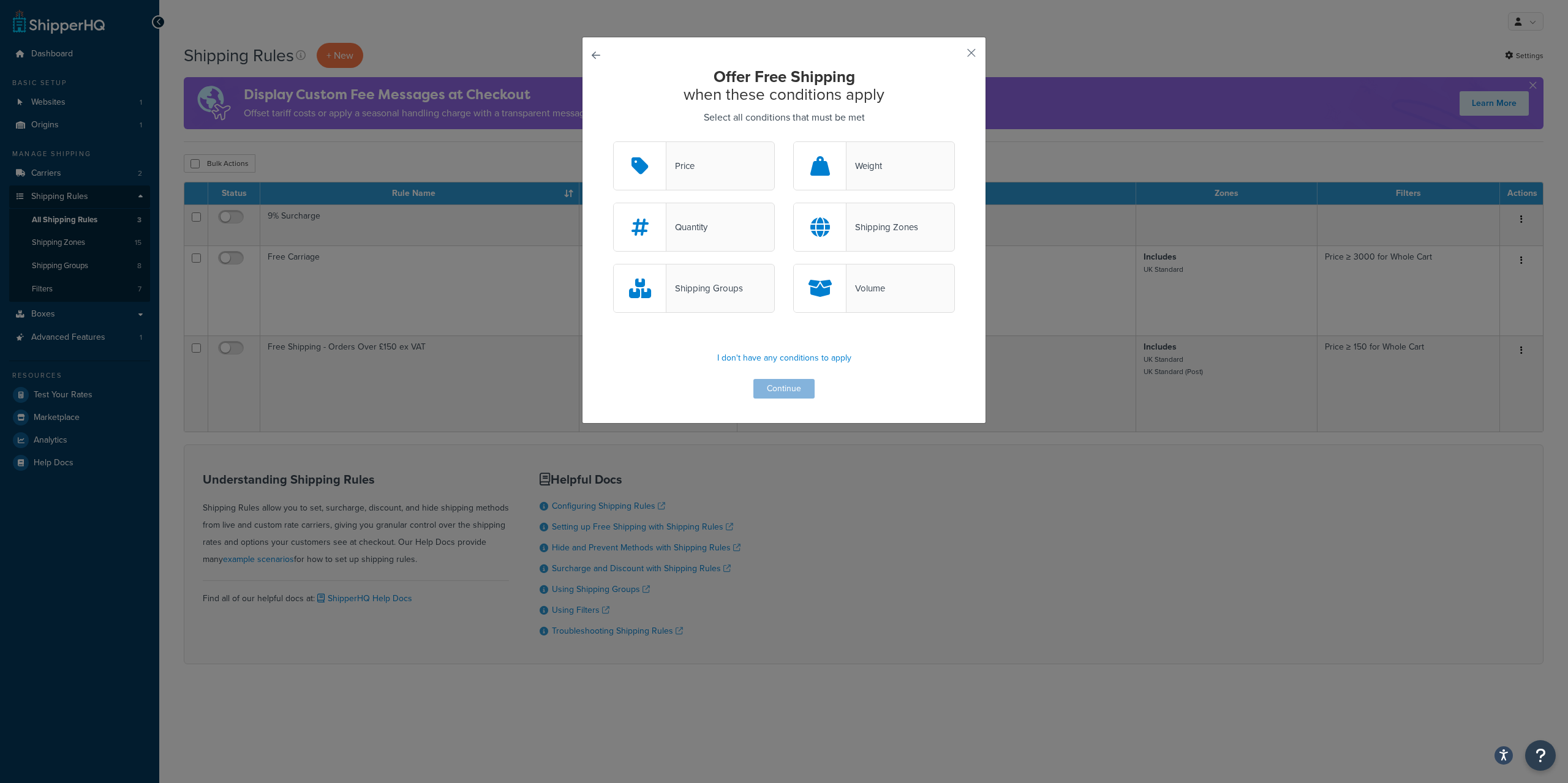
click at [734, 169] on div "Price" at bounding box center [693, 166] width 161 height 49
click at [0, 0] on input "Price" at bounding box center [0, 0] width 0 height 0
click at [721, 288] on div "Shipping Groups" at bounding box center [705, 288] width 77 height 17
click at [0, 0] on input "Shipping Groups" at bounding box center [0, 0] width 0 height 0
click at [775, 385] on button "Continue" at bounding box center [784, 389] width 61 height 20
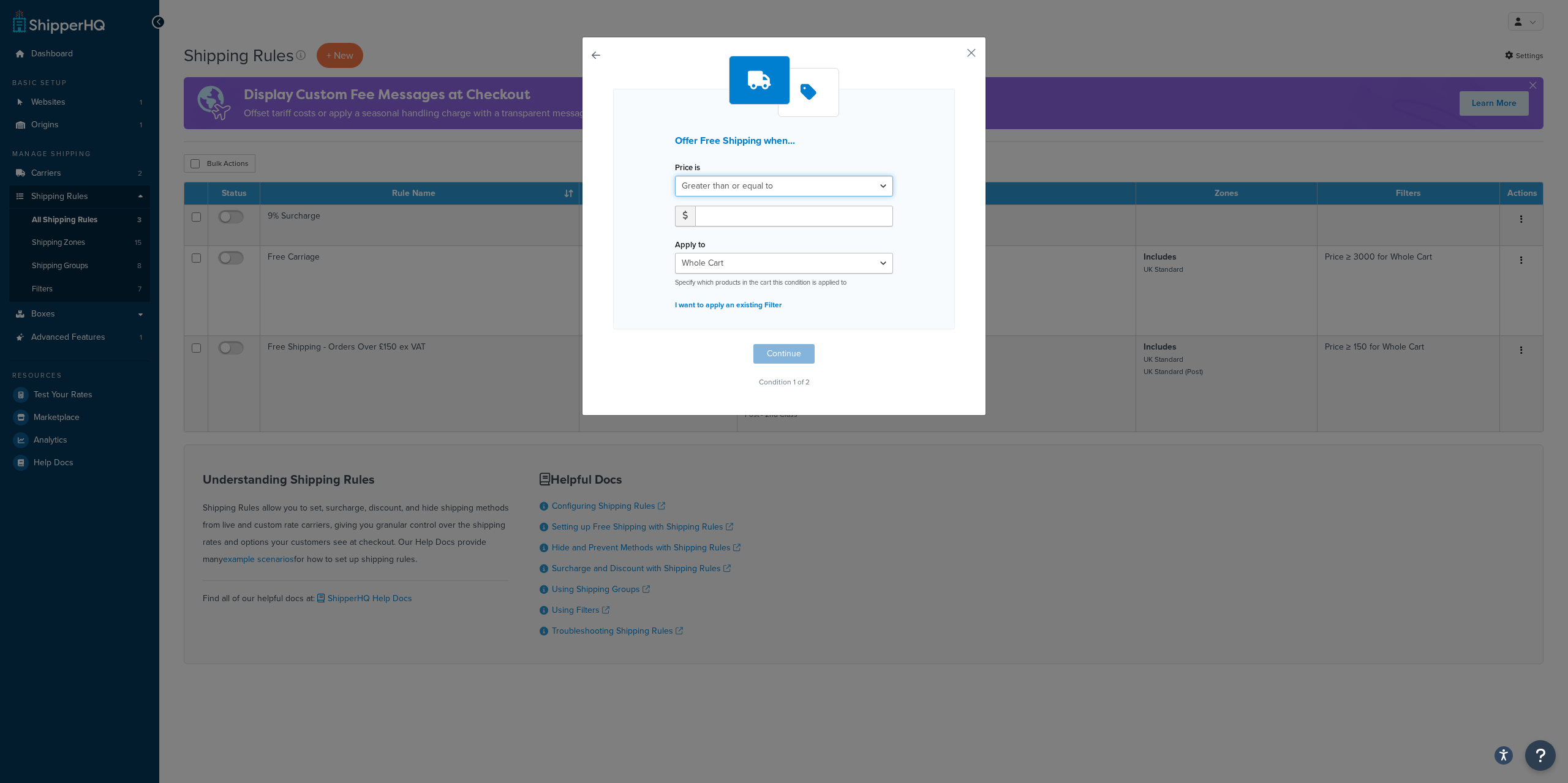
click at [675, 176] on select "Greater than or equal to Between or equal to Less than or equal to" at bounding box center [784, 186] width 218 height 21
click at [791, 186] on select "Greater than or equal to Between or equal to Less than or equal to" at bounding box center [784, 186] width 218 height 21
click at [773, 217] on input "number" at bounding box center [794, 216] width 198 height 21
type input "1"
click at [675, 253] on select "Whole Cart Everything in Shipping Group Everything at Origin Each Item within S…" at bounding box center [784, 263] width 218 height 21
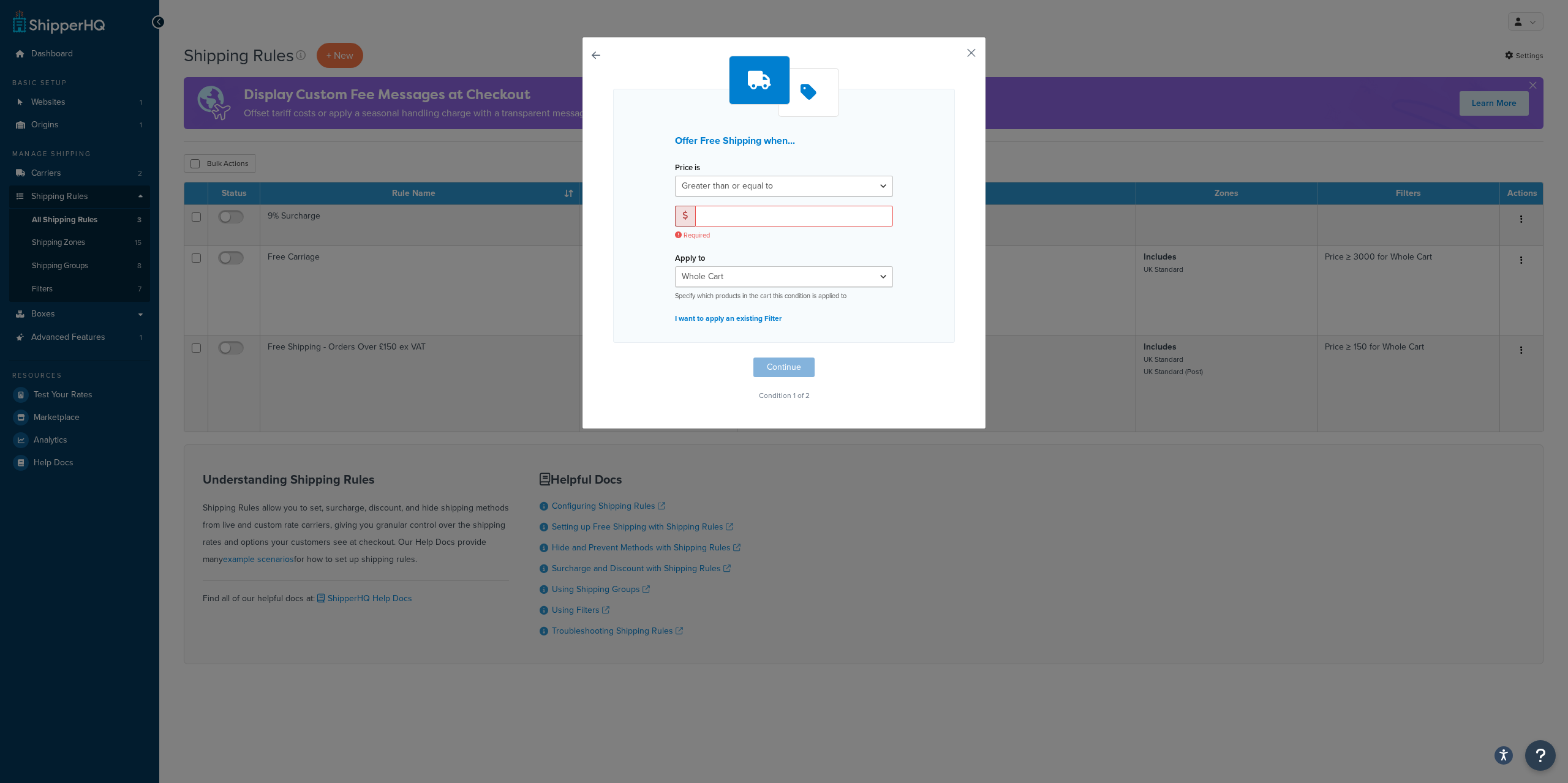
click at [760, 200] on div "Price is Greater than or equal to Between or equal to Less than or equal to Req…" at bounding box center [784, 203] width 236 height 91
click at [761, 207] on input "number" at bounding box center [794, 216] width 198 height 21
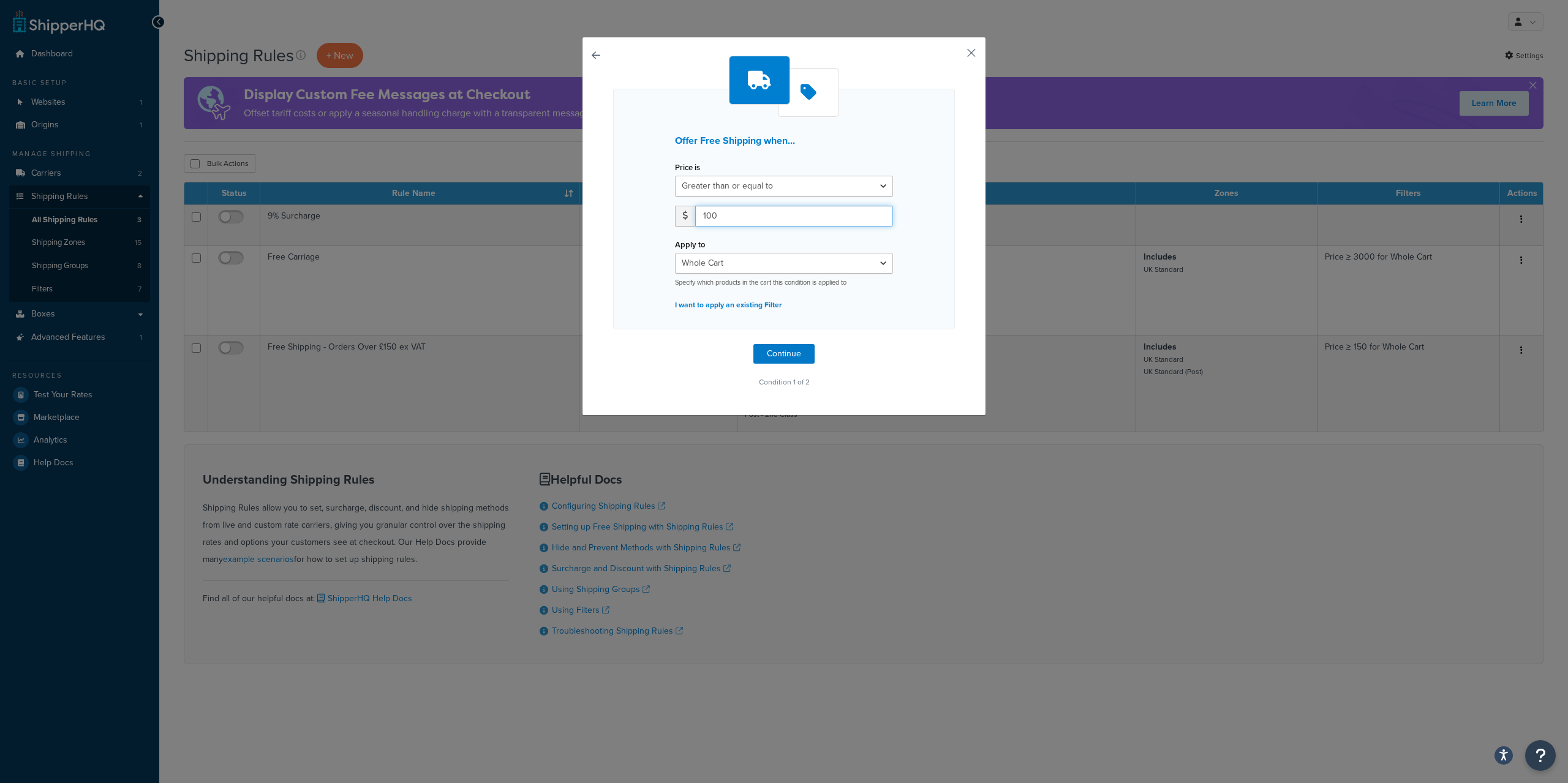
type input "100"
click at [675, 253] on select "Whole Cart Everything in Shipping Group Everything at Origin Each Item within S…" at bounding box center [784, 263] width 218 height 21
click at [692, 374] on p "Condition 1 of 2" at bounding box center [784, 382] width 341 height 17
click at [771, 352] on button "Continue" at bounding box center [784, 354] width 61 height 20
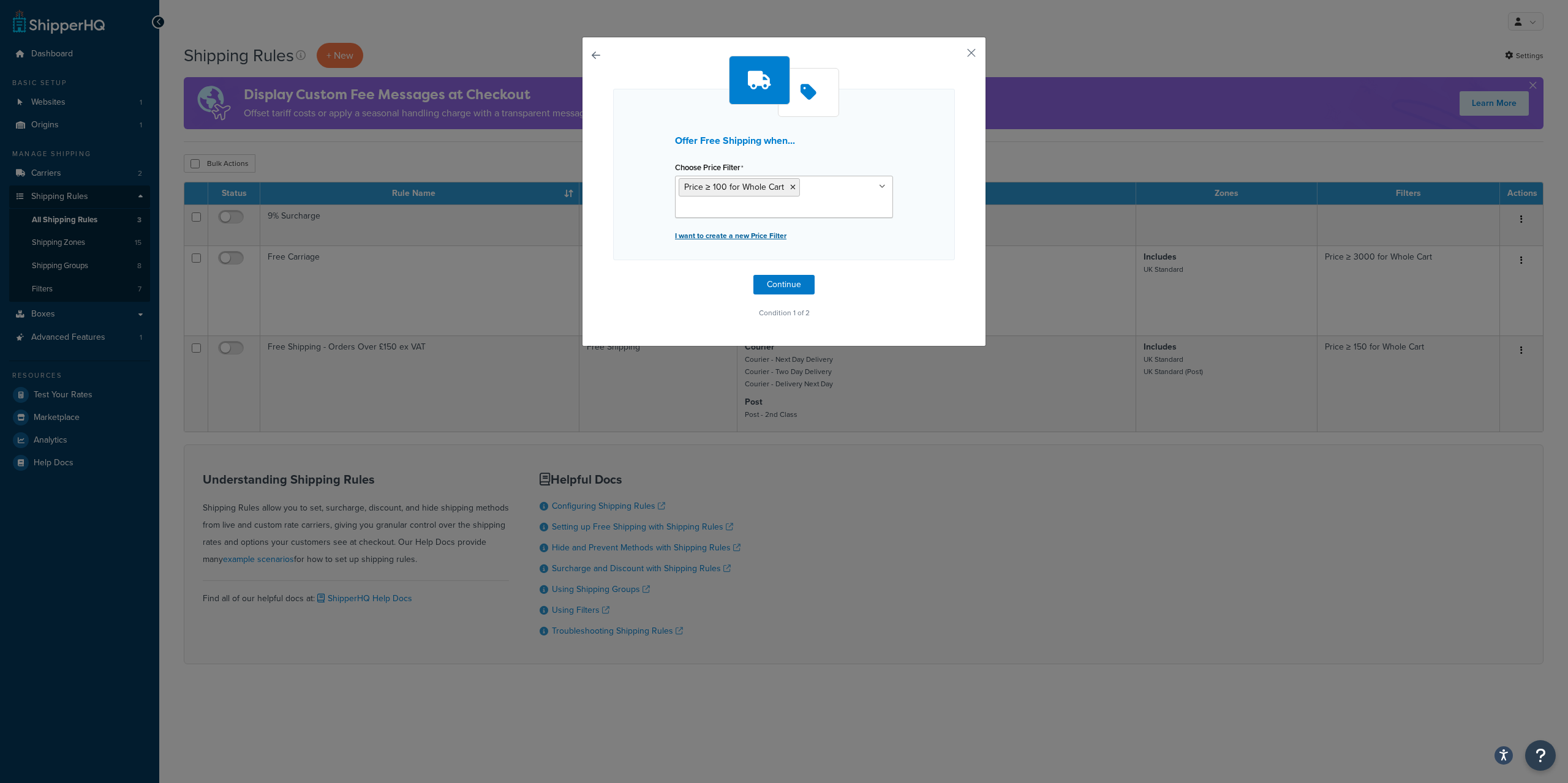
click at [714, 232] on p "I want to create a new Price Filter" at bounding box center [784, 236] width 218 height 17
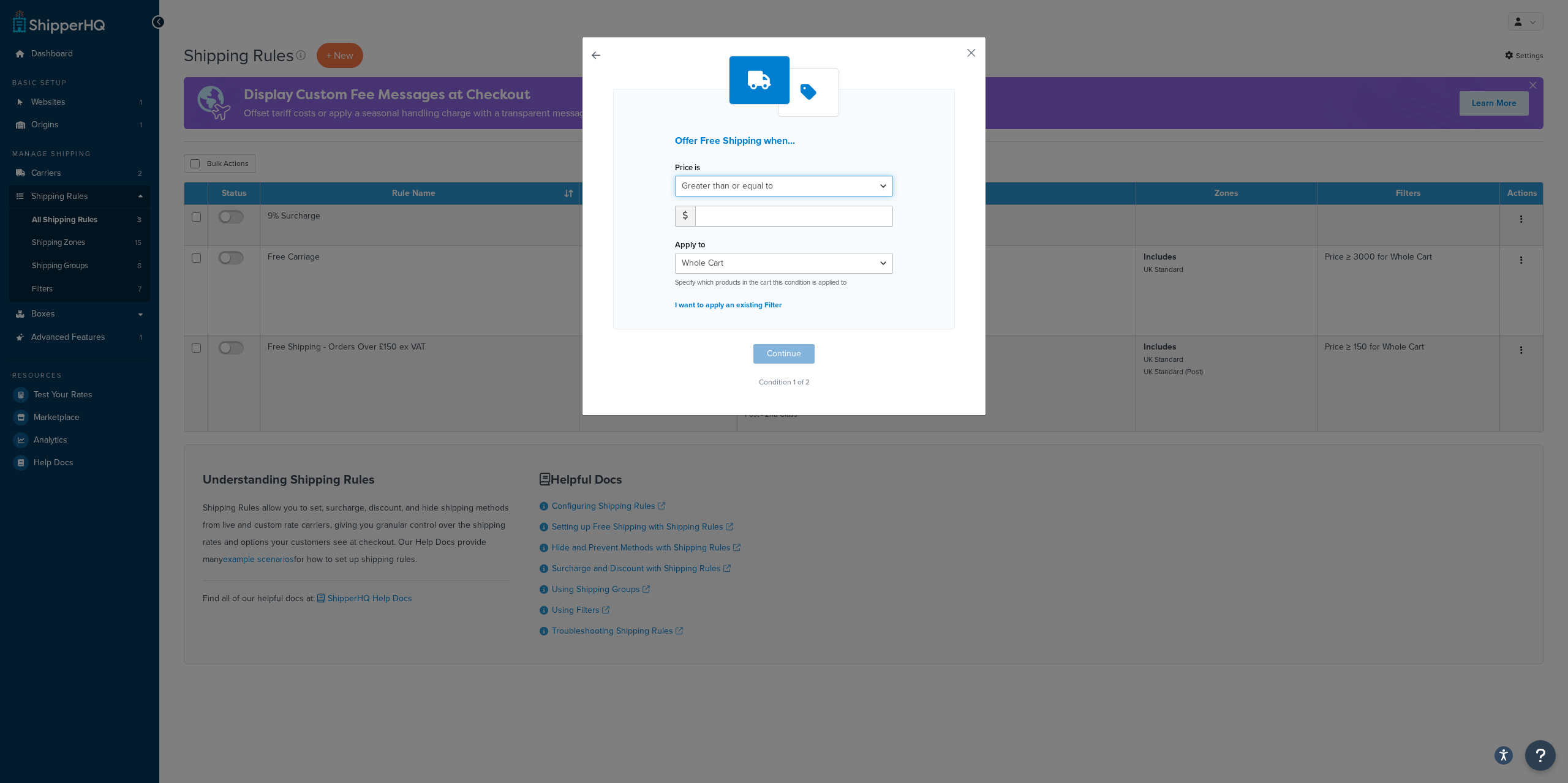
click at [675, 176] on select "Greater than or equal to Between or equal to Less than or equal to" at bounding box center [784, 186] width 218 height 21
click at [767, 179] on select "Greater than or equal to Between or equal to Less than or equal to" at bounding box center [784, 186] width 218 height 21
click at [675, 253] on select "Whole Cart Everything in Shipping Group Everything at Origin Each Item within S…" at bounding box center [784, 263] width 218 height 21
click at [591, 51] on div "Offer Free Shipping when... Price is Greater than or equal to Between or equal …" at bounding box center [784, 226] width 404 height 379
click at [591, 57] on div "Offer Free Shipping when... Price is Greater than or equal to Between or equal …" at bounding box center [784, 226] width 404 height 379
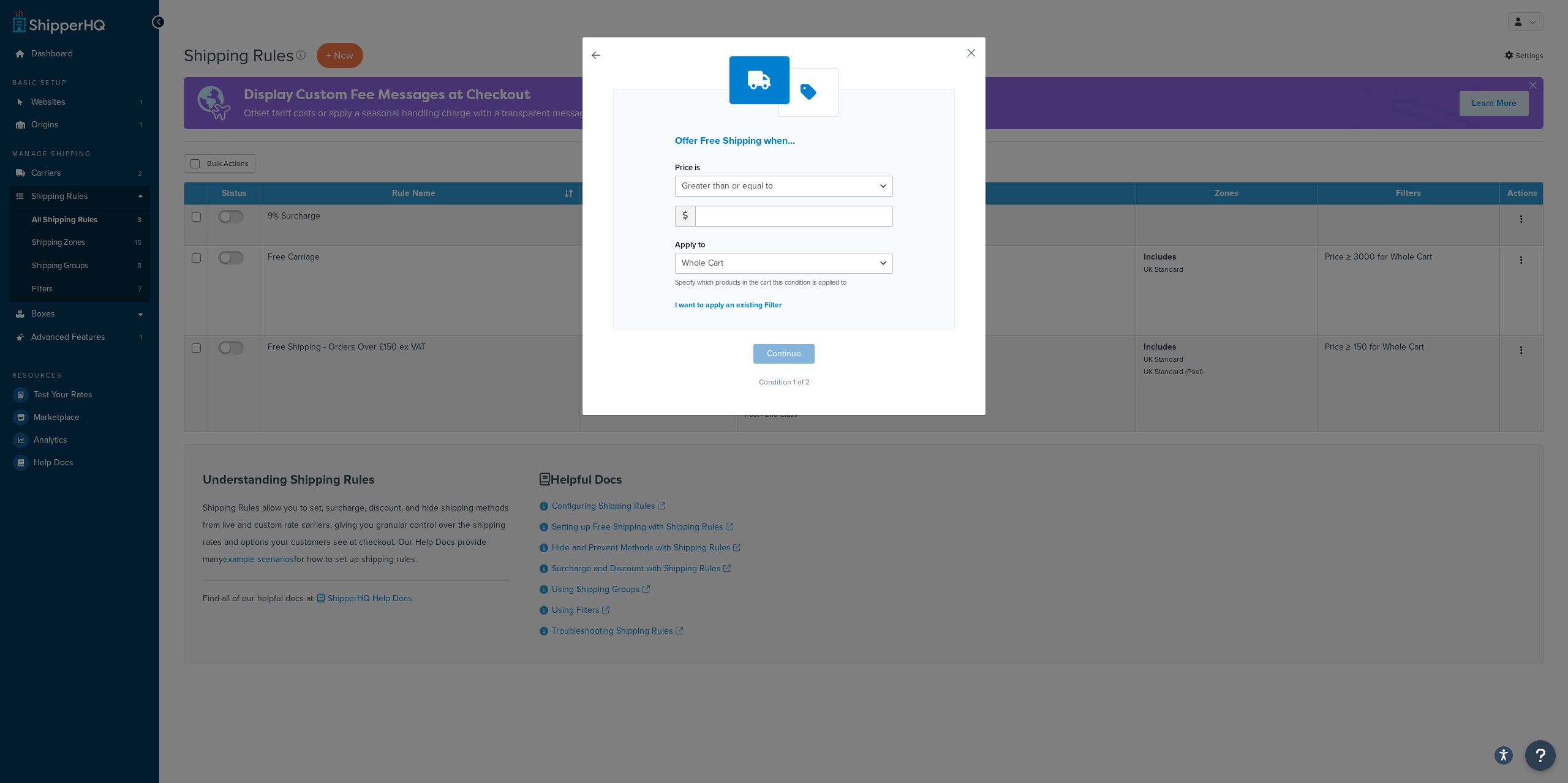
click at [613, 344] on button "button" at bounding box center [613, 344] width 0 height 0
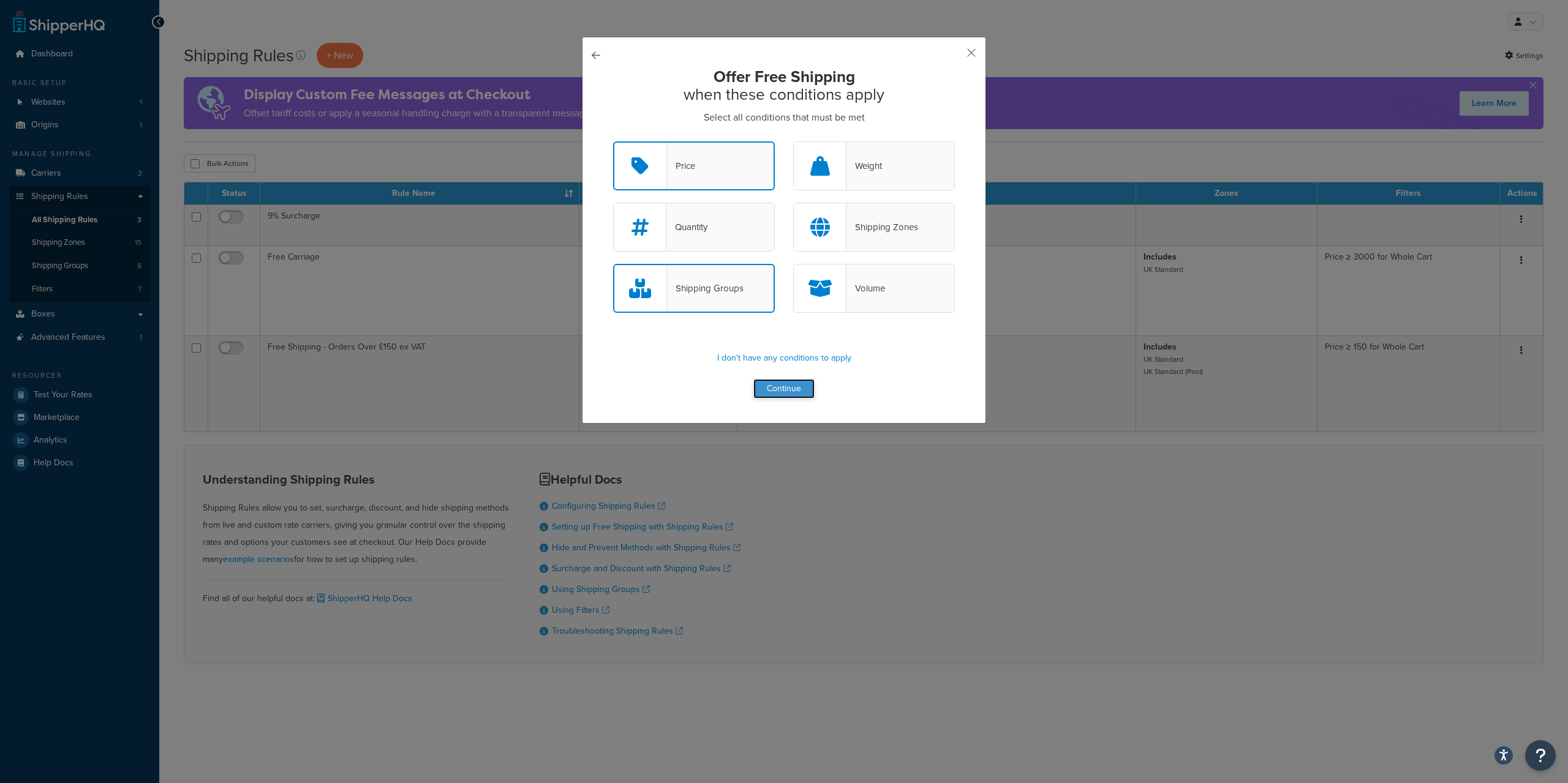
click at [785, 391] on button "Continue" at bounding box center [784, 389] width 61 height 20
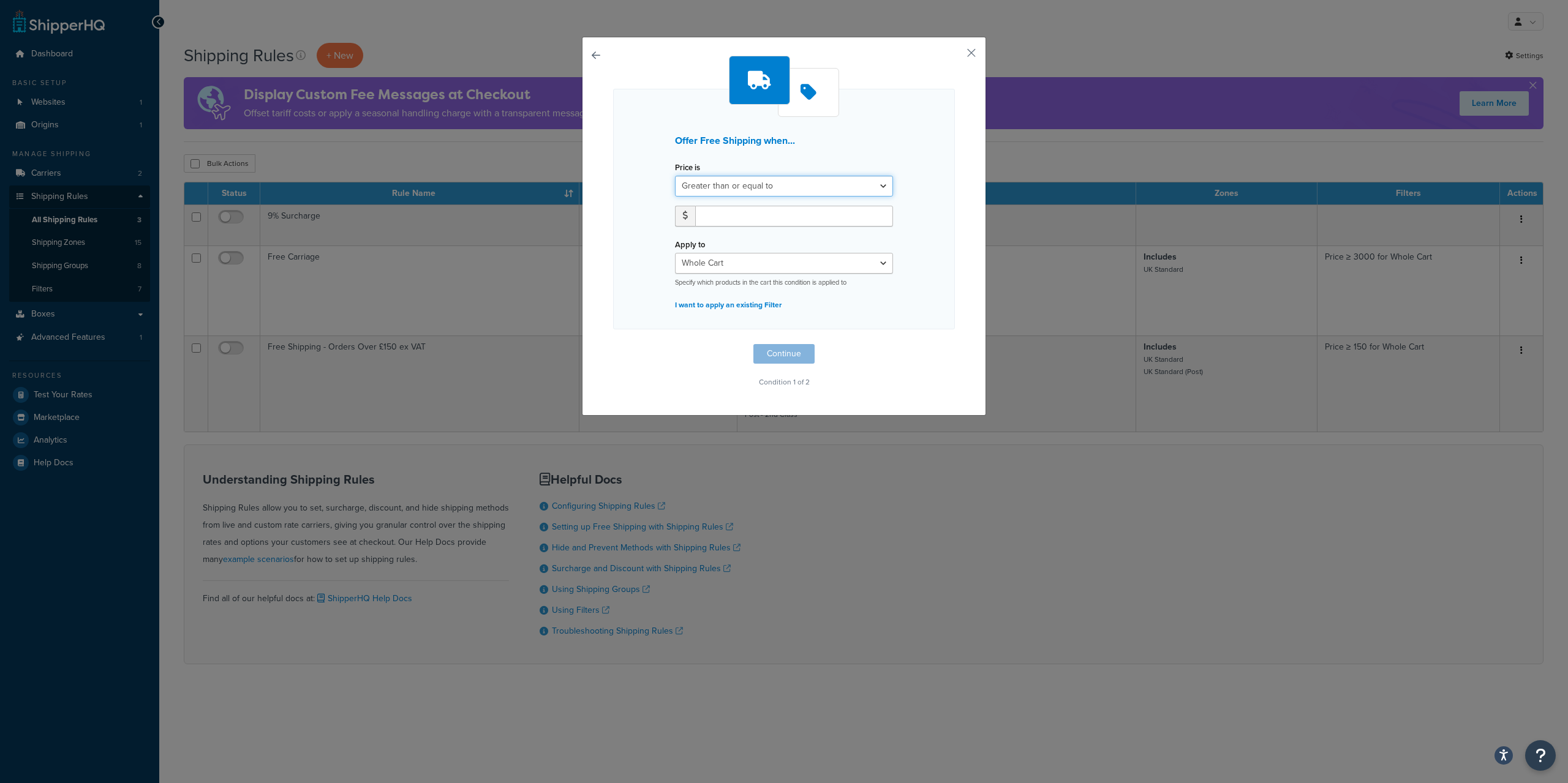
click at [675, 176] on select "Greater than or equal to Between or equal to Less than or equal to" at bounding box center [784, 186] width 218 height 21
click at [787, 184] on select "Greater than or equal to Between or equal to Less than or equal to" at bounding box center [784, 186] width 218 height 21
click at [821, 92] on div at bounding box center [808, 92] width 61 height 49
click at [772, 92] on div at bounding box center [759, 80] width 61 height 49
click at [675, 253] on select "Whole Cart Everything in Shipping Group Everything at Origin Each Item within S…" at bounding box center [784, 263] width 218 height 21
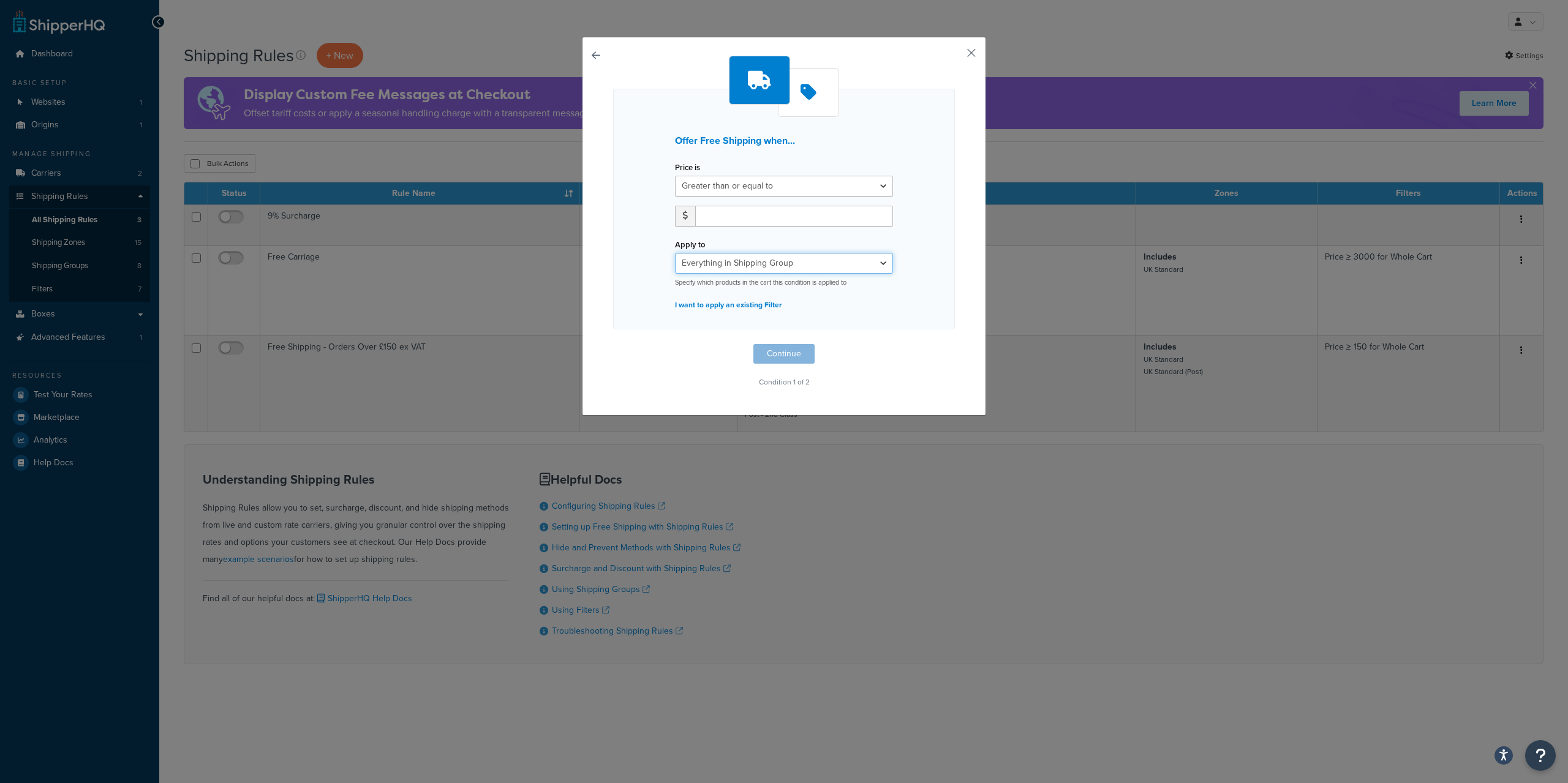
click option "Everything in Shipping Group" at bounding box center [0, 0] width 0 height 0
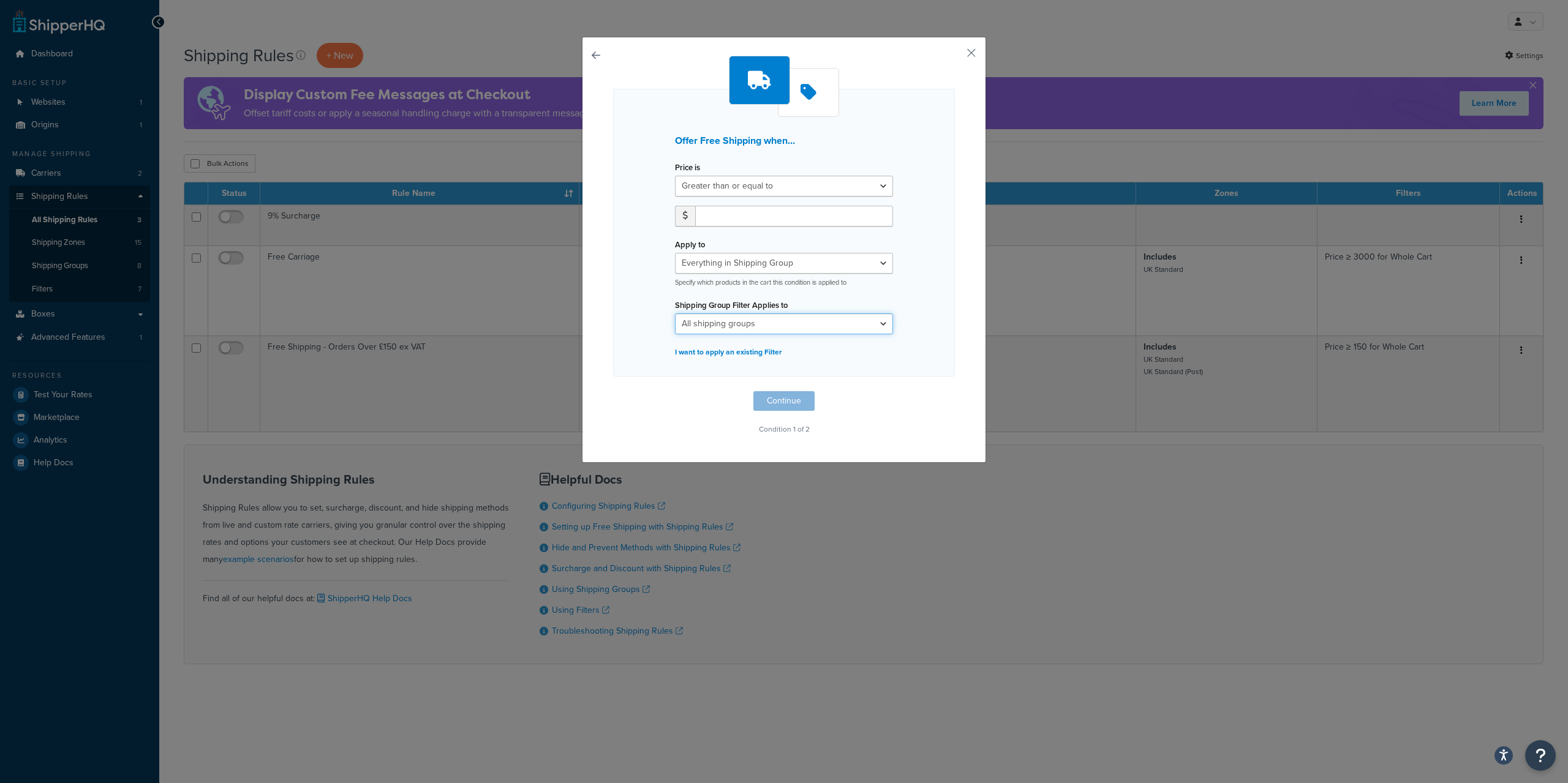
click at [675, 314] on select "All shipping groups FREESHIP Ink cartridges Large Medium NOFREESHIP Preboxed Sm…" at bounding box center [784, 324] width 218 height 21
click at [750, 321] on select "All shipping groups FREESHIP Ink cartridges Large Medium NOFREESHIP Preboxed Sm…" at bounding box center [784, 324] width 218 height 21
click at [675, 253] on select "Whole Cart Everything in Shipping Group Everything at Origin Each Item within S…" at bounding box center [784, 263] width 218 height 21
select select "ITEM"
click option "Each Item within Shipping Group" at bounding box center [0, 0] width 0 height 0
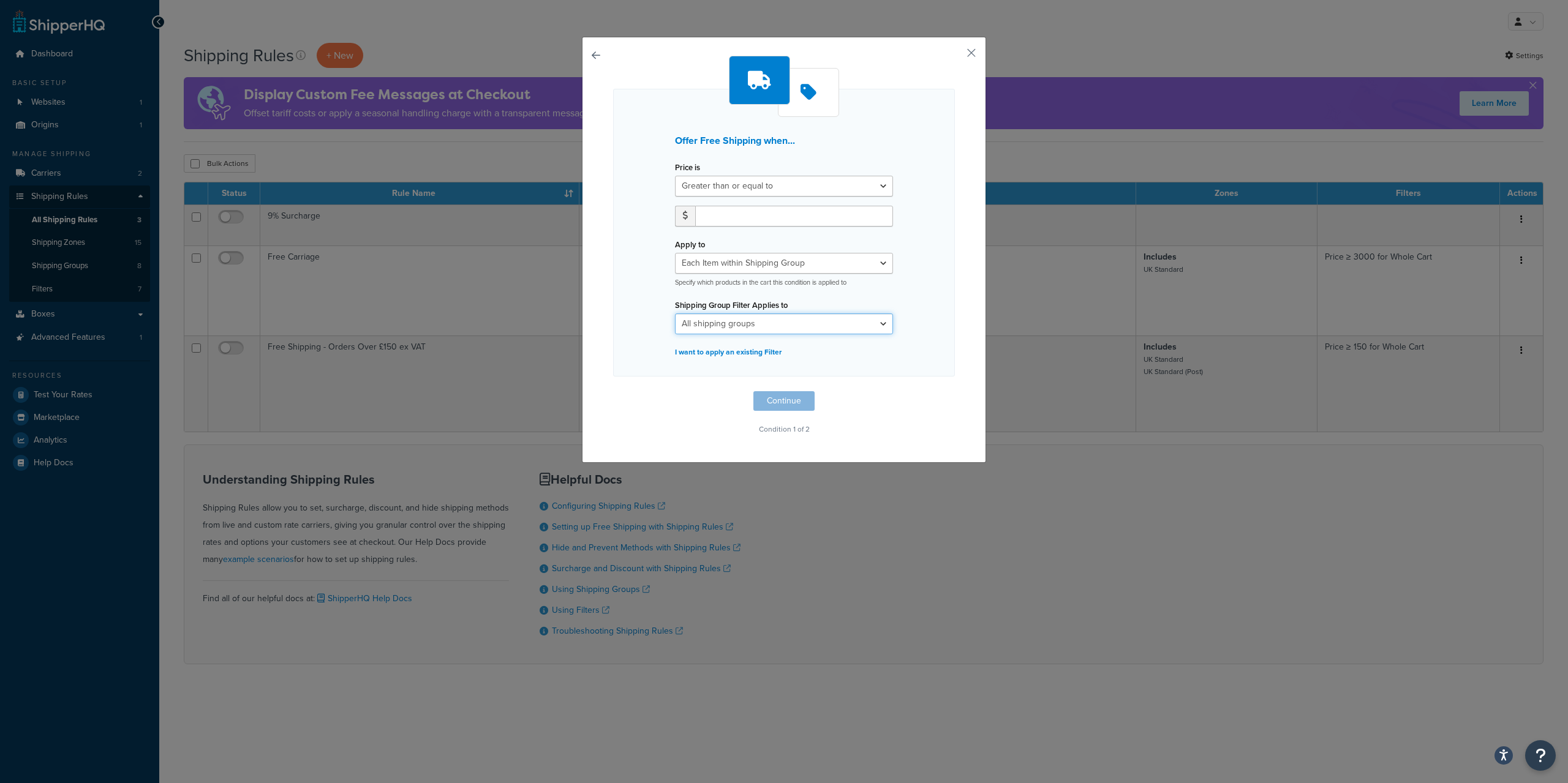
click at [675, 314] on select "All shipping groups FREESHIP Ink cartridges Large Medium NOFREESHIP Preboxed Sm…" at bounding box center [784, 324] width 218 height 21
click option "All shipping groups" at bounding box center [0, 0] width 0 height 0
click at [763, 214] on input "number" at bounding box center [794, 216] width 198 height 21
type input "100"
click at [675, 253] on select "Whole Cart Everything in Shipping Group Everything at Origin Each Item within S…" at bounding box center [784, 263] width 218 height 21
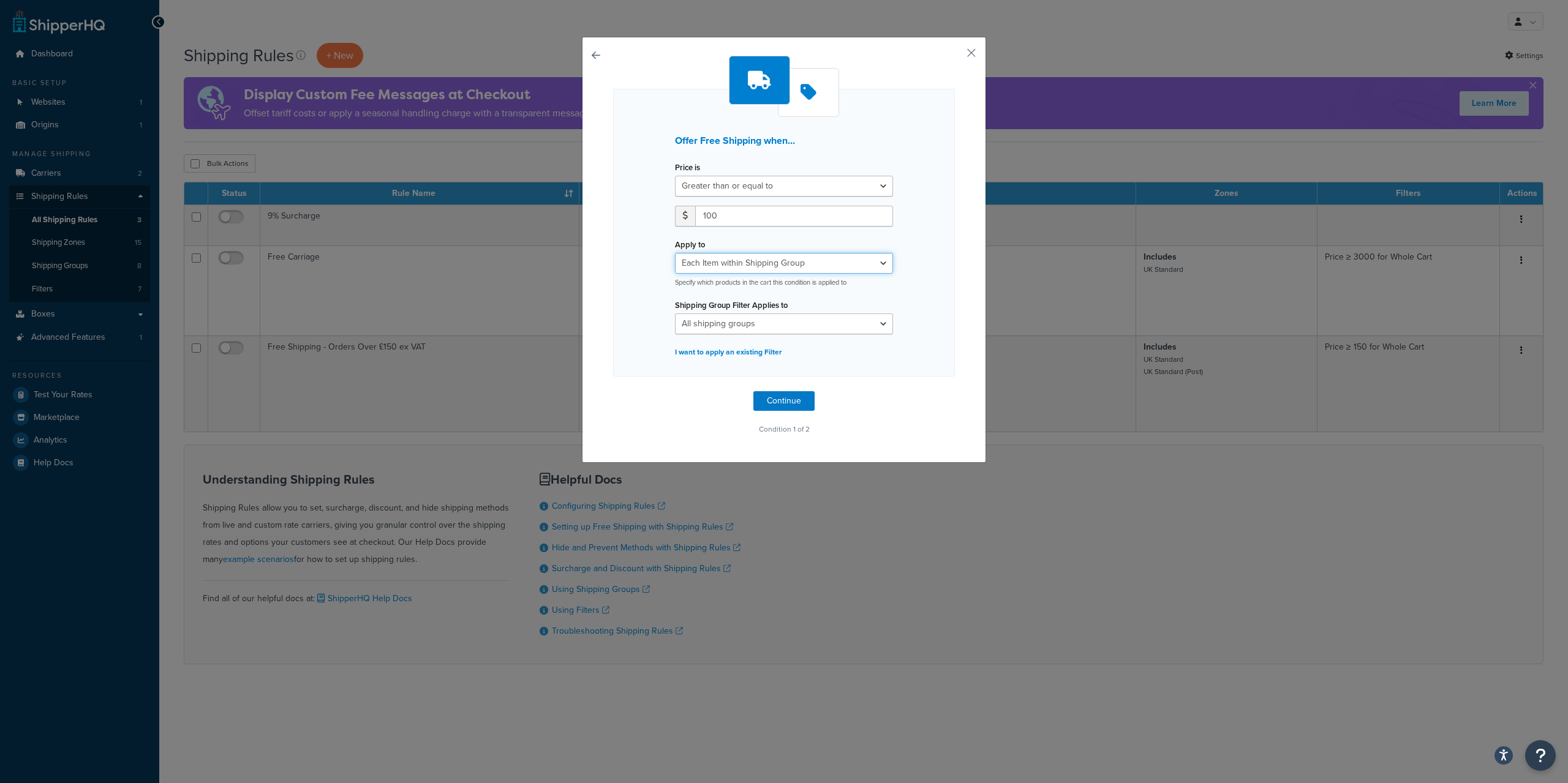
select select "SHIPPING_GROUP"
click option "Everything in Shipping Group" at bounding box center [0, 0] width 0 height 0
click at [794, 398] on button "Continue" at bounding box center [784, 401] width 61 height 20
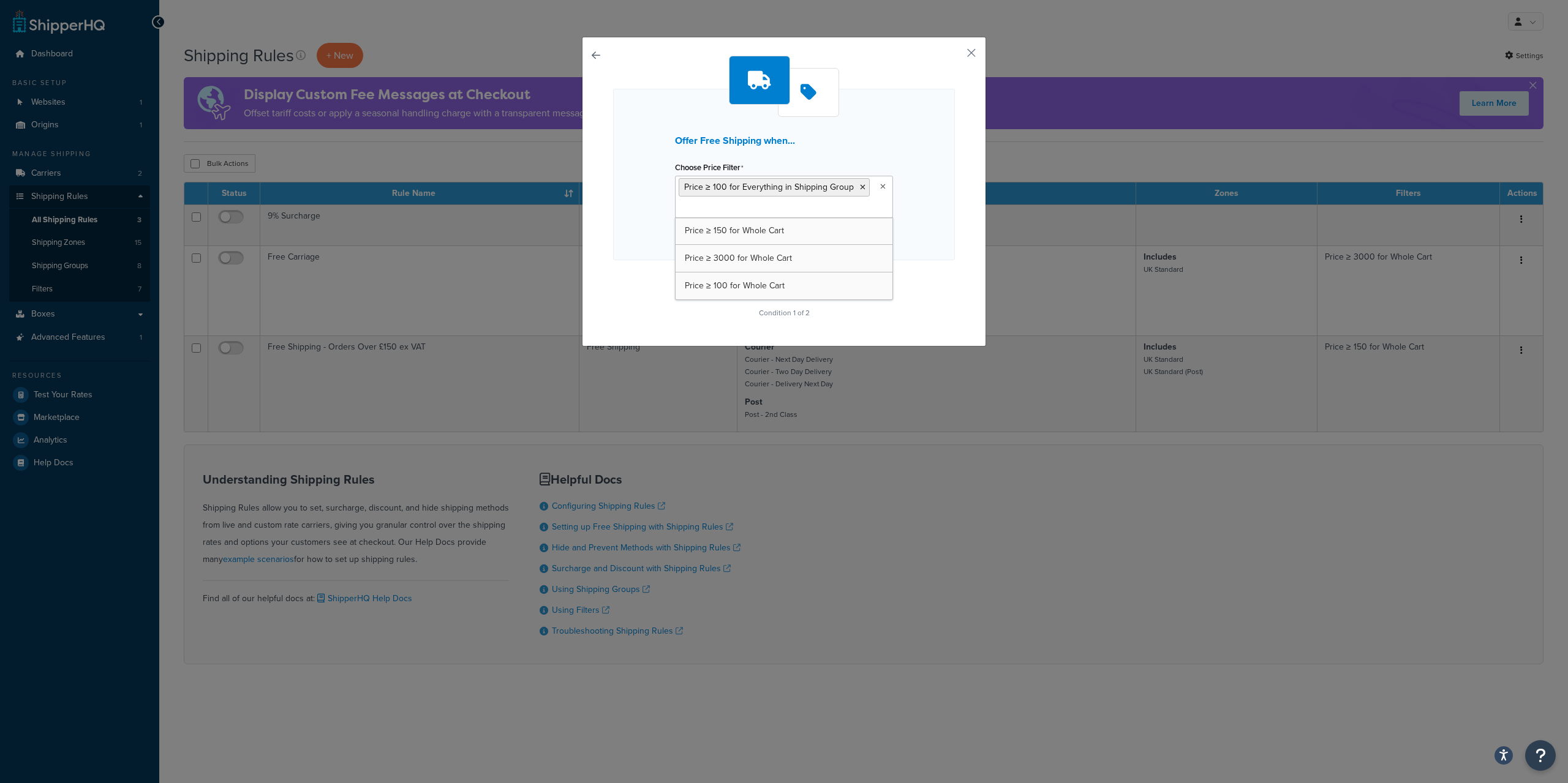
click at [768, 215] on input "Choose Price Filter" at bounding box center [732, 209] width 108 height 14
click at [937, 109] on div "Offer Free Shipping when... Choose Price Filter Price ≥ 100 for Everything in S…" at bounding box center [784, 174] width 341 height 171
click at [800, 288] on button "Continue" at bounding box center [784, 285] width 61 height 20
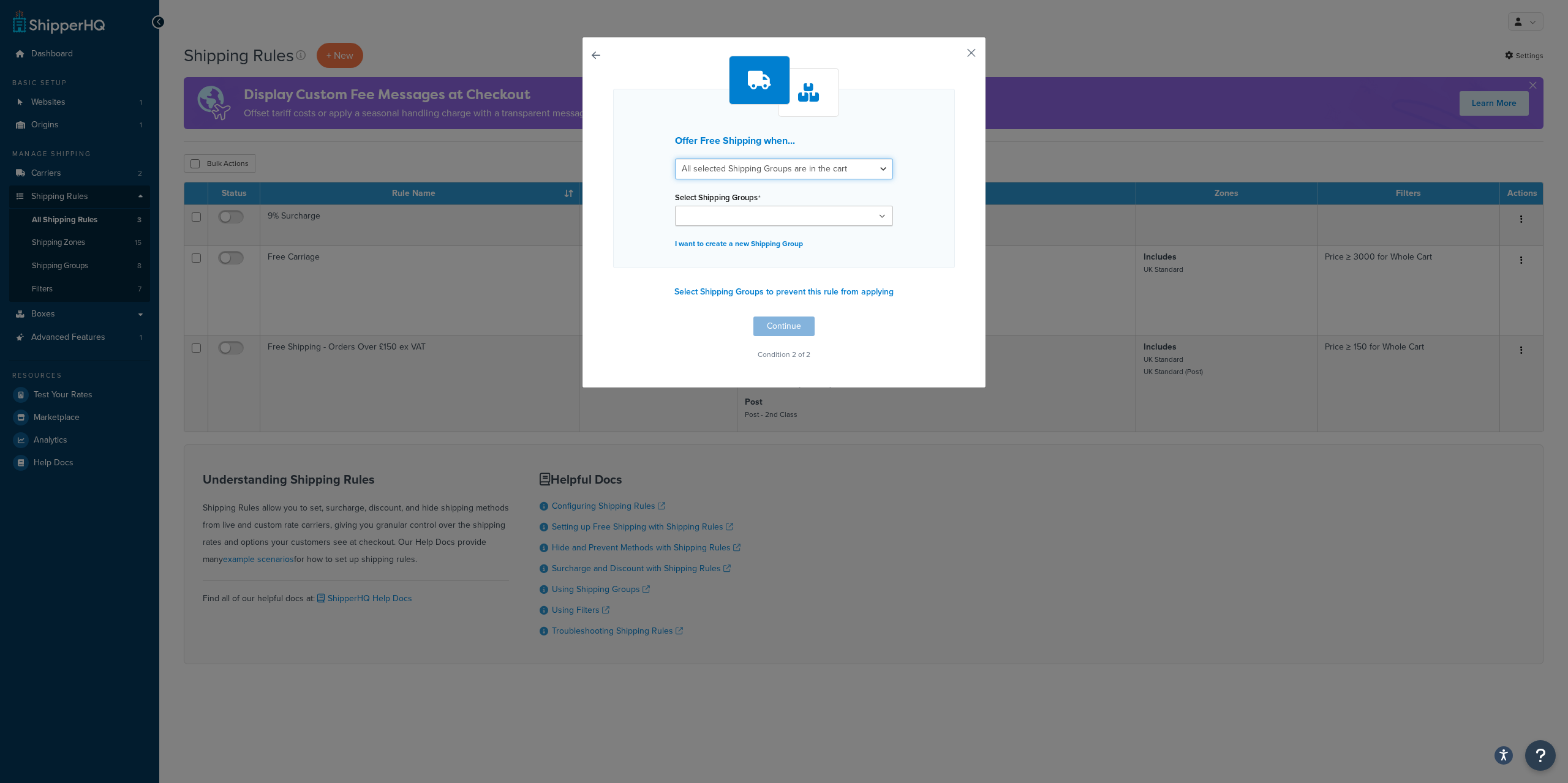
click at [675, 158] on select "All selected Shipping Groups are in the cart Any selected Shipping Groups are i…" at bounding box center [784, 169] width 218 height 21
click at [815, 162] on select "All selected Shipping Groups are in the cart Any selected Shipping Groups are i…" at bounding box center [784, 169] width 218 height 21
click at [675, 158] on select "All selected Shipping Groups are in the cart Any selected Shipping Groups are i…" at bounding box center [784, 169] width 218 height 21
click at [835, 148] on div "Offer Free Shipping when... All selected Shipping Groups are in the cart Any se…" at bounding box center [784, 179] width 341 height 179
click at [779, 213] on input "Select Shipping Groups" at bounding box center [732, 217] width 108 height 14
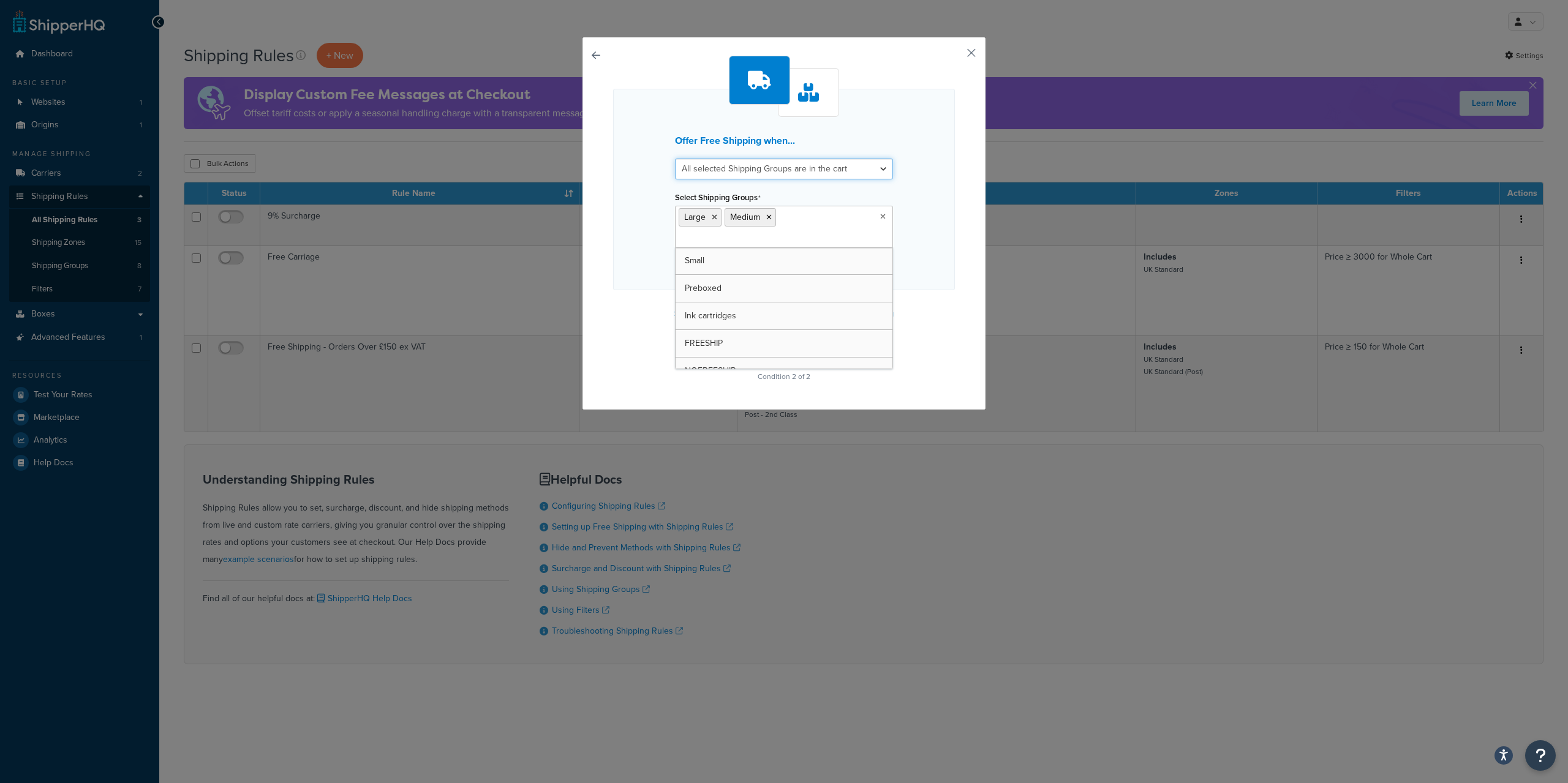
click at [675, 158] on select "All selected Shipping Groups are in the cart Any selected Shipping Groups are i…" at bounding box center [784, 169] width 218 height 21
select select "any"
click option "Any selected Shipping Groups are in the cart" at bounding box center [0, 0] width 0 height 0
click at [814, 220] on ul "Large Medium" at bounding box center [784, 227] width 218 height 42
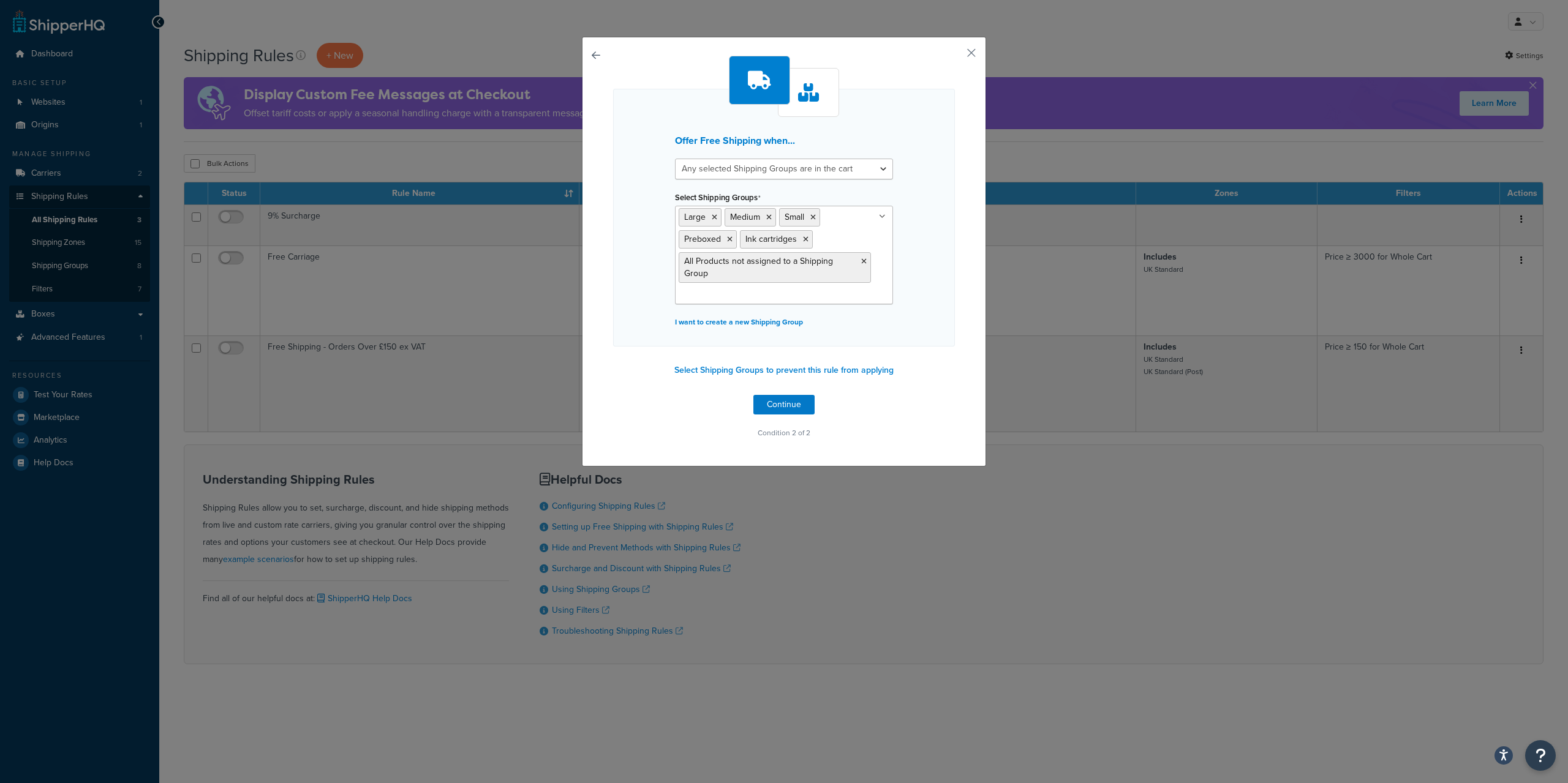
click at [960, 255] on div "Offer Free Shipping when... All selected Shipping Groups are in the cart Any se…" at bounding box center [784, 251] width 404 height 430
click at [789, 370] on button "Select Shipping Groups to prevent this rule from applying" at bounding box center [784, 370] width 226 height 19
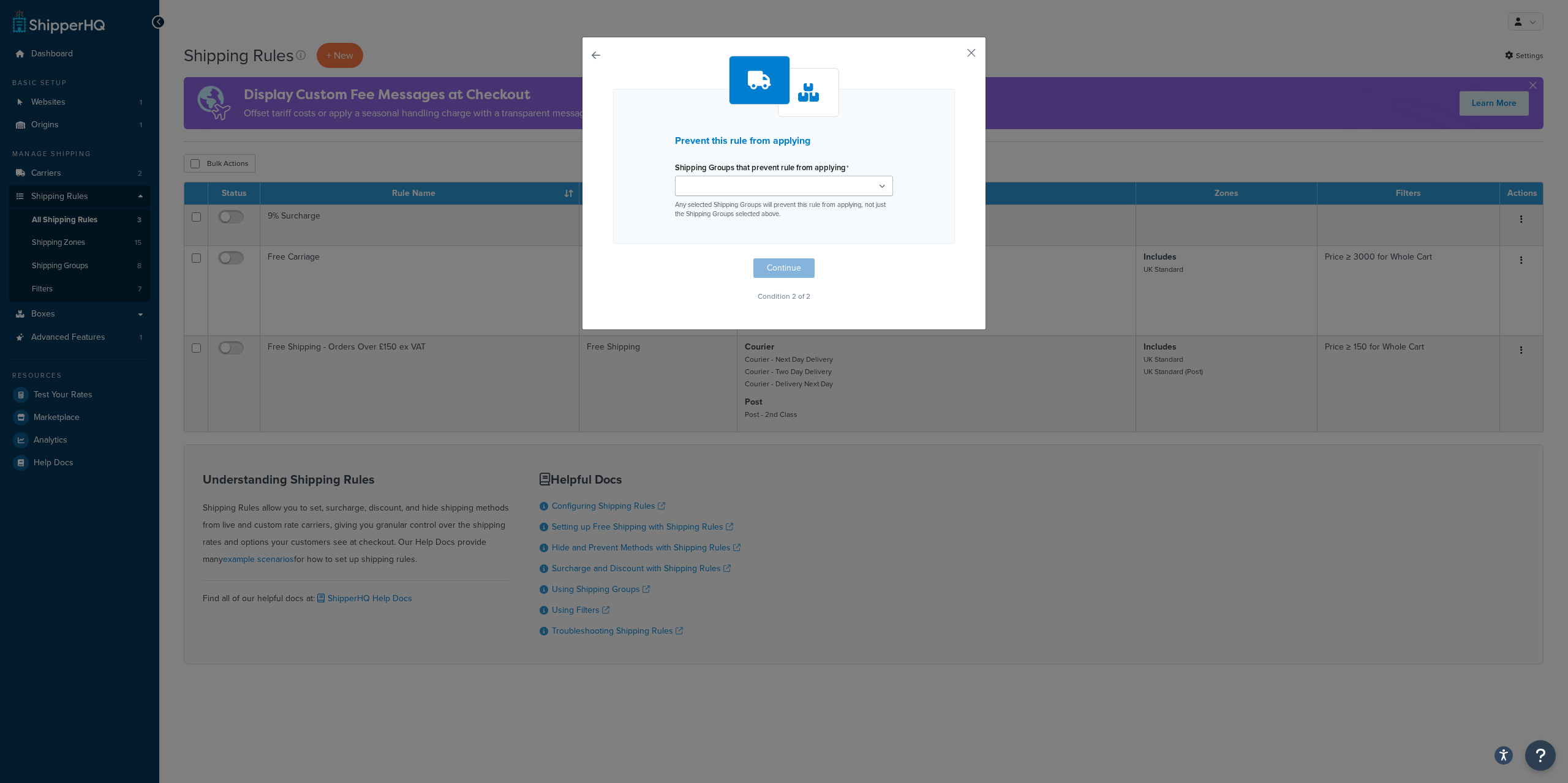
click at [786, 182] on input "Shipping Groups that prevent rule from applying" at bounding box center [732, 187] width 108 height 14
click at [783, 268] on button "Continue" at bounding box center [784, 272] width 61 height 20
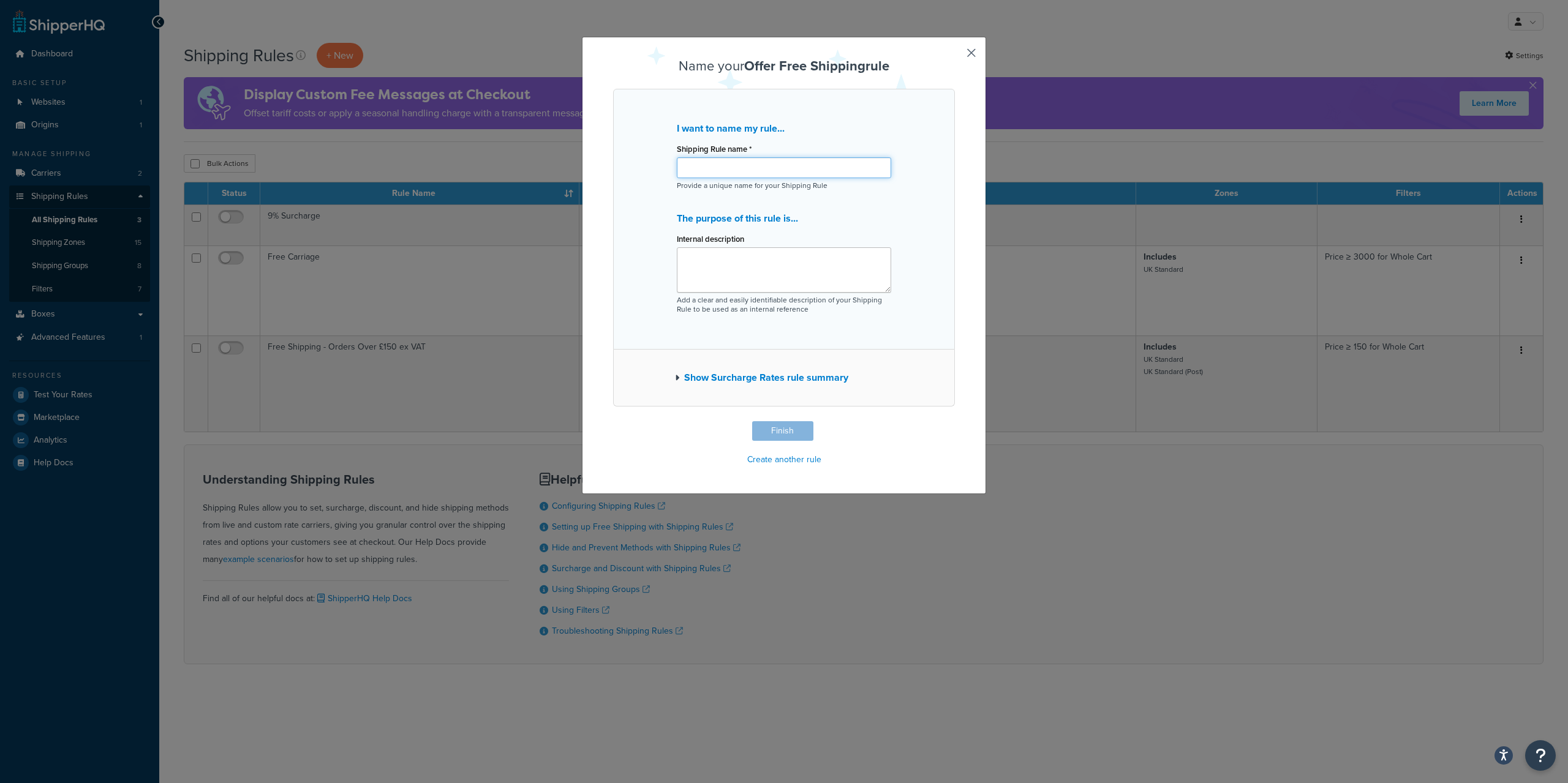
click at [799, 176] on input "Shipping Rule name *" at bounding box center [784, 168] width 215 height 21
type input "N"
type input "Free Shipping - Test"
type textarea "Applies free shipping to all products except those within the shipping group 'N…"
click at [786, 434] on button "Finish" at bounding box center [782, 431] width 61 height 20
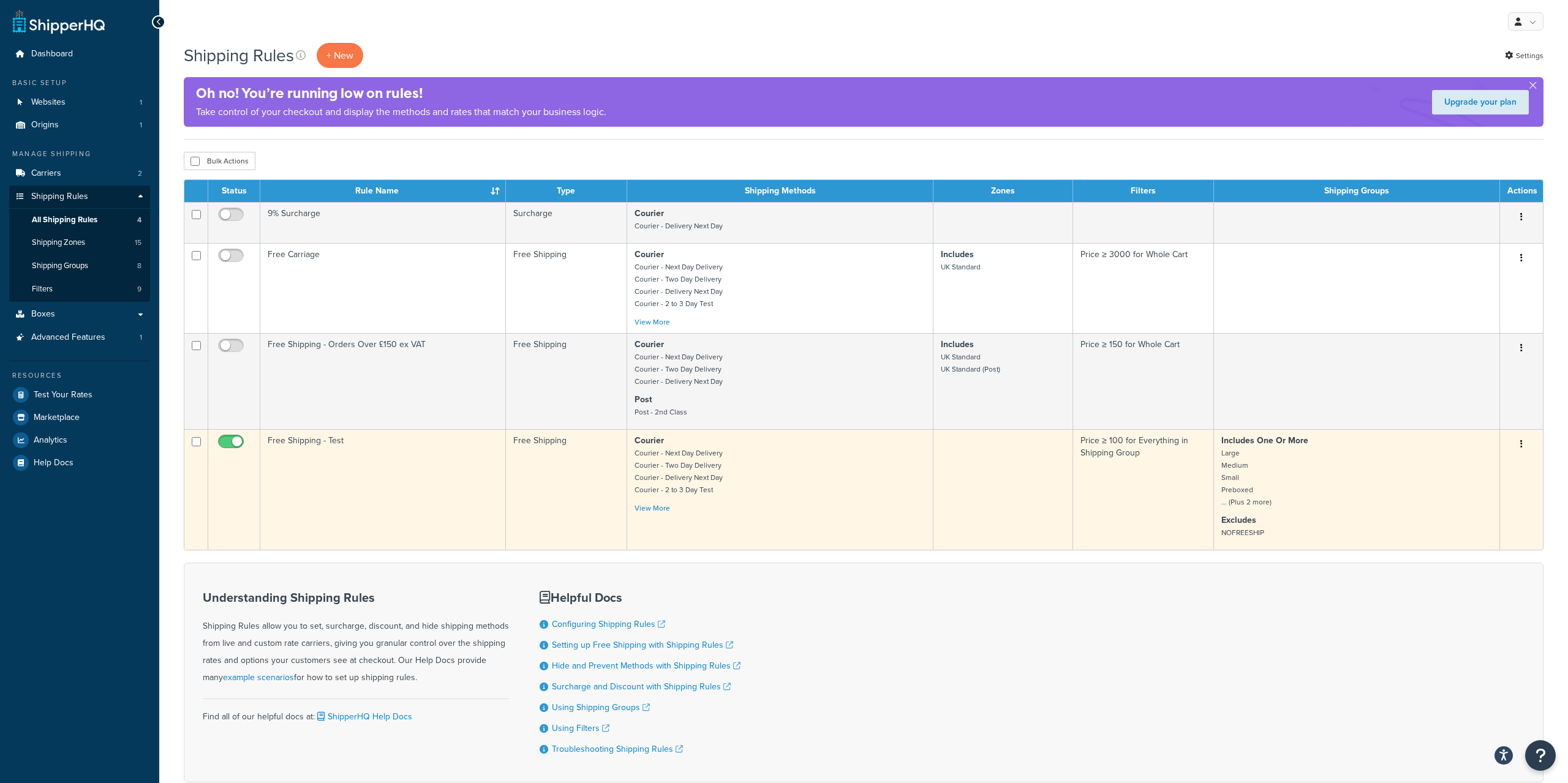
click at [224, 448] on input "checkbox" at bounding box center [233, 445] width 33 height 15
checkbox input "false"
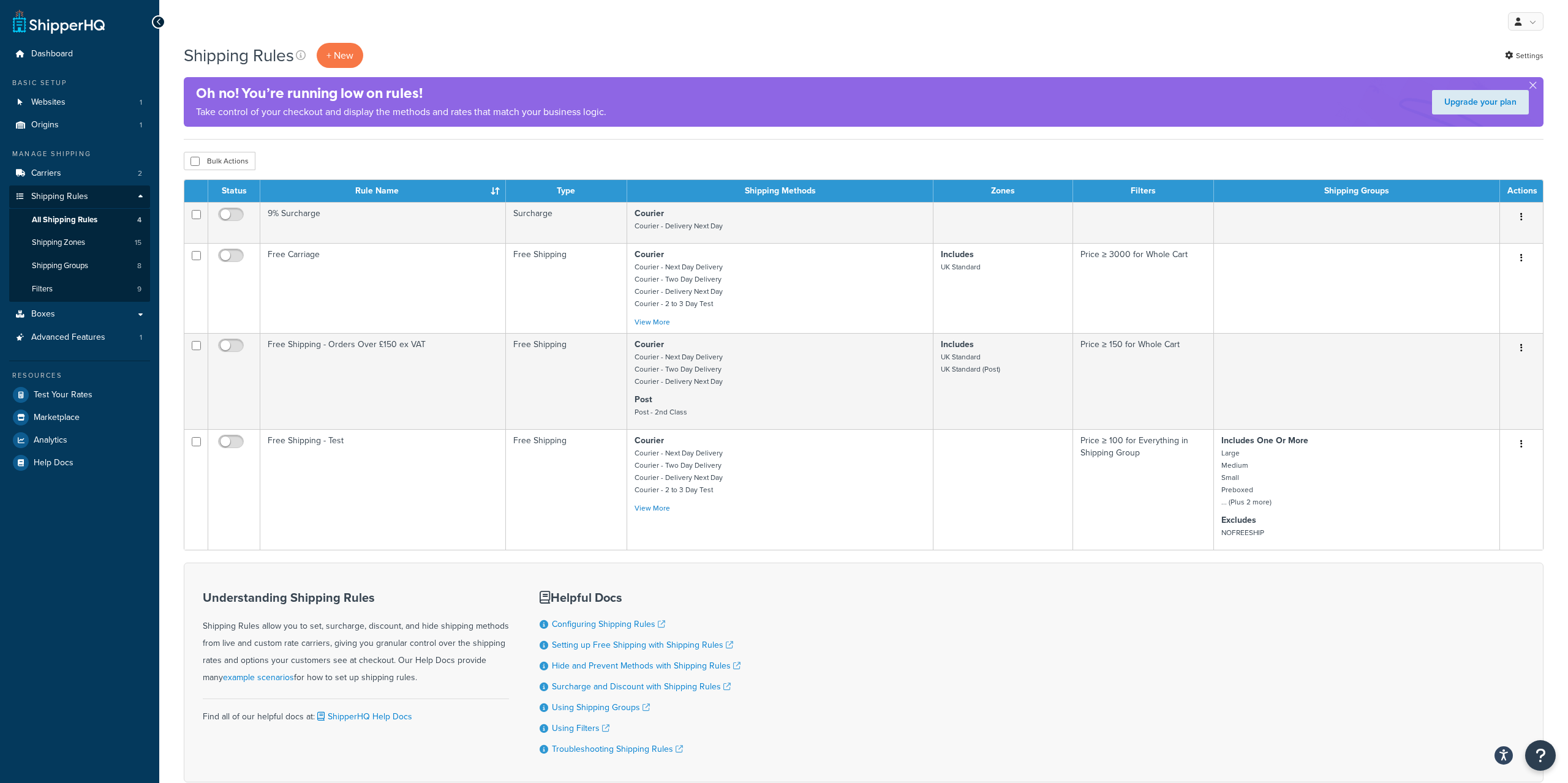
click at [1274, 46] on div "Shipping Rules + New Settings" at bounding box center [863, 55] width 1360 height 25
